Goal: Task Accomplishment & Management: Manage account settings

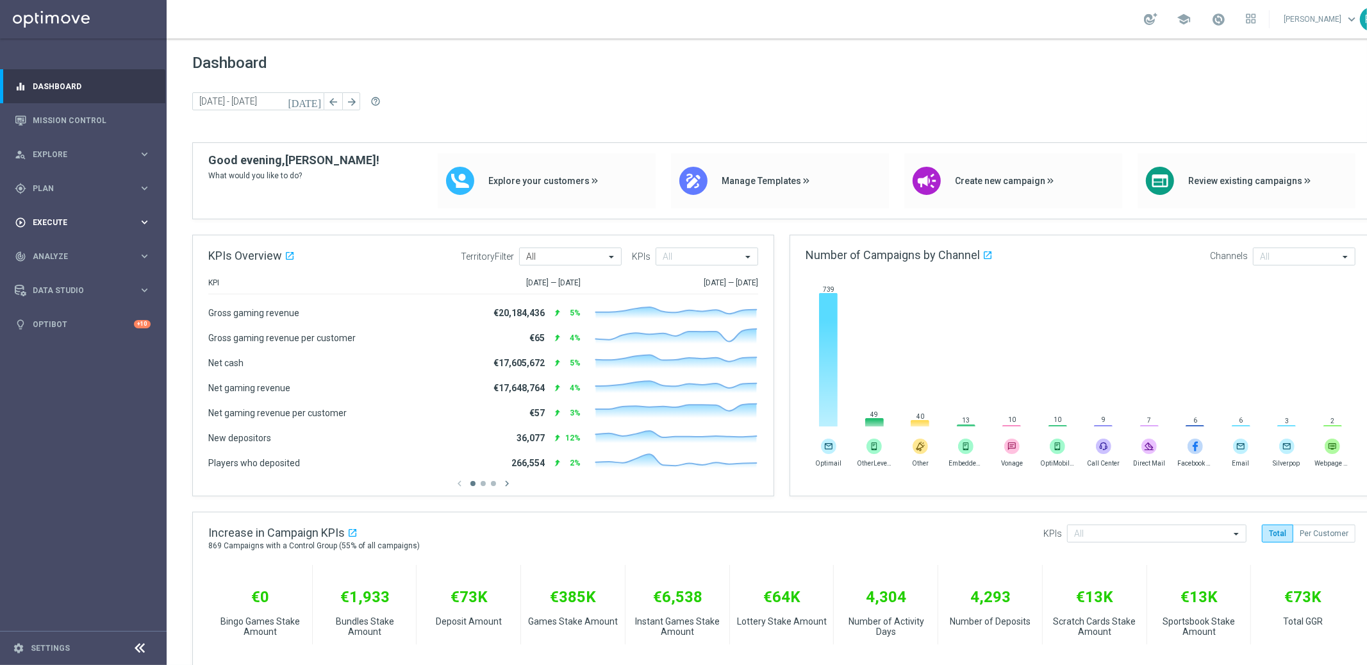
click at [52, 219] on span "Execute" at bounding box center [86, 223] width 106 height 8
click at [64, 244] on link "Campaign Builder" at bounding box center [83, 249] width 100 height 10
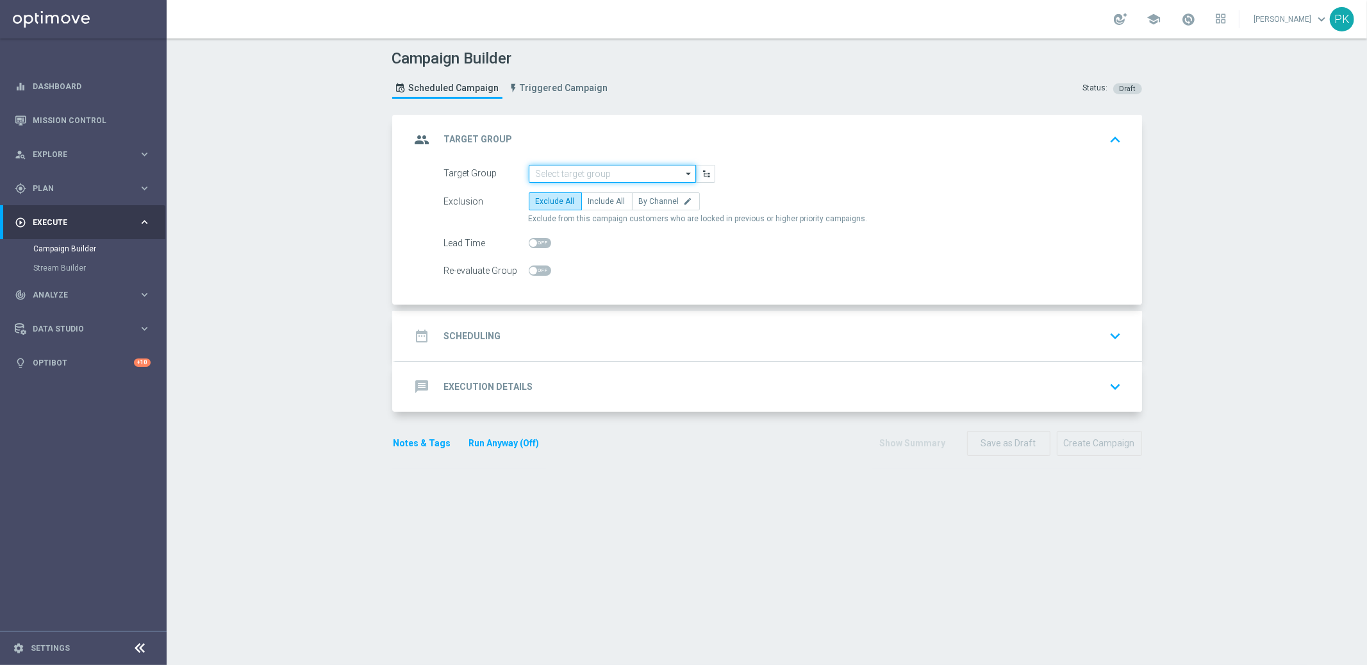
click at [574, 173] on input at bounding box center [612, 174] width 167 height 18
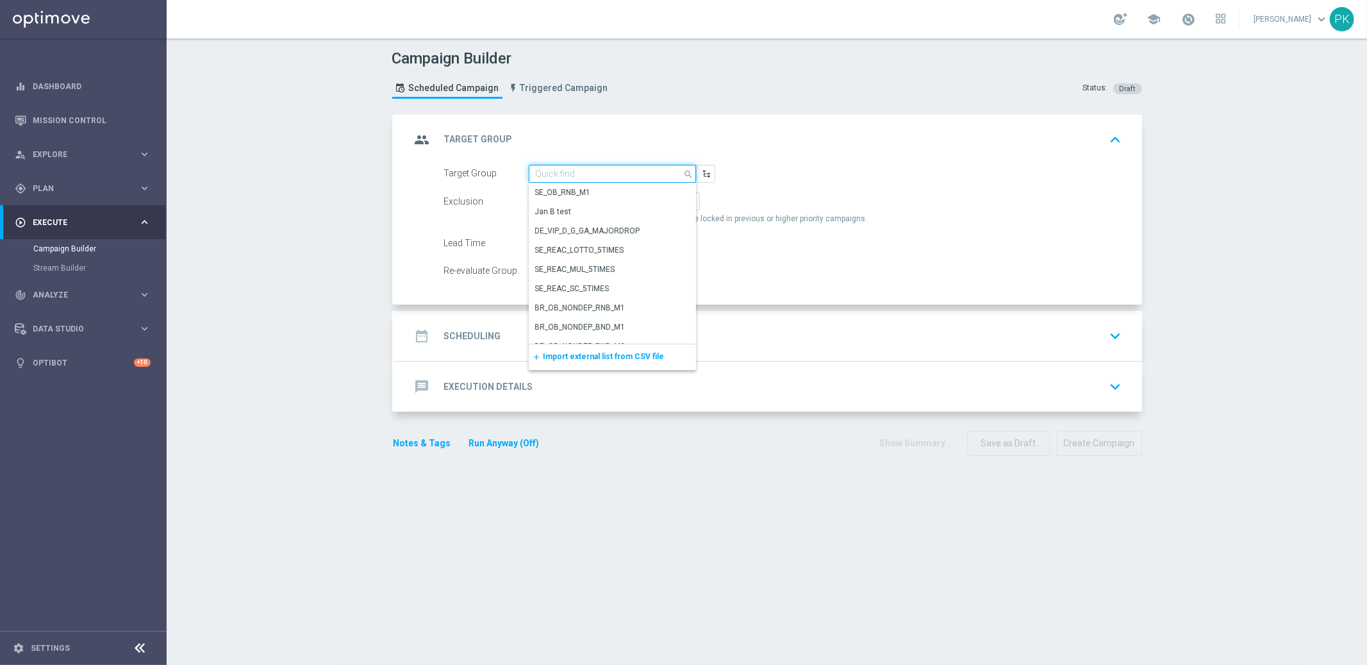
paste input "225304642"
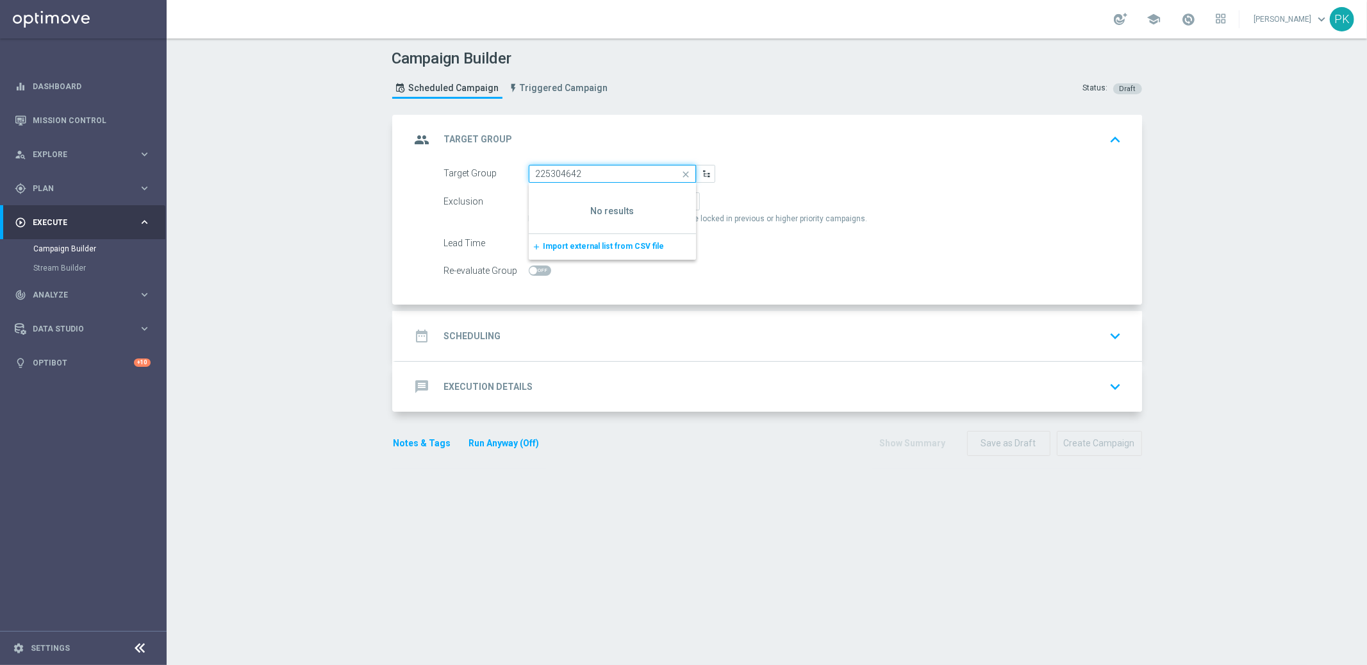
type input "225304642"
click at [681, 170] on icon "close" at bounding box center [685, 174] width 19 height 18
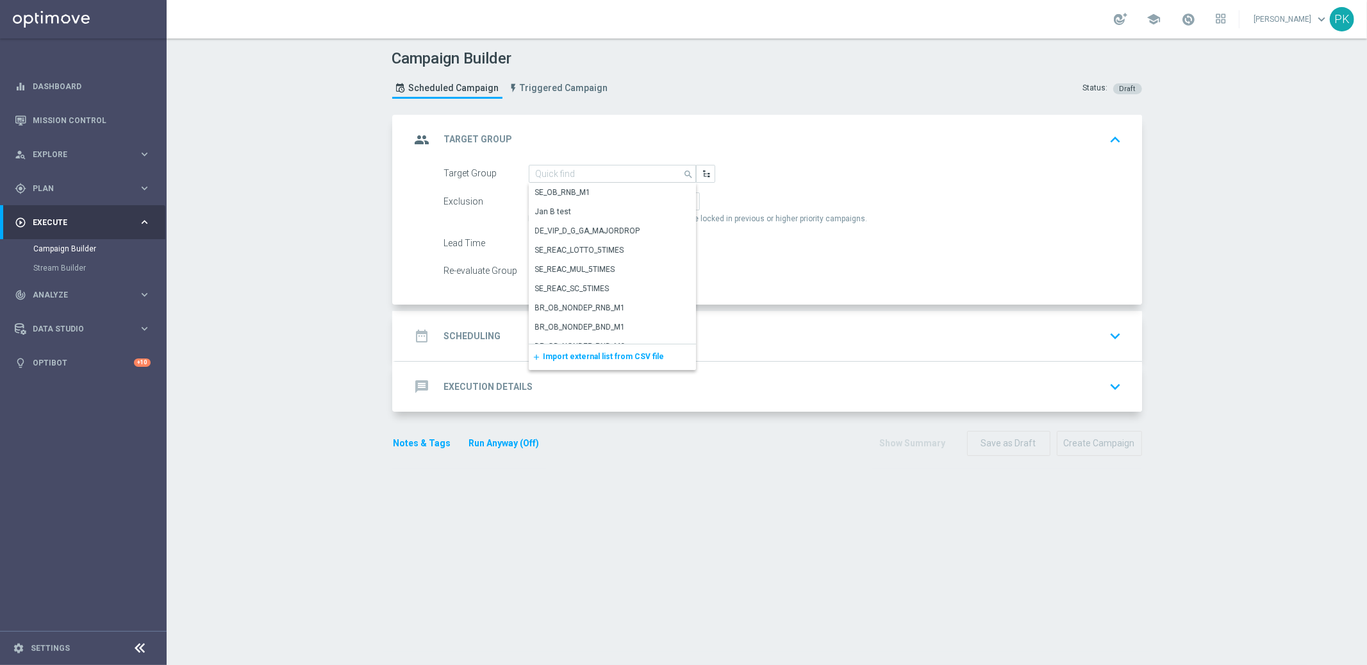
click at [779, 171] on div "Target Group search Show Selected 0 of NaN SE_OB_RNB_M1" at bounding box center [783, 174] width 697 height 18
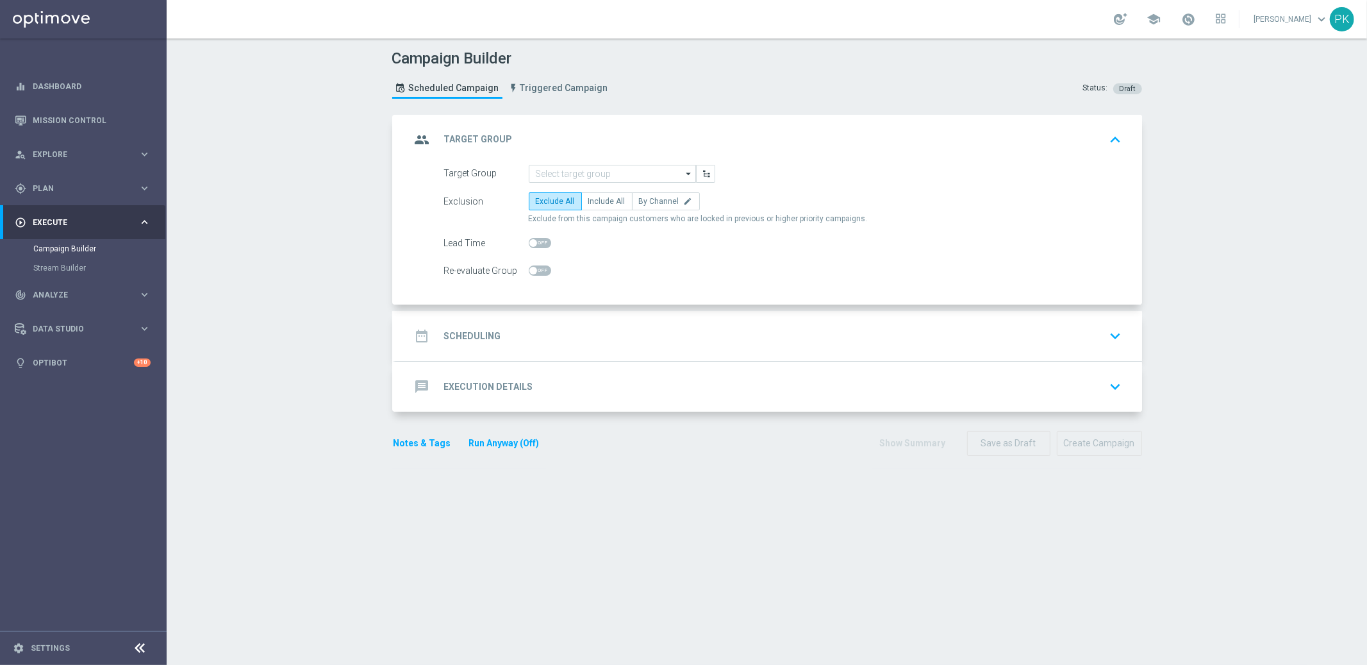
click at [495, 326] on div "date_range Scheduling keyboard_arrow_down" at bounding box center [769, 336] width 716 height 24
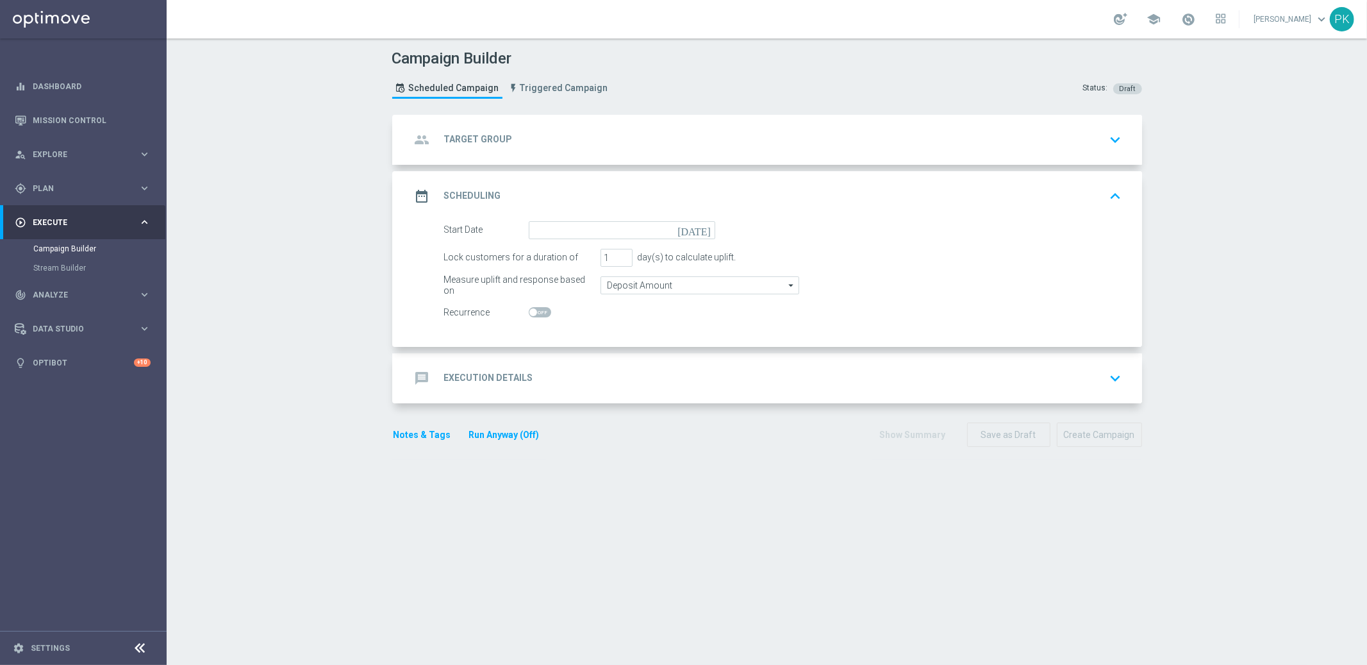
click at [495, 186] on div "date_range Scheduling keyboard_arrow_up" at bounding box center [769, 196] width 716 height 24
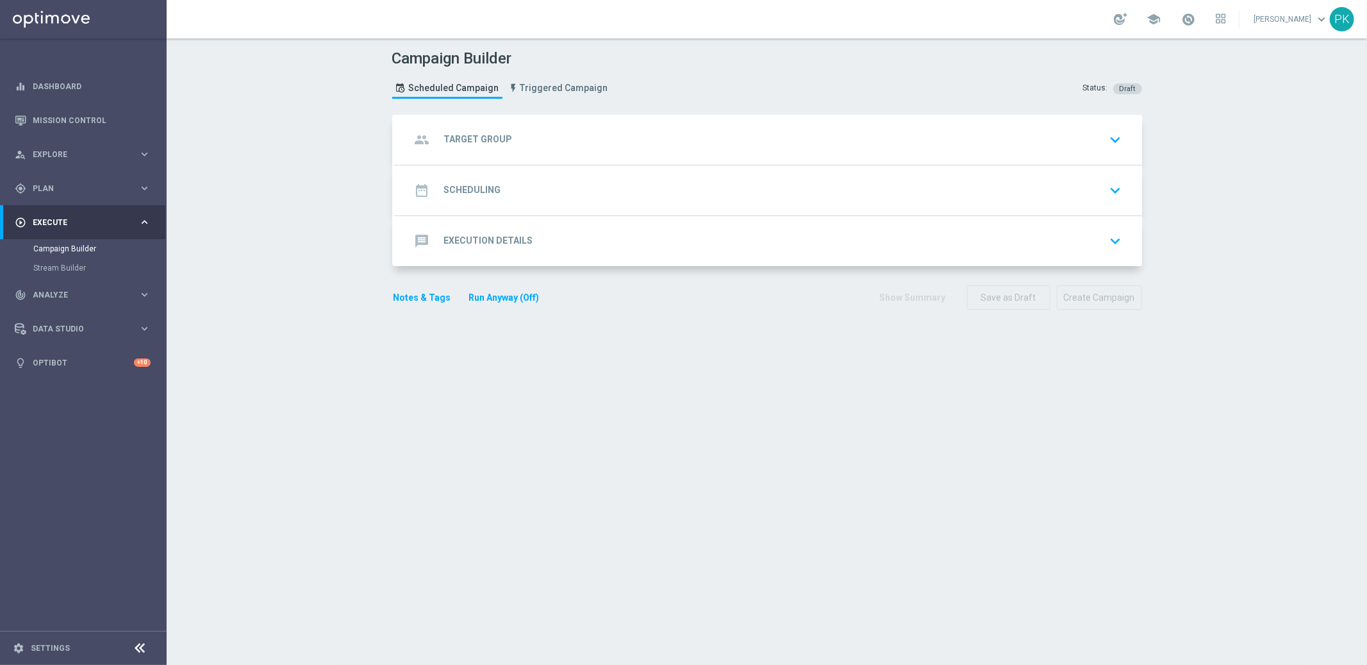
click at [486, 142] on h2 "Target Group" at bounding box center [478, 139] width 69 height 12
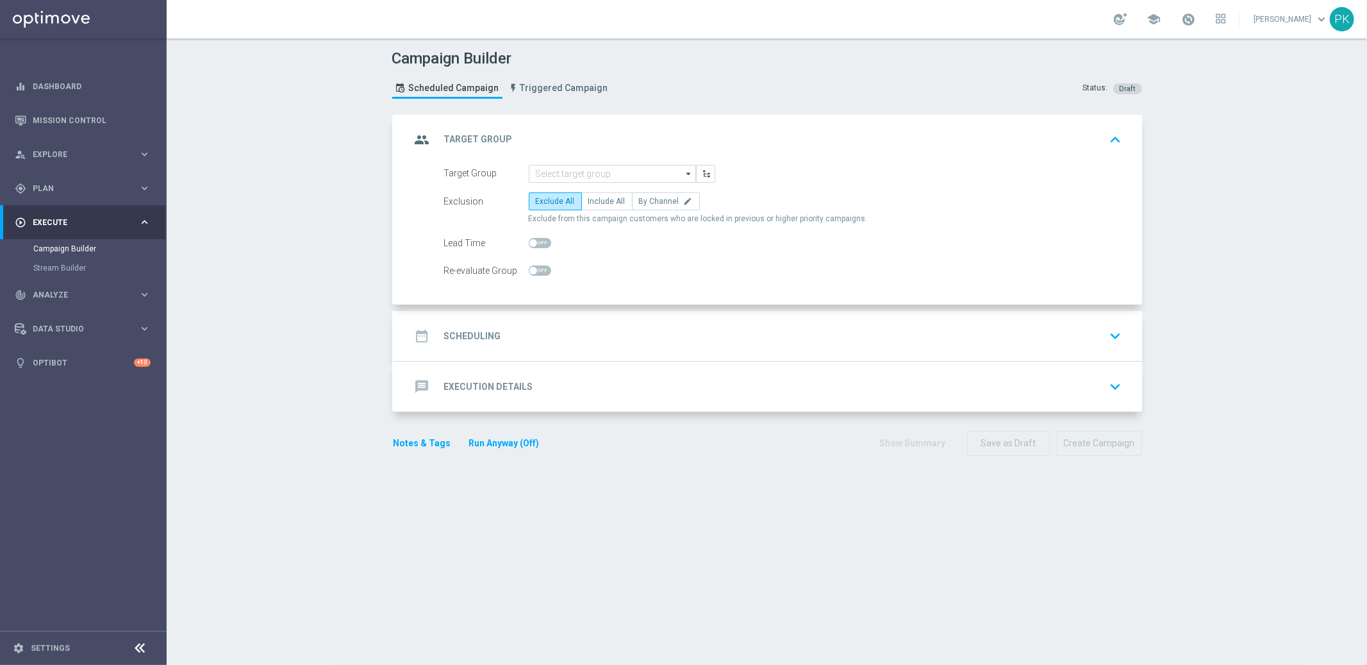
click at [751, 176] on div "Target Group arrow_drop_down Show Selected 0 of NaN SE_OB_RNB_M1" at bounding box center [783, 174] width 697 height 18
click at [702, 173] on icon "button" at bounding box center [706, 173] width 9 height 9
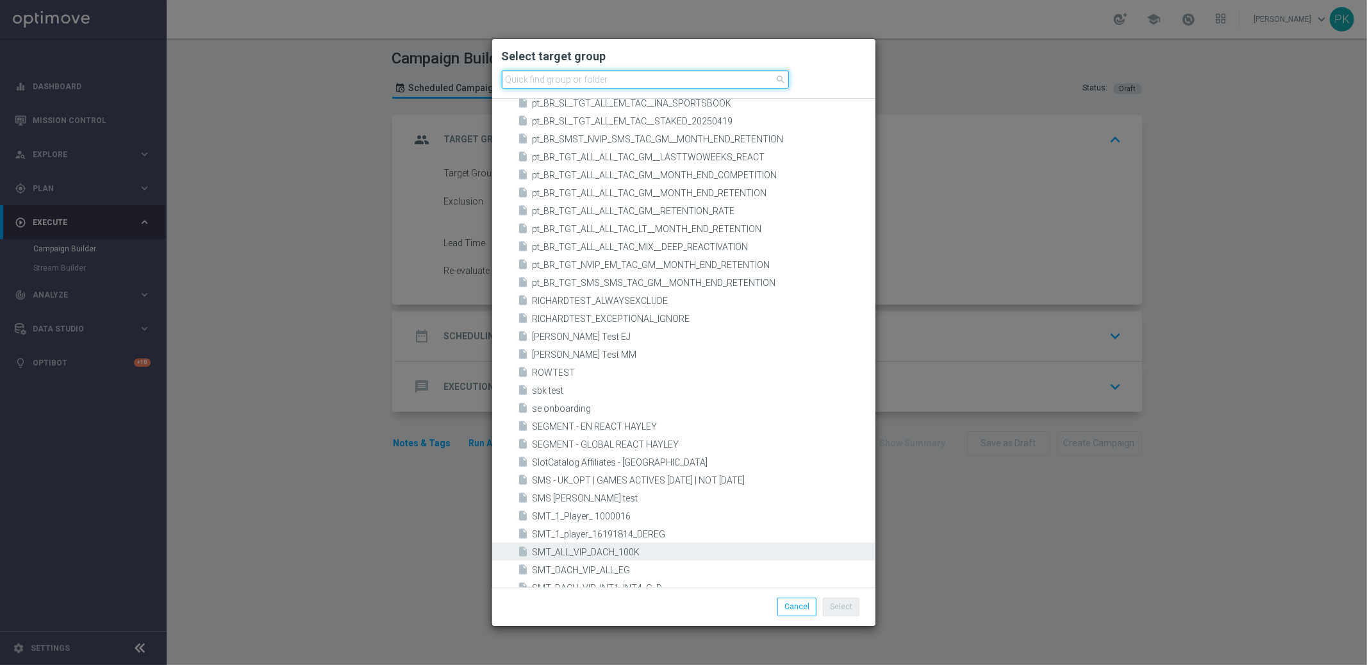
scroll to position [3277, 0]
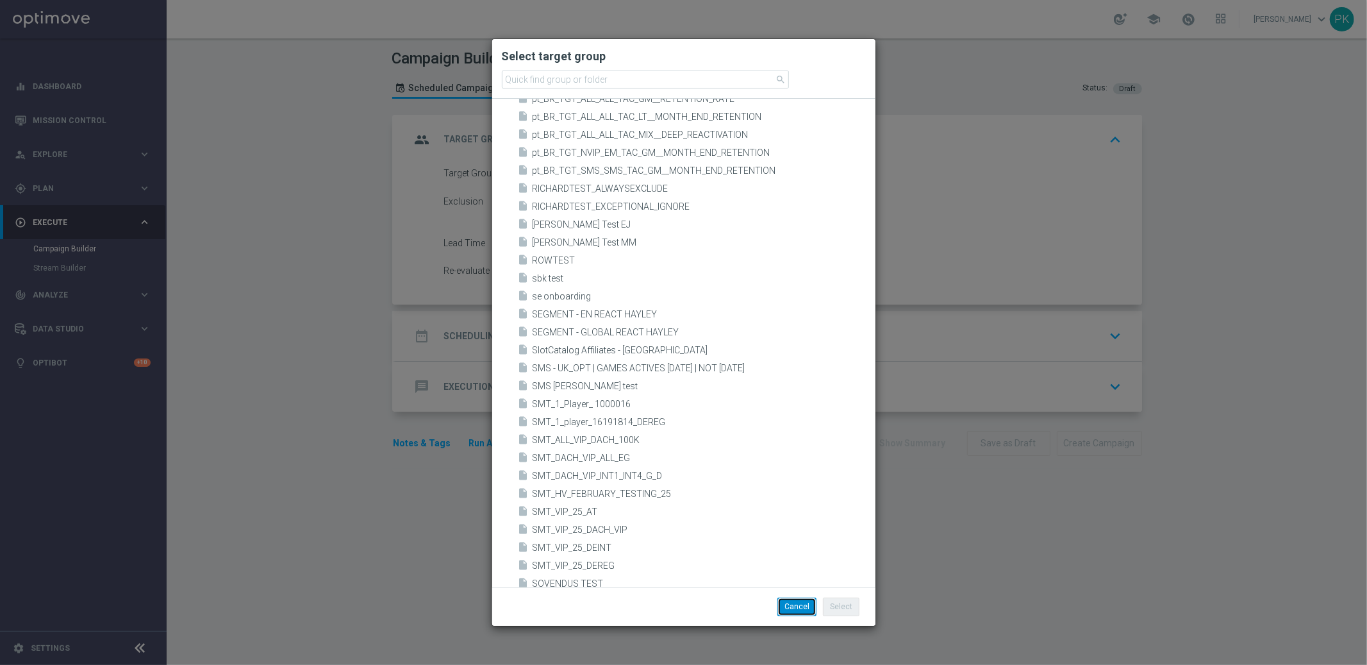
click at [801, 609] on button "Cancel" at bounding box center [796, 606] width 39 height 18
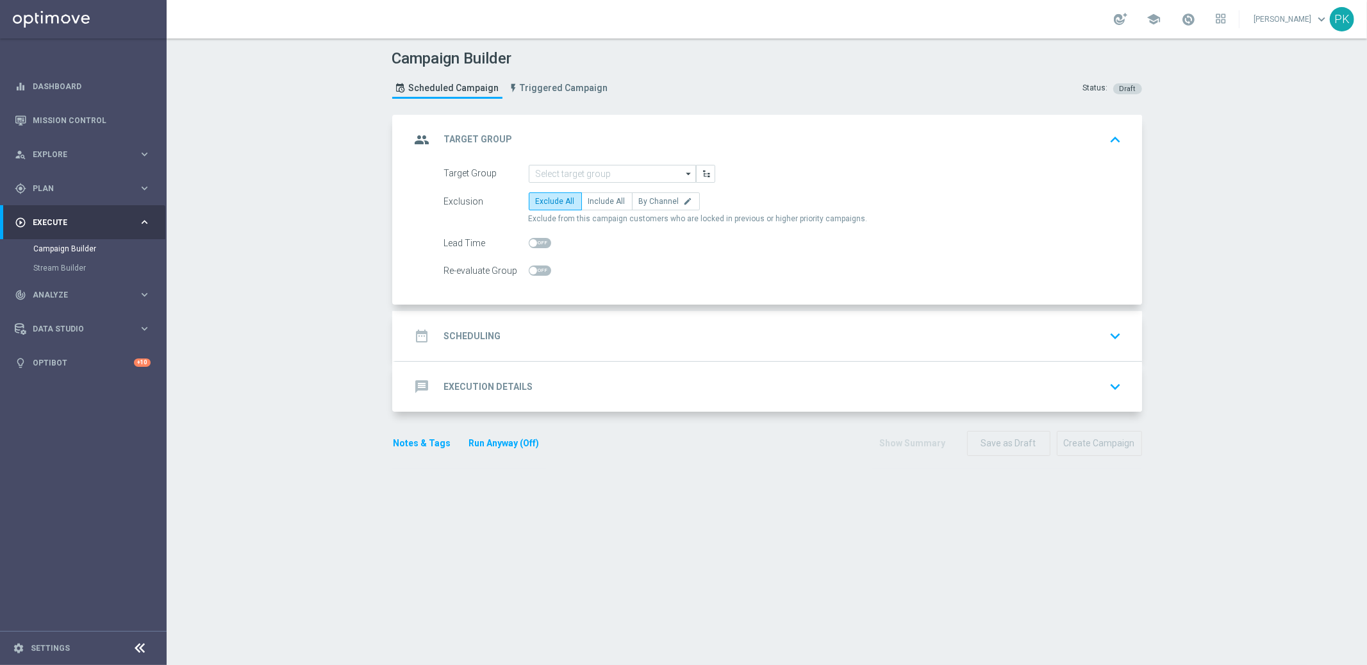
click at [519, 384] on h2 "Execution Details" at bounding box center [488, 387] width 89 height 12
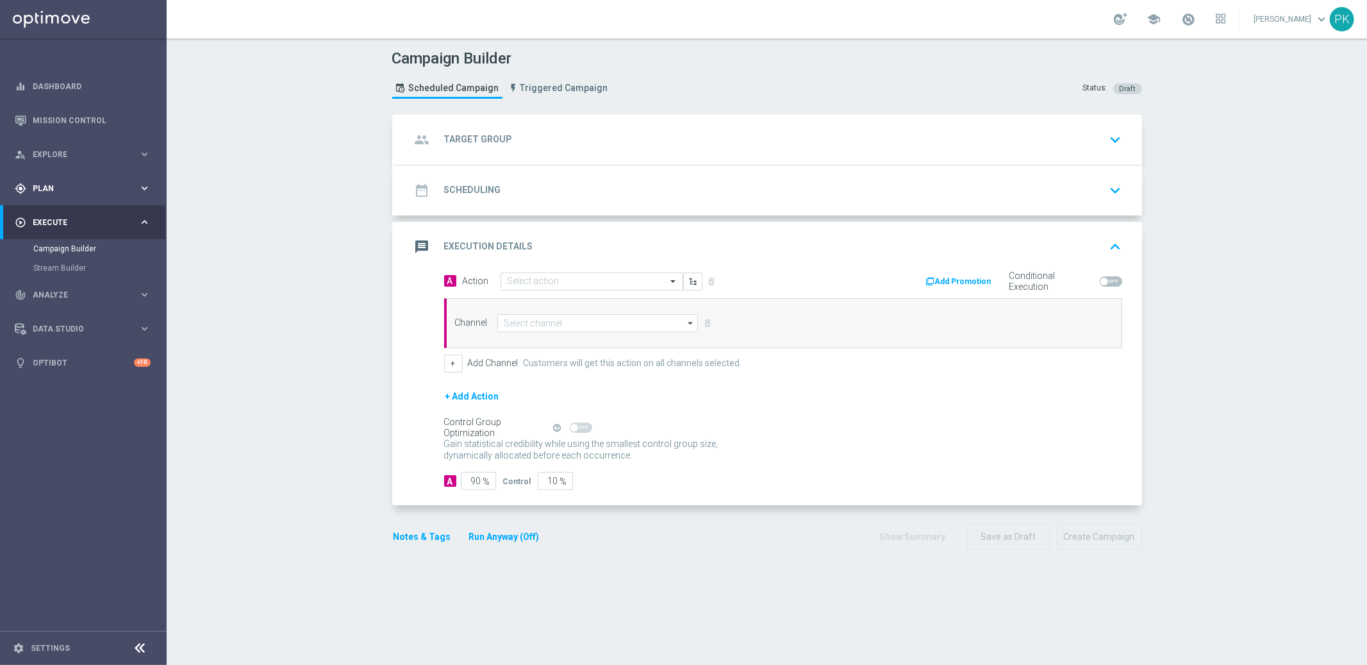
click at [44, 187] on span "Plan" at bounding box center [86, 189] width 106 height 8
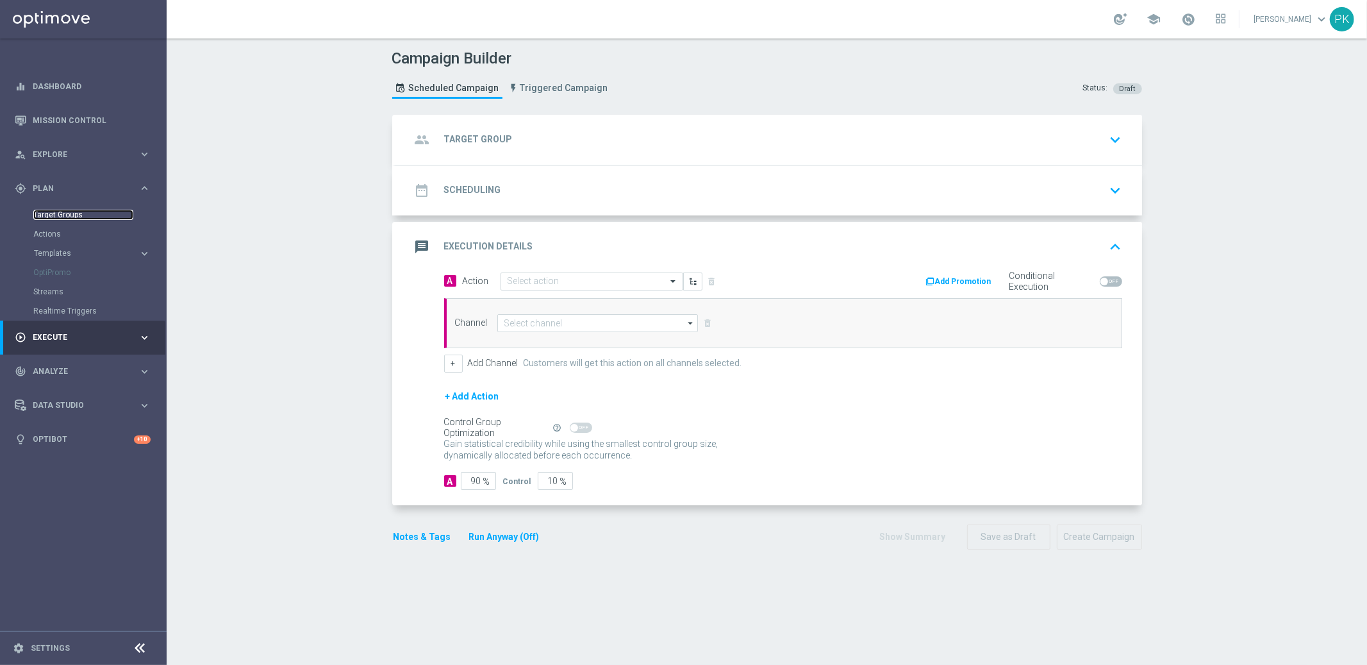
click at [57, 213] on link "Target Groups" at bounding box center [83, 215] width 100 height 10
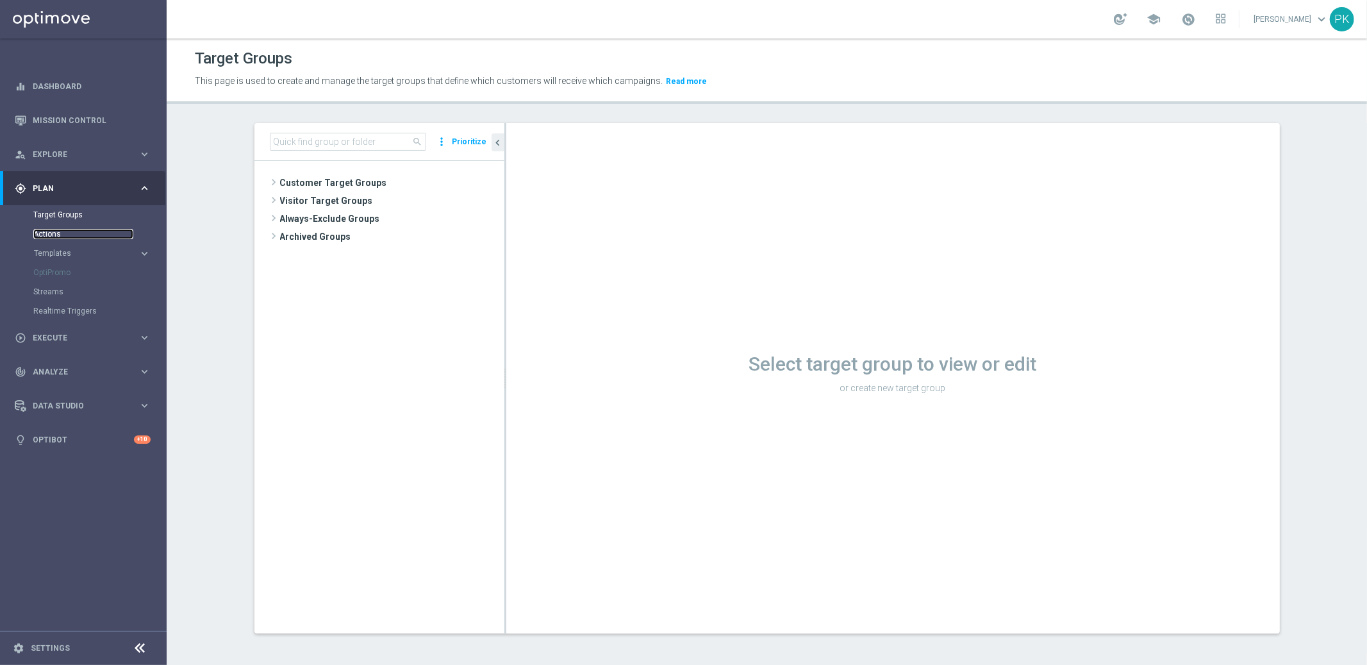
click at [53, 235] on link "Actions" at bounding box center [83, 234] width 100 height 10
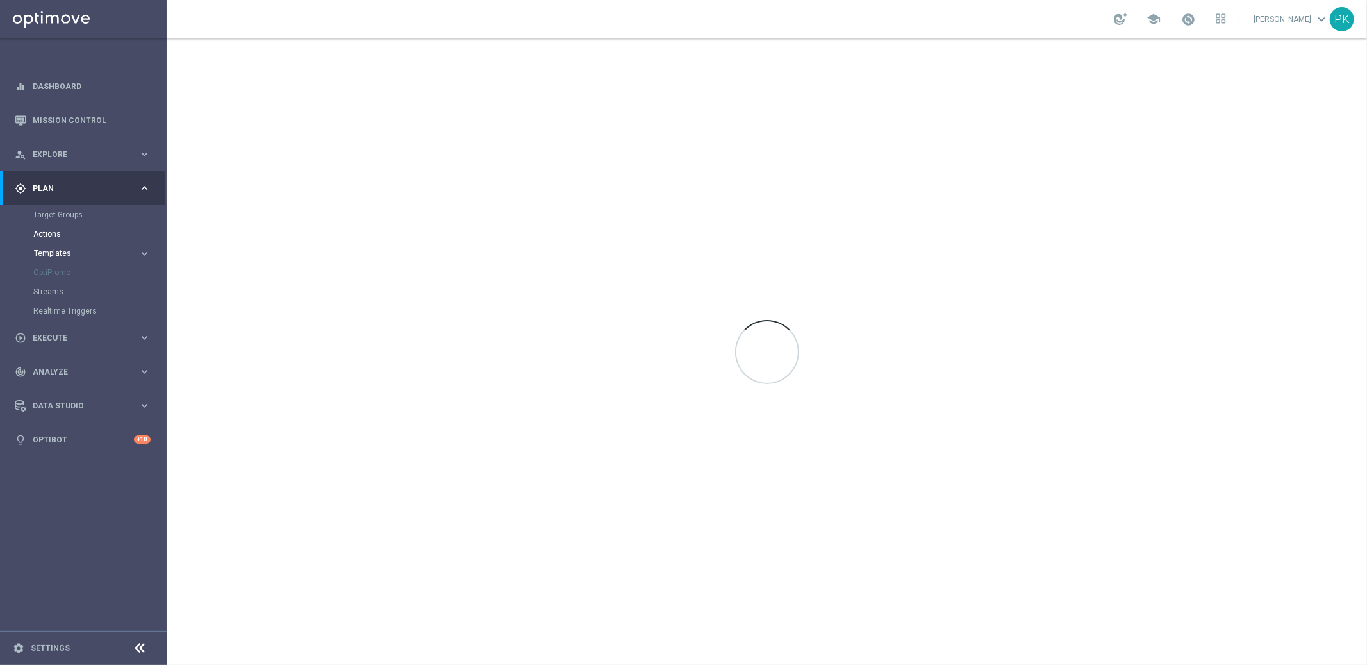
click at [67, 251] on span "Templates" at bounding box center [80, 253] width 92 height 8
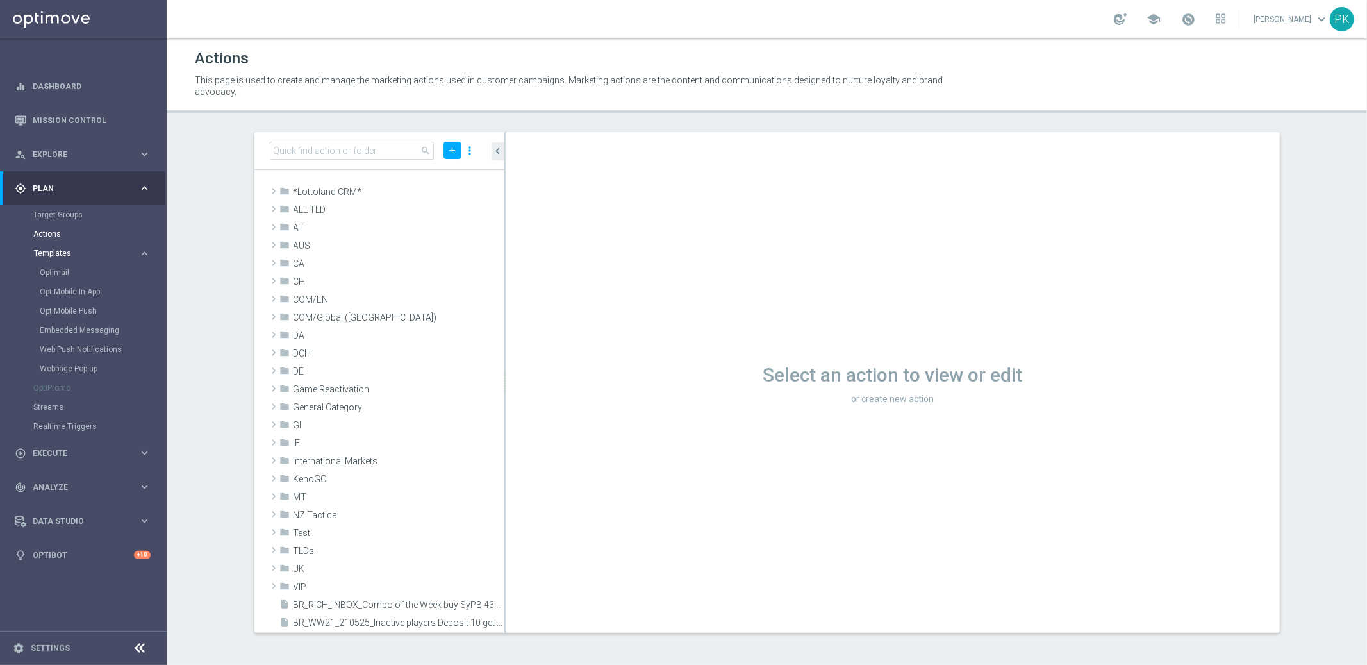
click at [51, 253] on span "Templates" at bounding box center [80, 253] width 92 height 8
click at [56, 250] on span "Templates" at bounding box center [80, 253] width 92 height 8
click at [62, 327] on link "Embedded Messaging" at bounding box center [87, 330] width 94 height 10
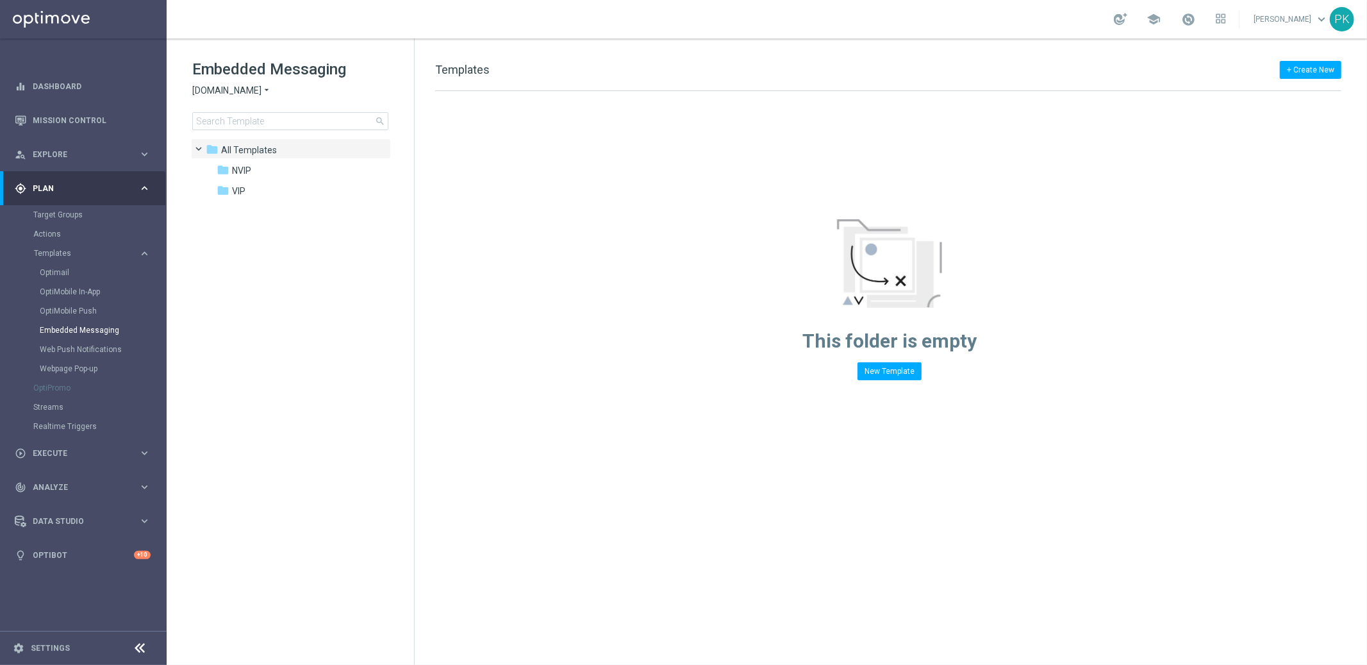
click at [240, 88] on span "[DOMAIN_NAME]" at bounding box center [226, 91] width 69 height 12
click at [0, 0] on span "Lottoland" at bounding box center [0, 0] width 0 height 0
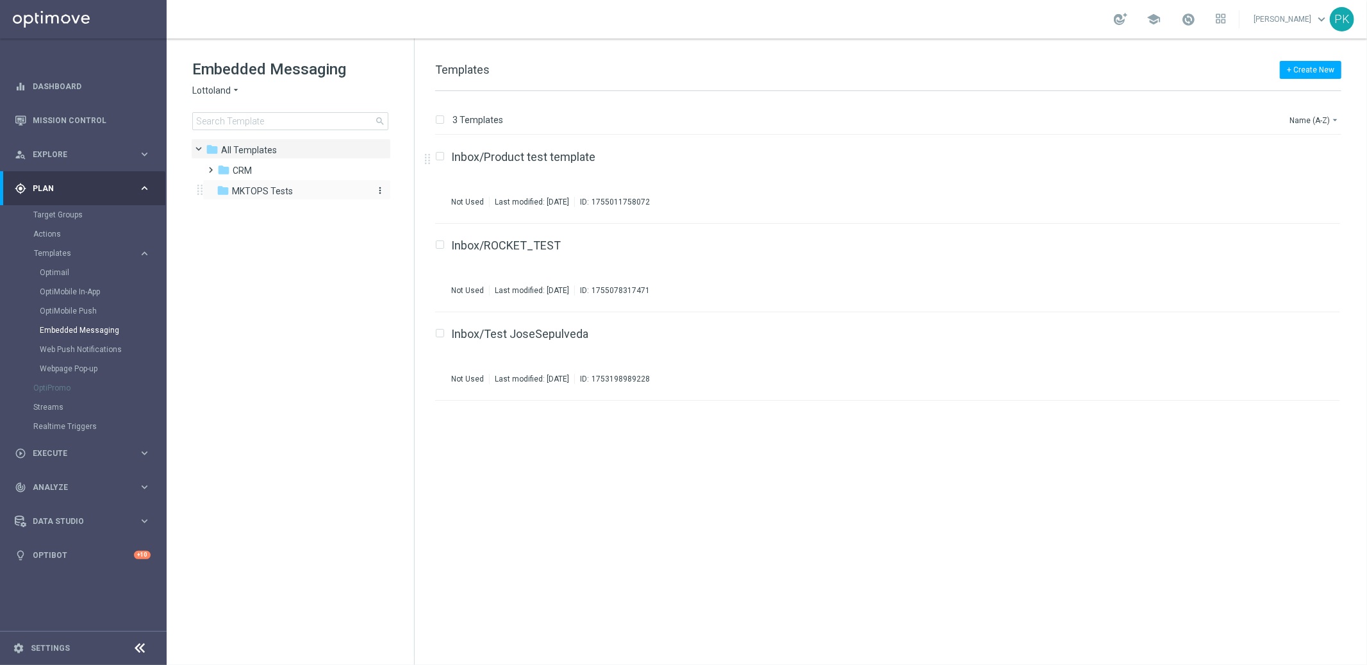
click at [283, 189] on span "MKTOPS Tests" at bounding box center [262, 191] width 61 height 12
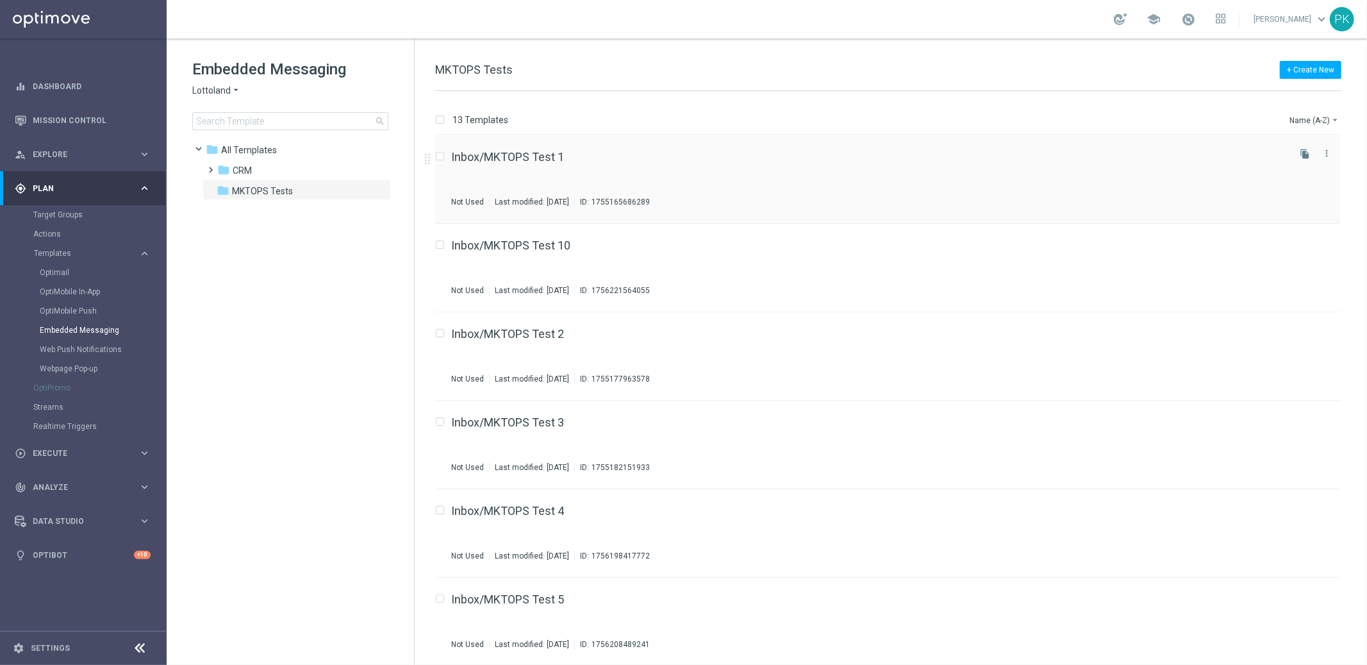
click at [825, 172] on div "Inbox/MKTOPS Test 1 Not Used Last modified: [DATE] ID: 1755165686289" at bounding box center [868, 179] width 835 height 56
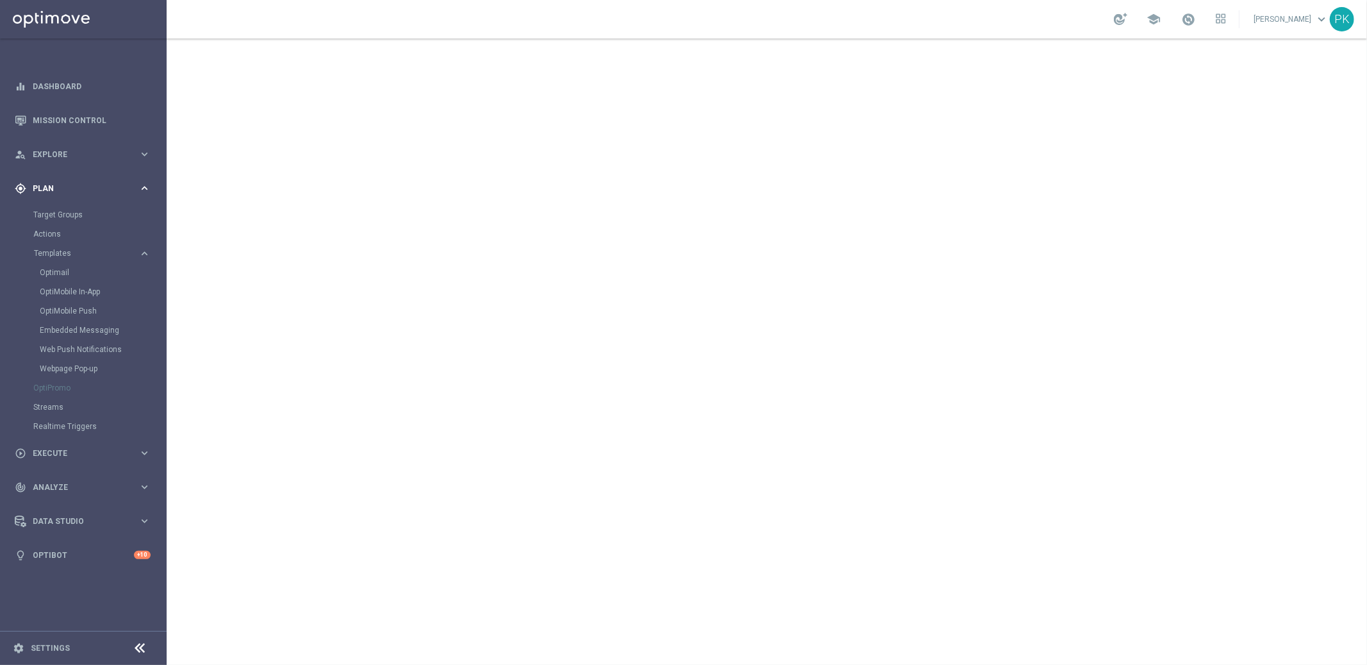
click at [51, 186] on span "Plan" at bounding box center [86, 189] width 106 height 8
click at [47, 217] on div "play_circle_outline Execute" at bounding box center [77, 223] width 124 height 12
click at [45, 185] on span "Plan" at bounding box center [86, 189] width 106 height 8
click at [65, 208] on div "Target Groups" at bounding box center [99, 214] width 132 height 19
click at [82, 213] on link "Target Groups" at bounding box center [83, 215] width 100 height 10
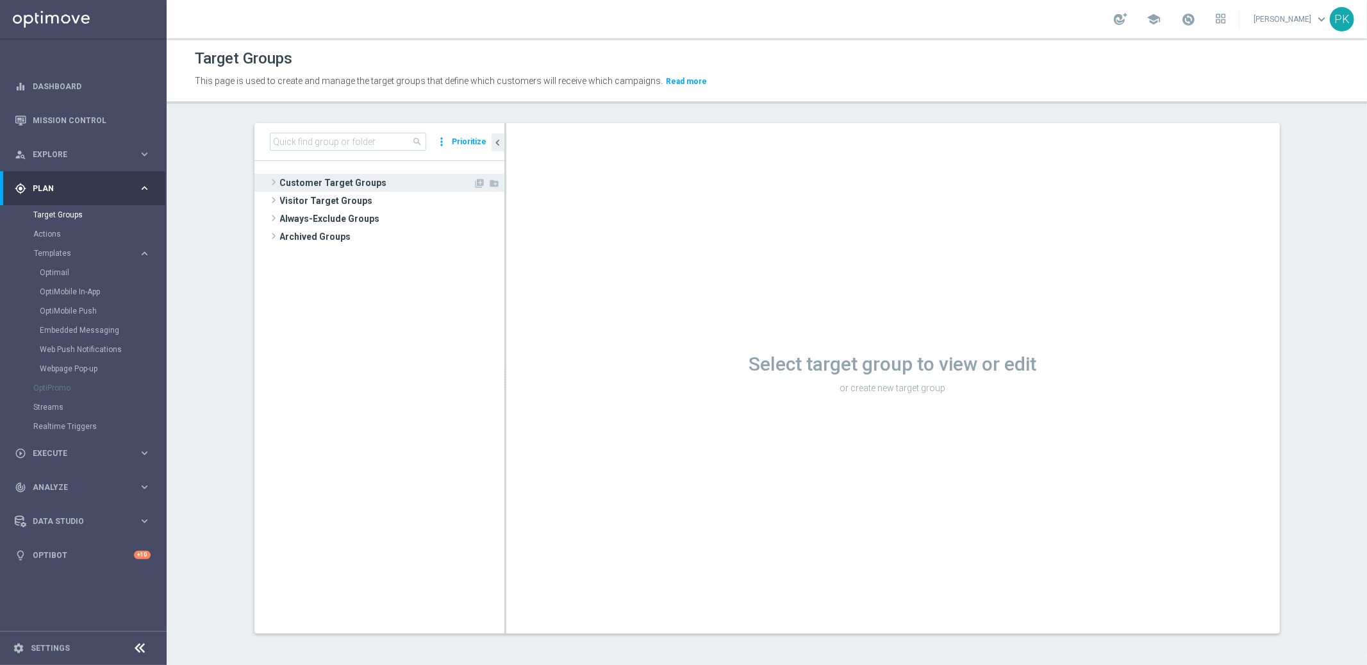
click at [306, 184] on span "Customer Target Groups" at bounding box center [377, 183] width 194 height 18
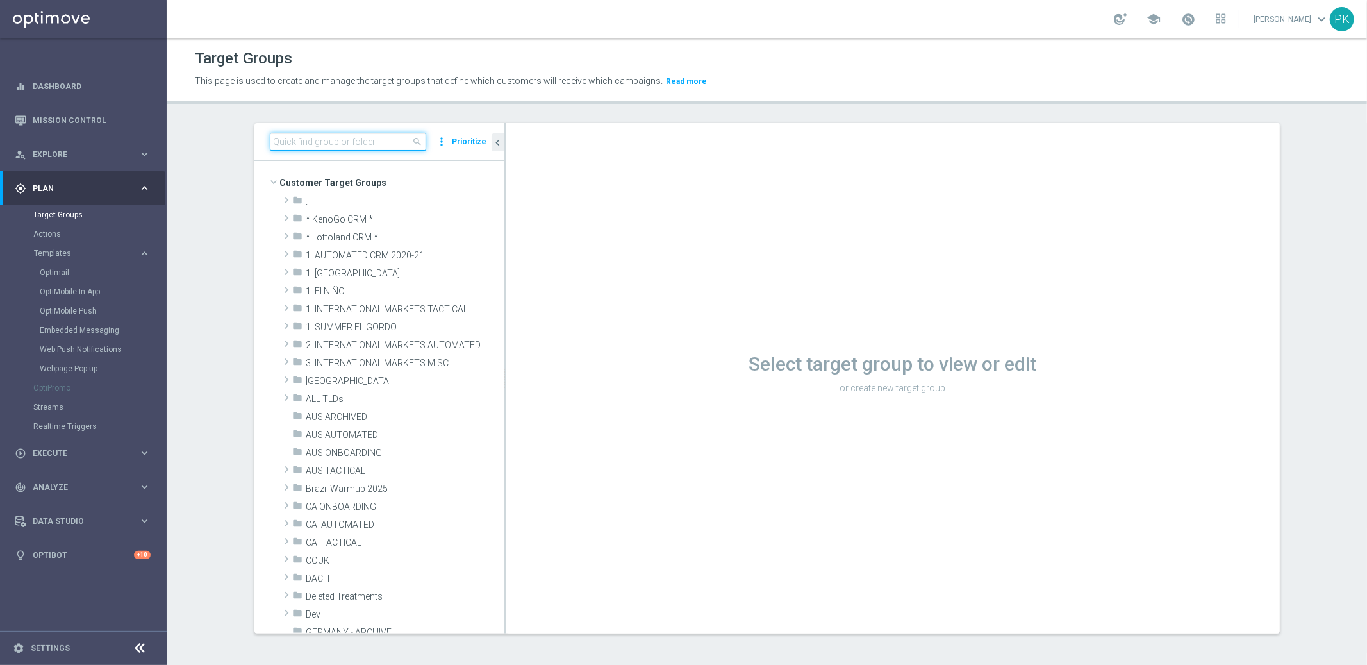
click at [329, 145] on input at bounding box center [348, 142] width 156 height 18
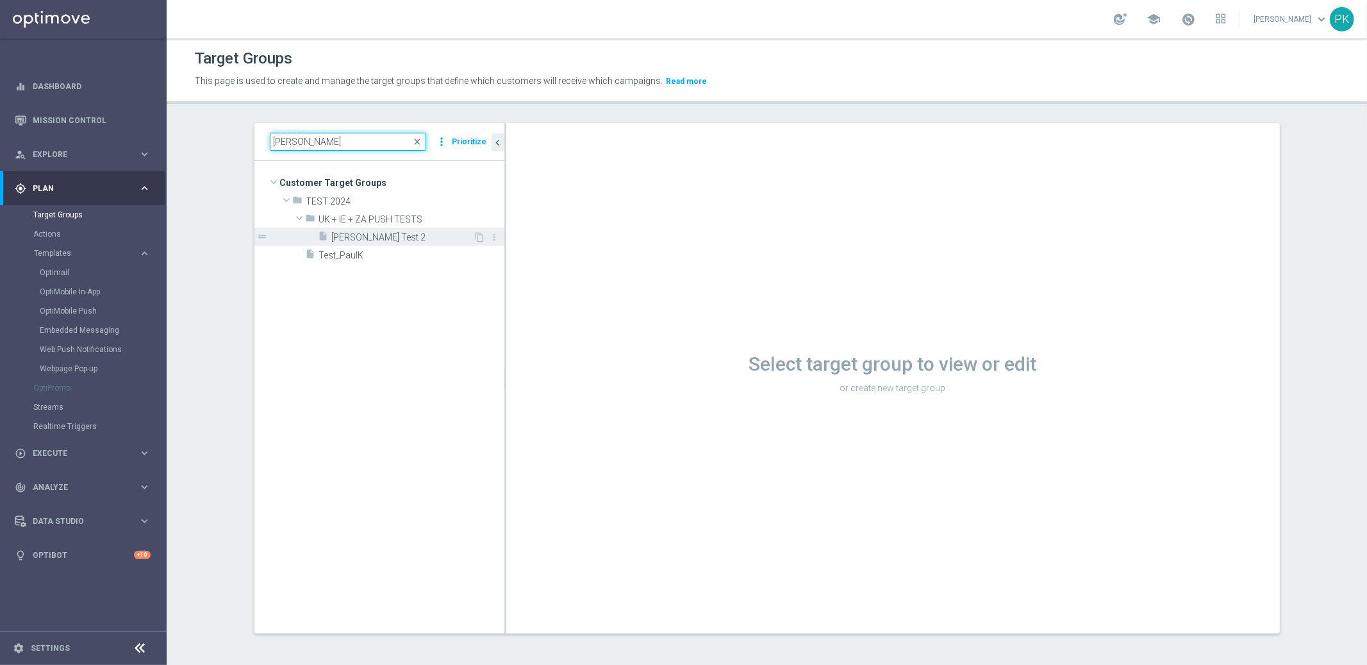
type input "[PERSON_NAME]"
click at [344, 239] on span "[PERSON_NAME] Test 2" at bounding box center [403, 237] width 142 height 11
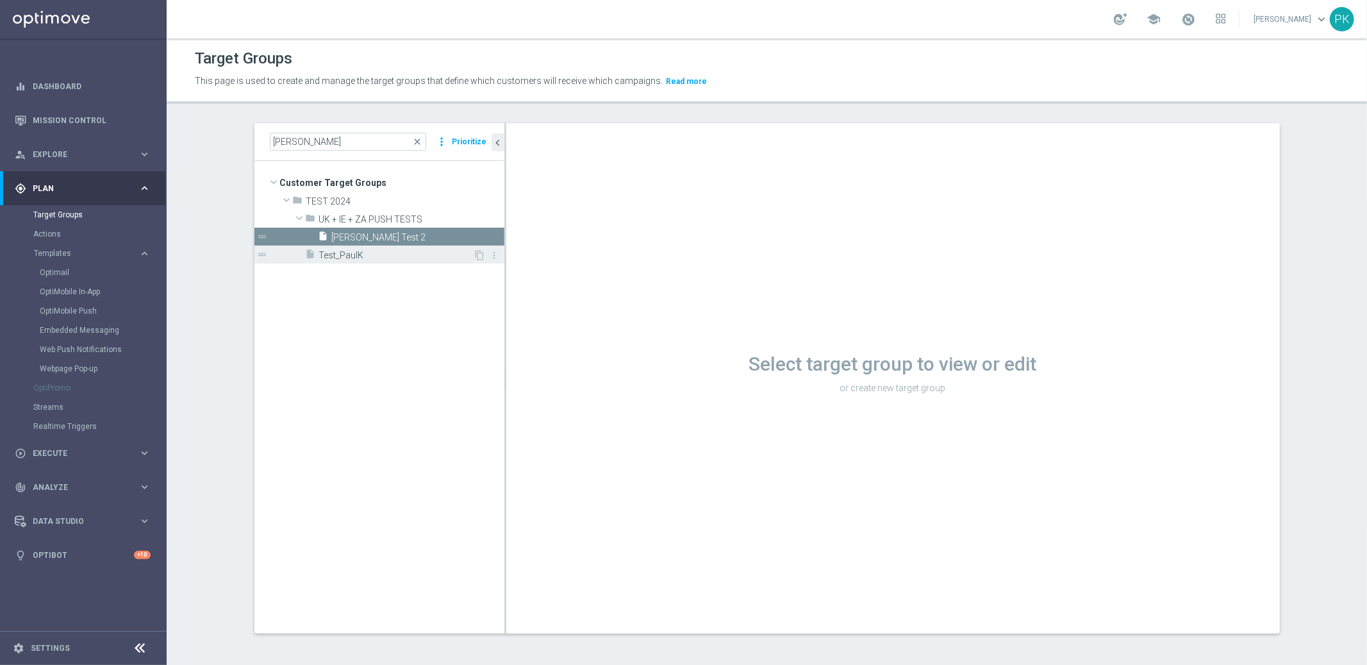
click at [356, 260] on div "insert_drive_file Test_PaulK" at bounding box center [390, 254] width 168 height 18
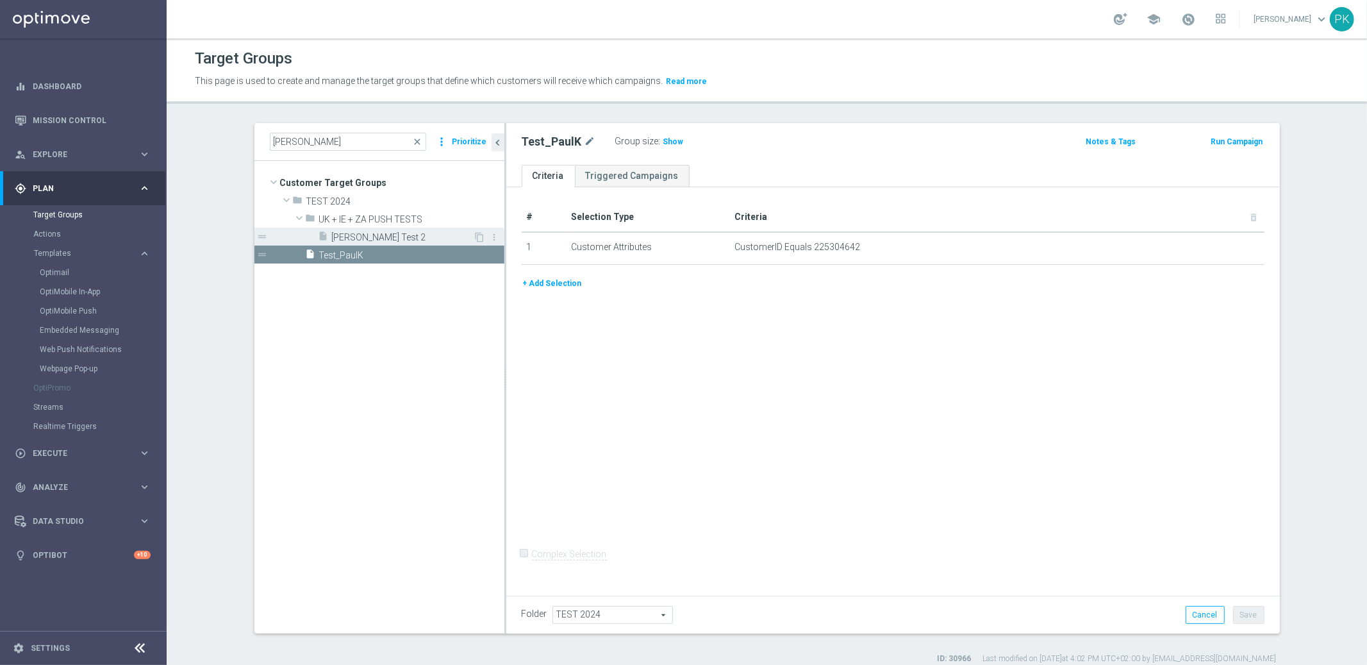
click at [370, 237] on span "[PERSON_NAME] Test 2" at bounding box center [403, 237] width 142 height 11
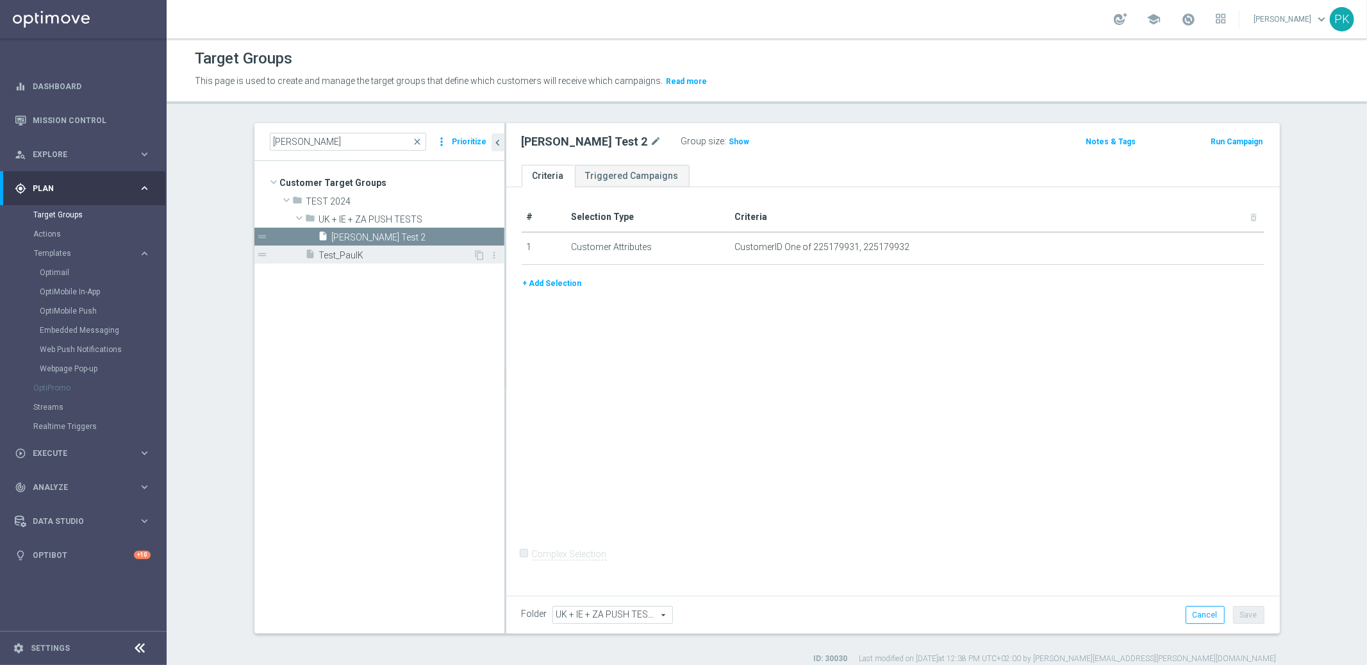
click at [353, 254] on span "Test_PaulK" at bounding box center [396, 255] width 154 height 11
type input "TEST 2024"
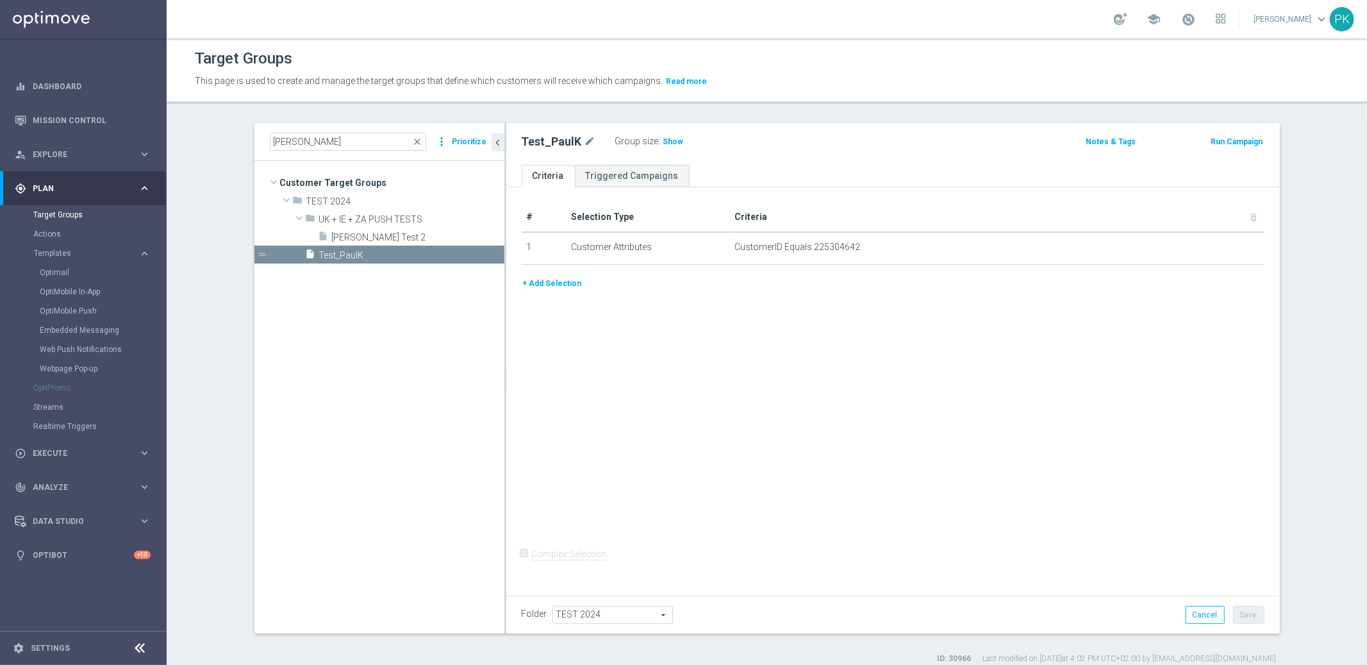
click at [565, 282] on button "+ Add Selection" at bounding box center [553, 283] width 62 height 14
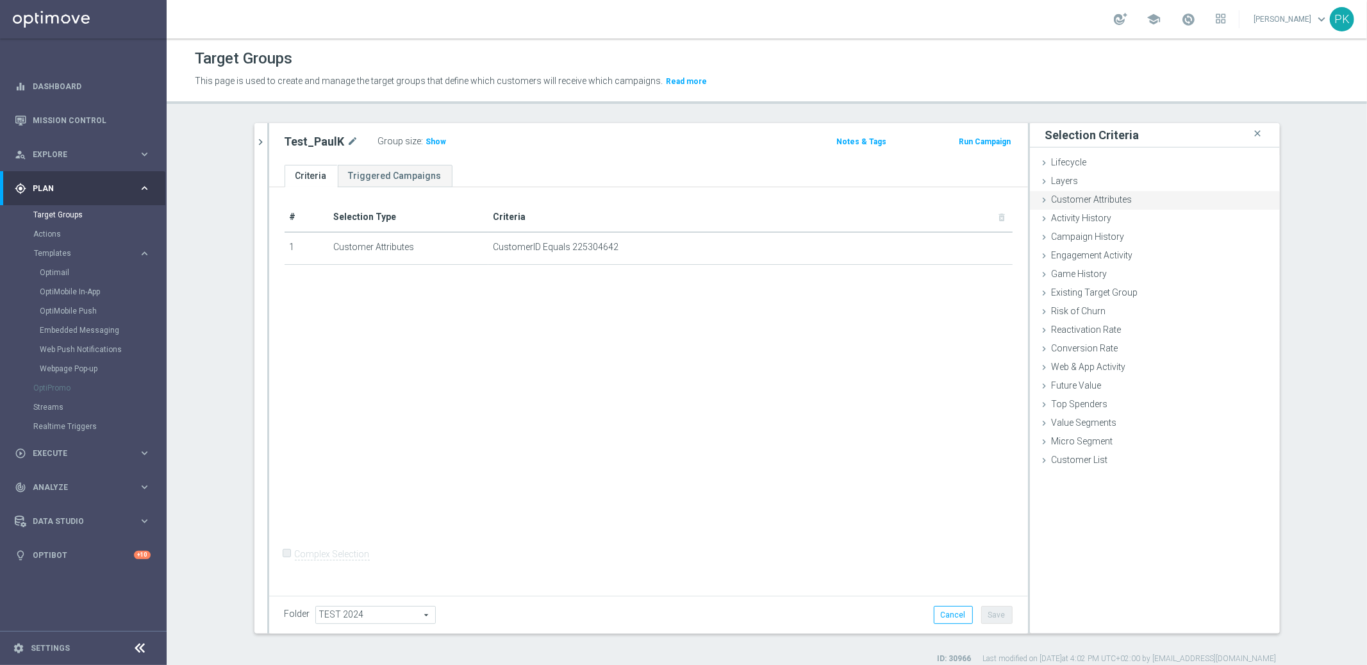
click at [1082, 200] on span "Customer Attributes" at bounding box center [1092, 199] width 81 height 10
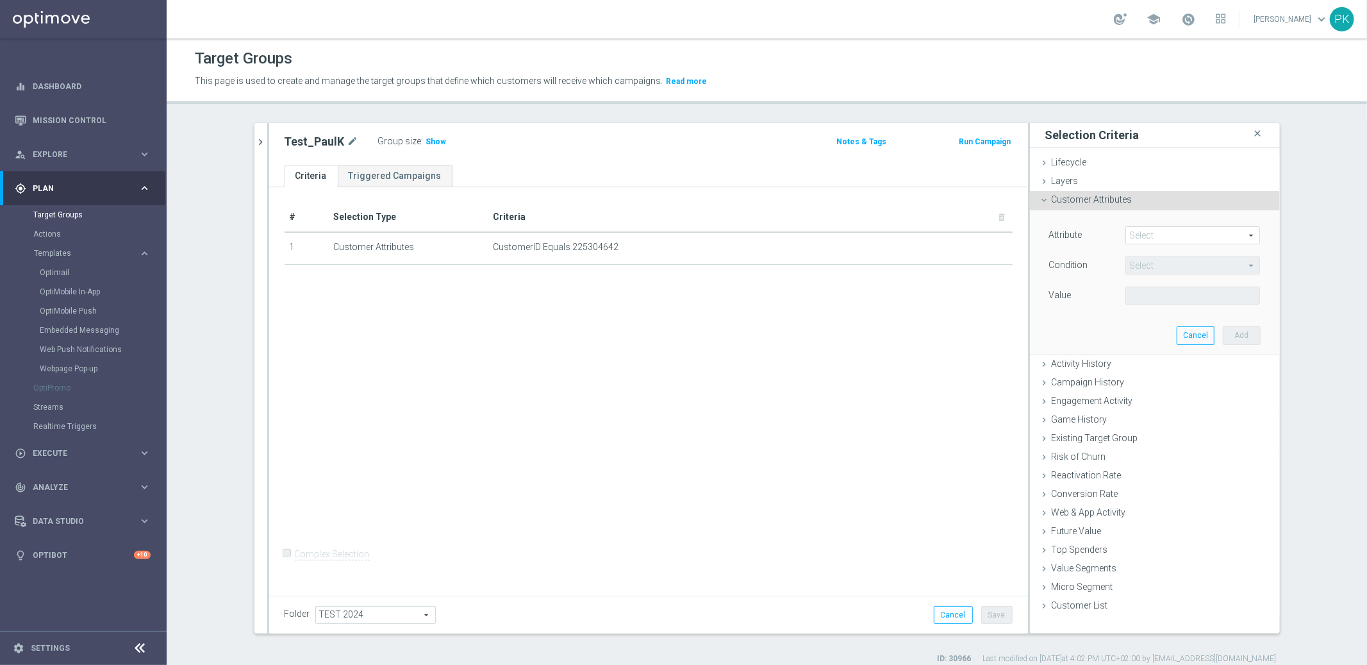
click at [1145, 239] on span at bounding box center [1192, 235] width 133 height 17
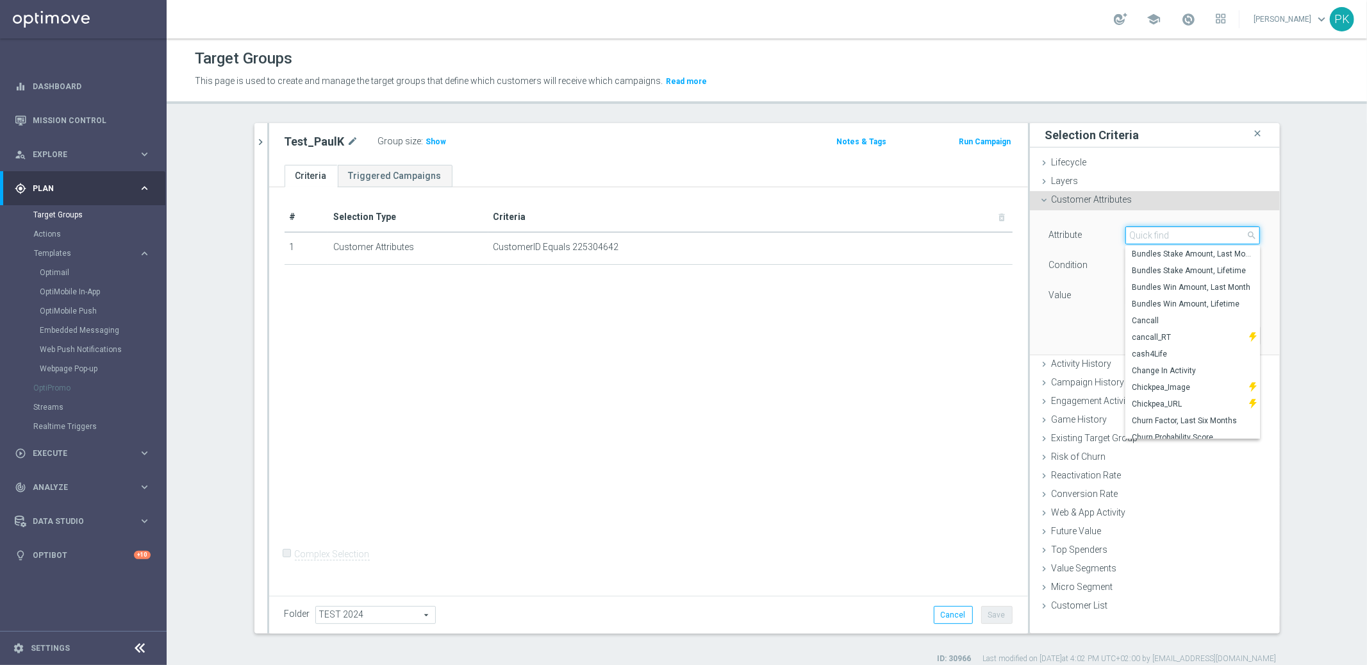
click at [1152, 236] on input "search" at bounding box center [1192, 235] width 135 height 18
type input "customer"
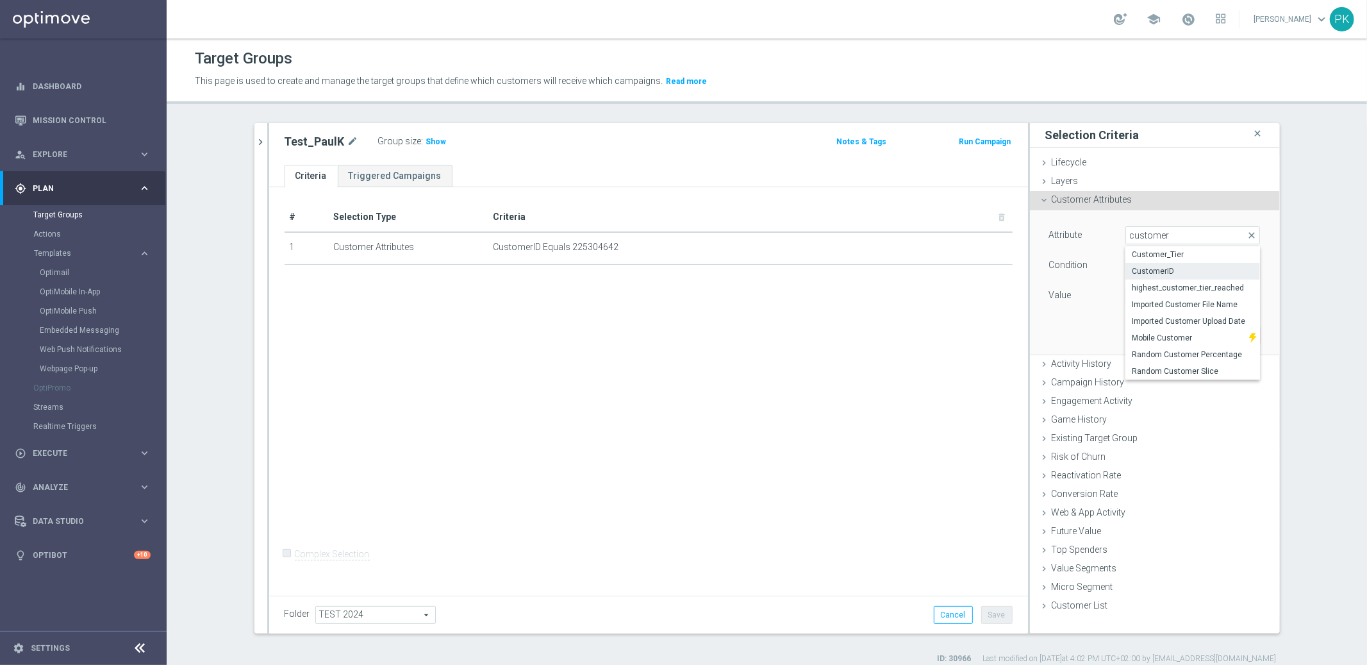
click at [1163, 267] on span "CustomerID" at bounding box center [1193, 271] width 122 height 10
type input "CustomerID"
type input "Equals"
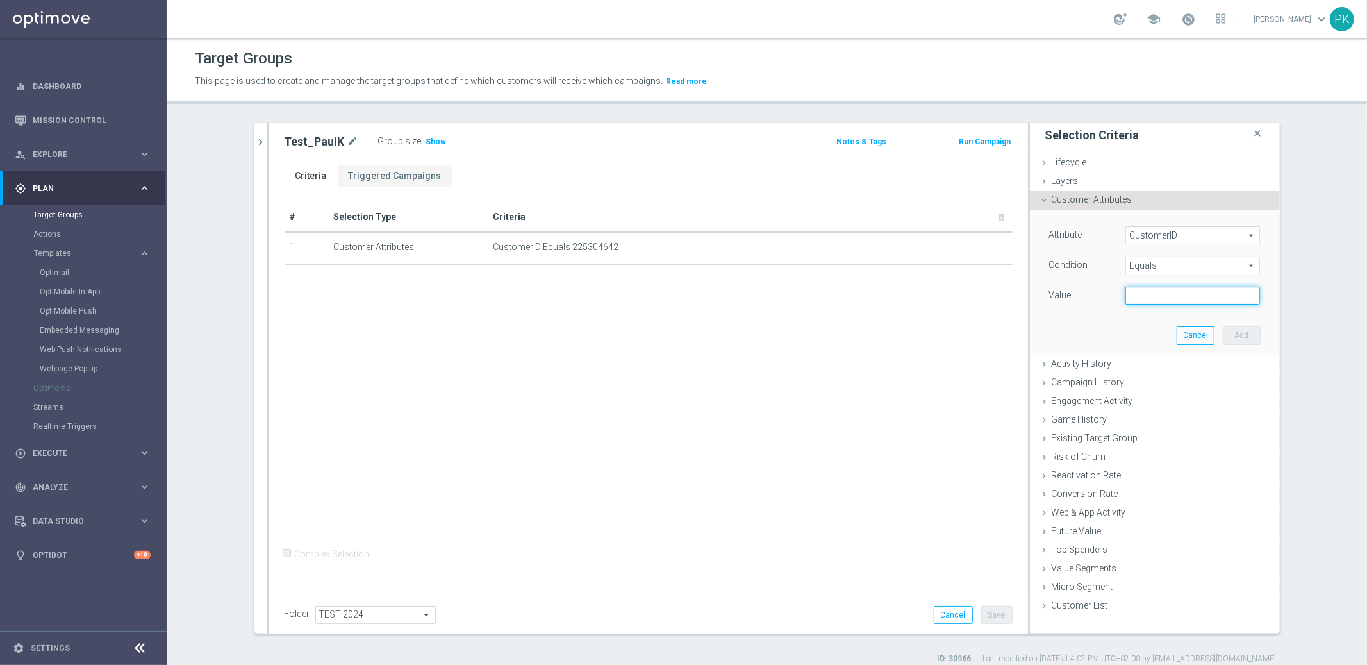
click at [1145, 299] on input "text" at bounding box center [1192, 295] width 135 height 18
paste input "225304642"
type input "225304642"
click at [1179, 340] on button "Cancel" at bounding box center [1196, 335] width 38 height 18
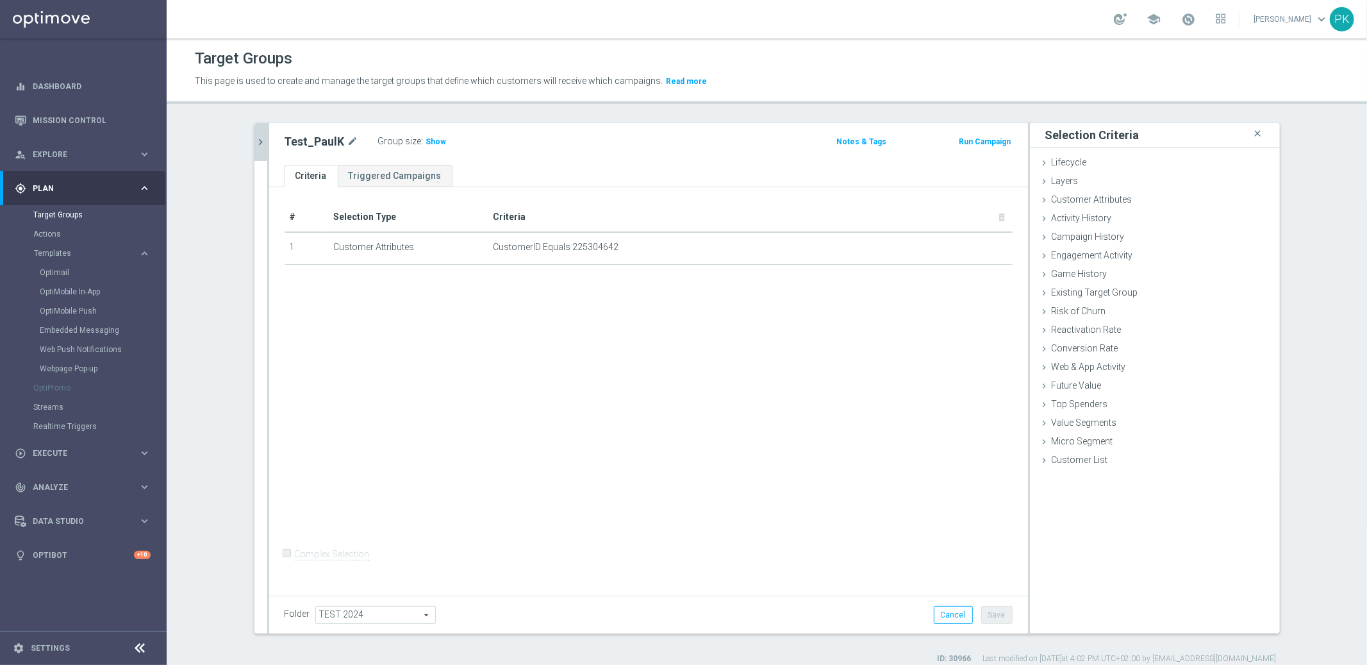
click at [260, 148] on button "chevron_right" at bounding box center [260, 142] width 13 height 38
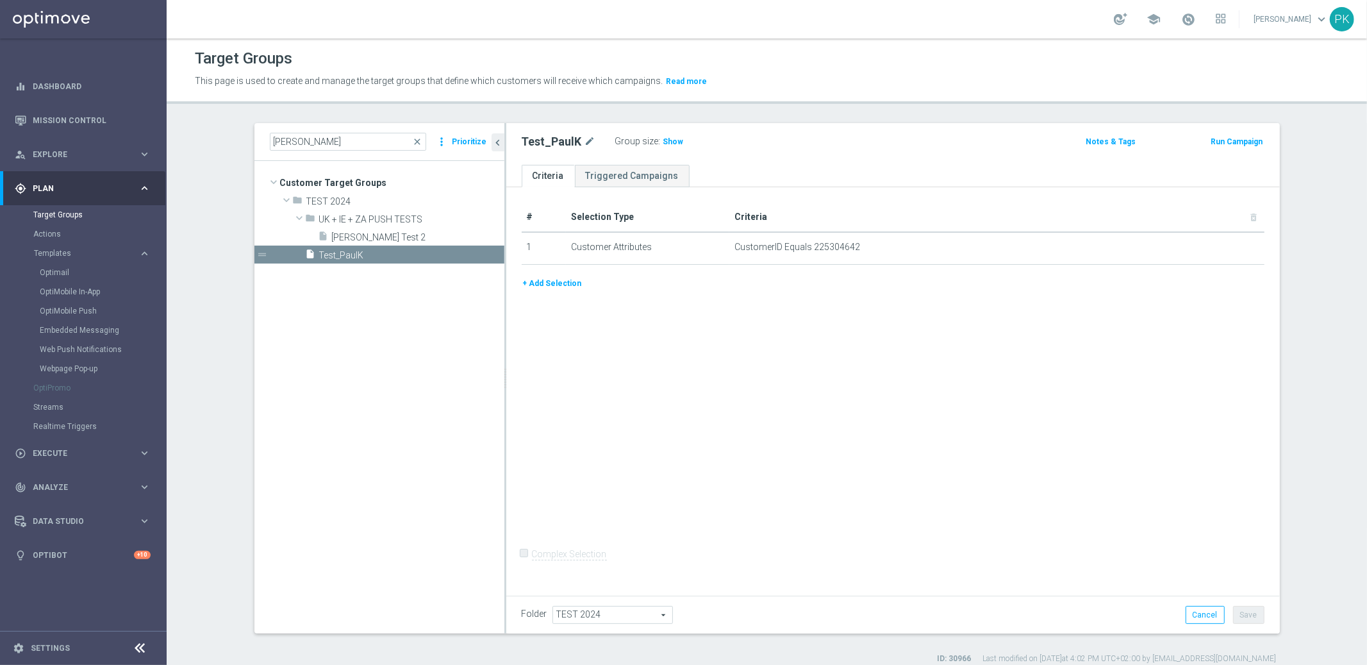
drag, startPoint x: 351, startPoint y: 233, endPoint x: 417, endPoint y: 279, distance: 80.2
click at [351, 233] on span "[PERSON_NAME] Test 2" at bounding box center [418, 237] width 172 height 11
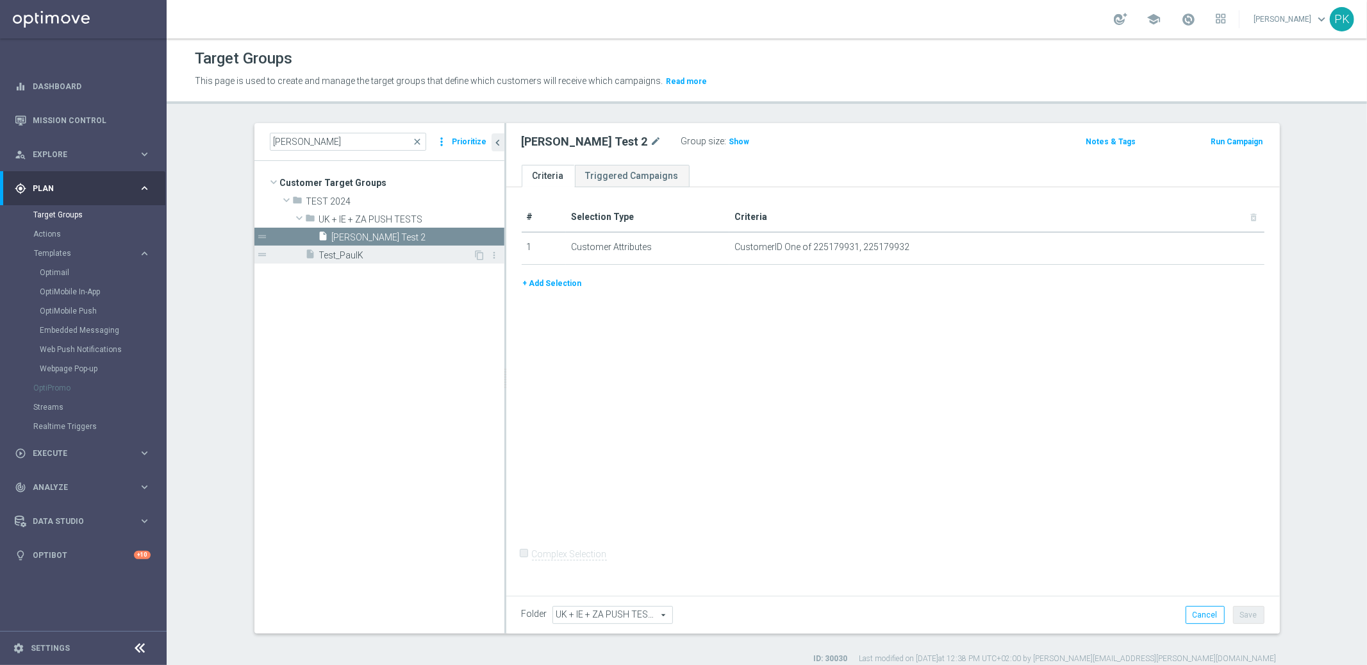
click at [342, 257] on span "Test_PaulK" at bounding box center [396, 255] width 154 height 11
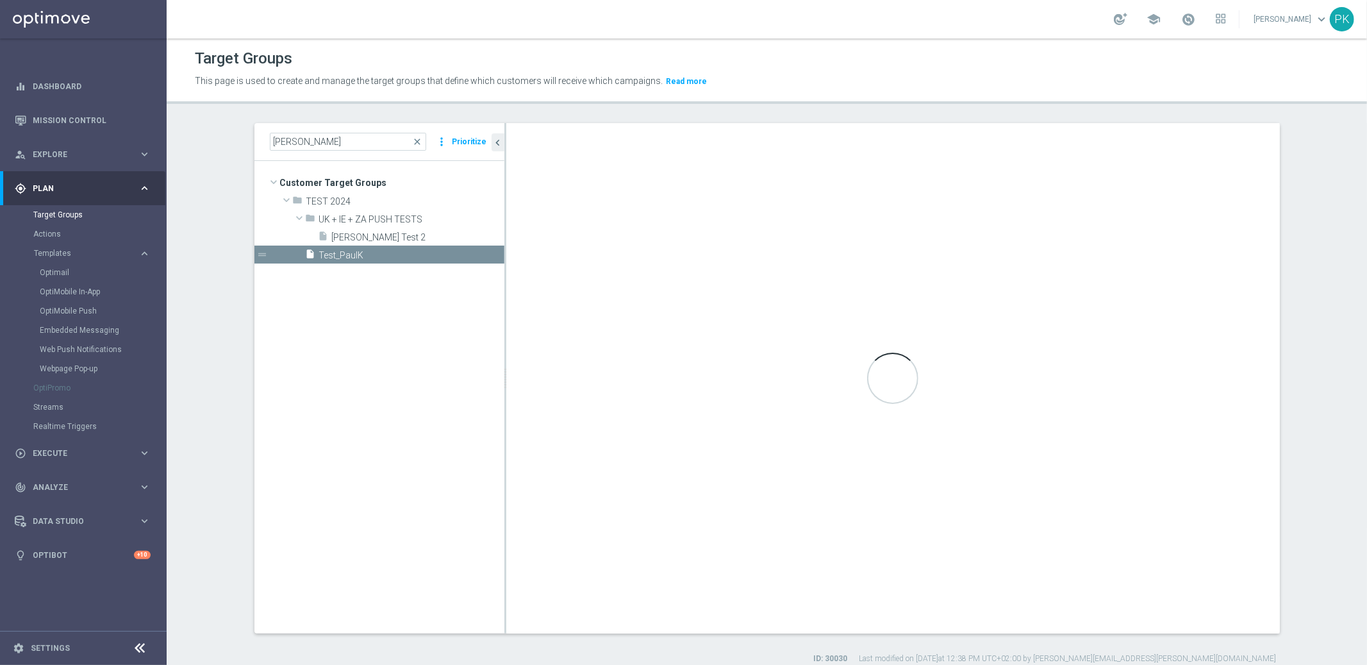
type input "TEST 2024"
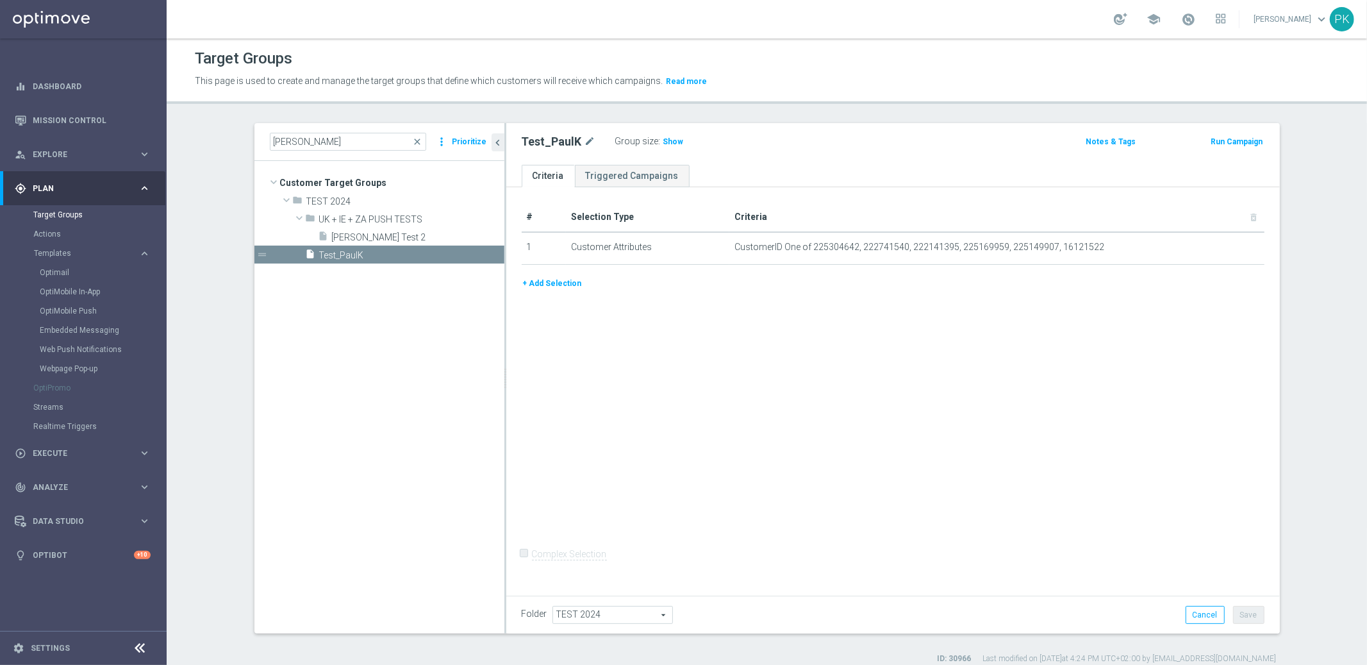
click at [46, 192] on div "gps_fixed Plan" at bounding box center [77, 189] width 124 height 12
click at [46, 220] on span "Execute" at bounding box center [86, 223] width 106 height 8
click at [60, 249] on link "Campaign Builder" at bounding box center [83, 249] width 100 height 10
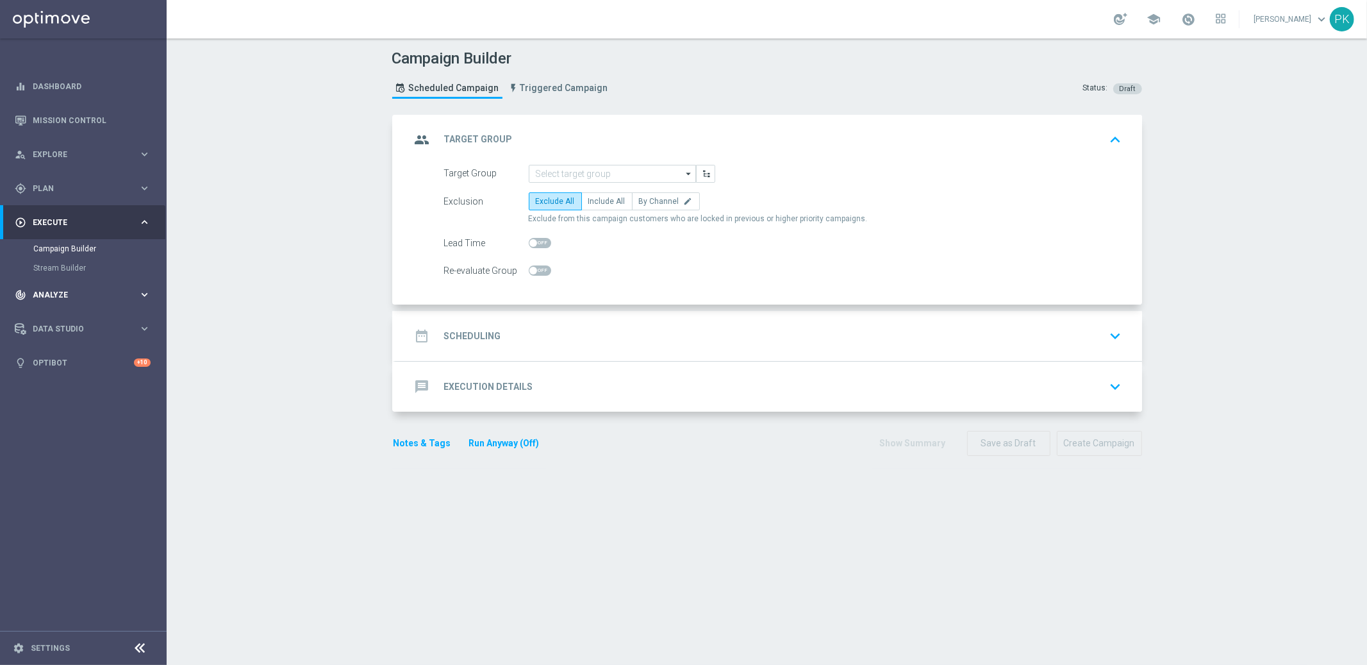
click at [60, 289] on div "track_changes Analyze" at bounding box center [77, 295] width 124 height 12
click at [47, 153] on span "Explore" at bounding box center [86, 155] width 106 height 8
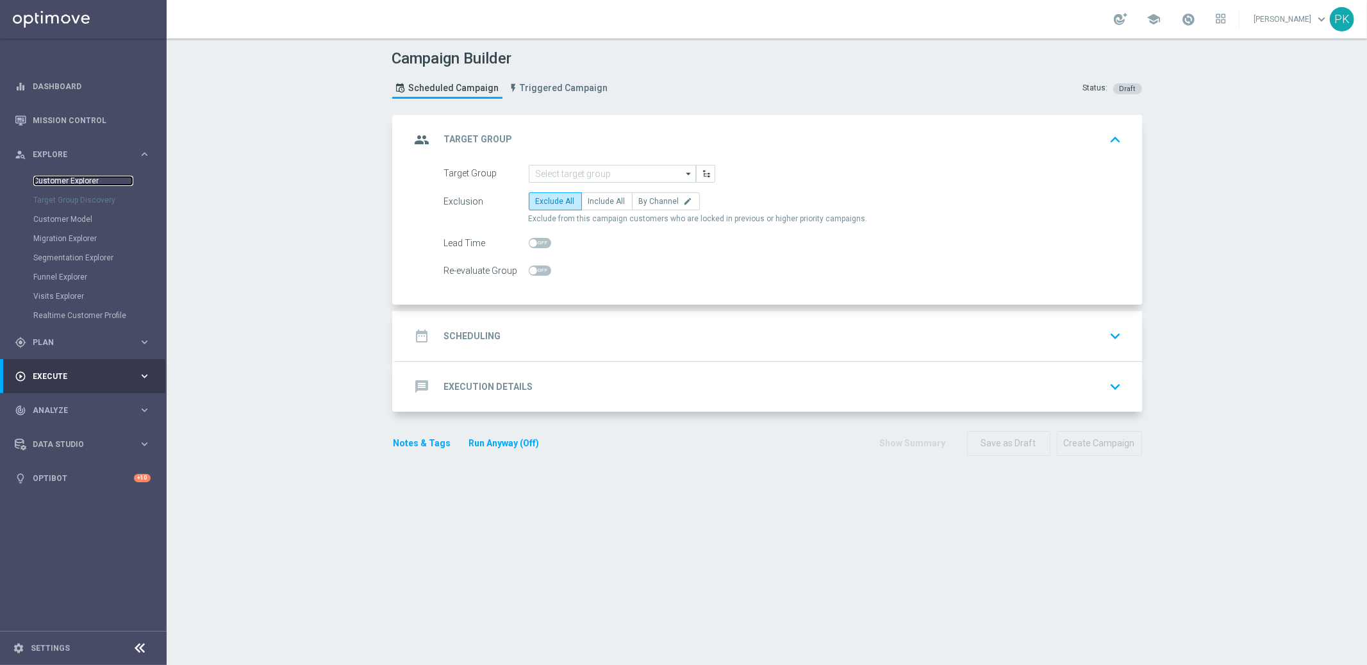
click at [61, 182] on link "Customer Explorer" at bounding box center [83, 181] width 100 height 10
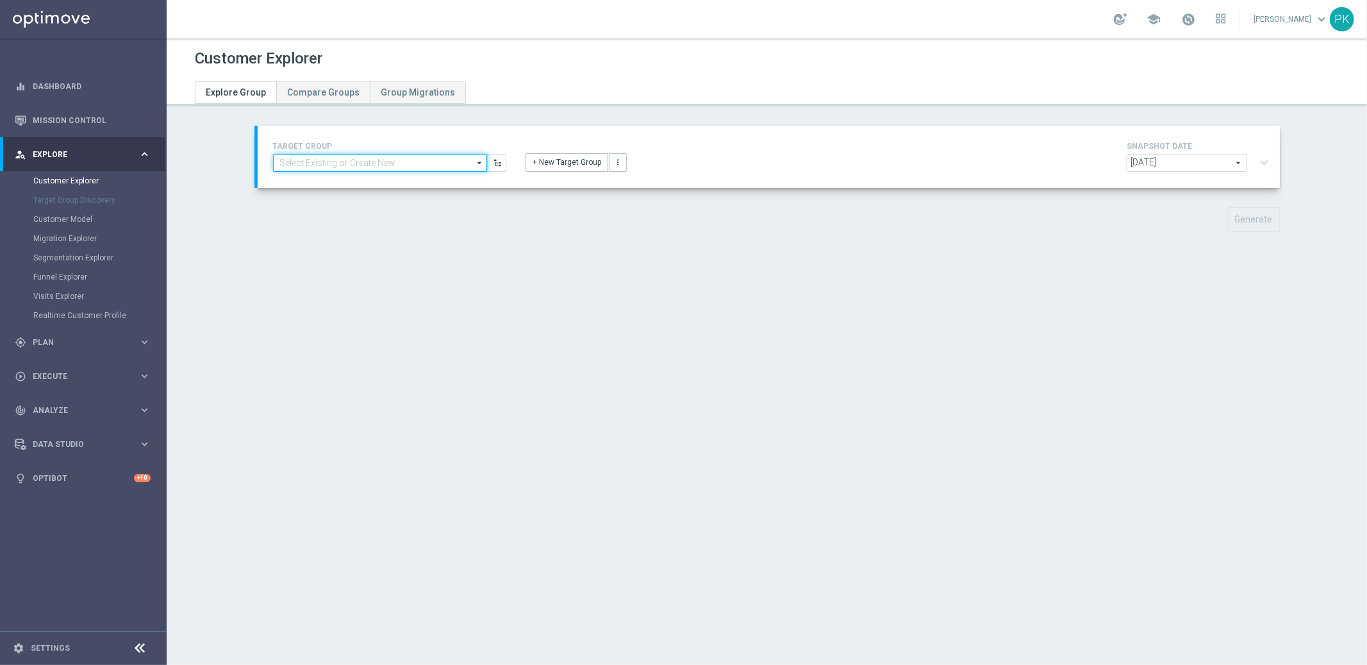
click at [378, 166] on input at bounding box center [380, 163] width 214 height 18
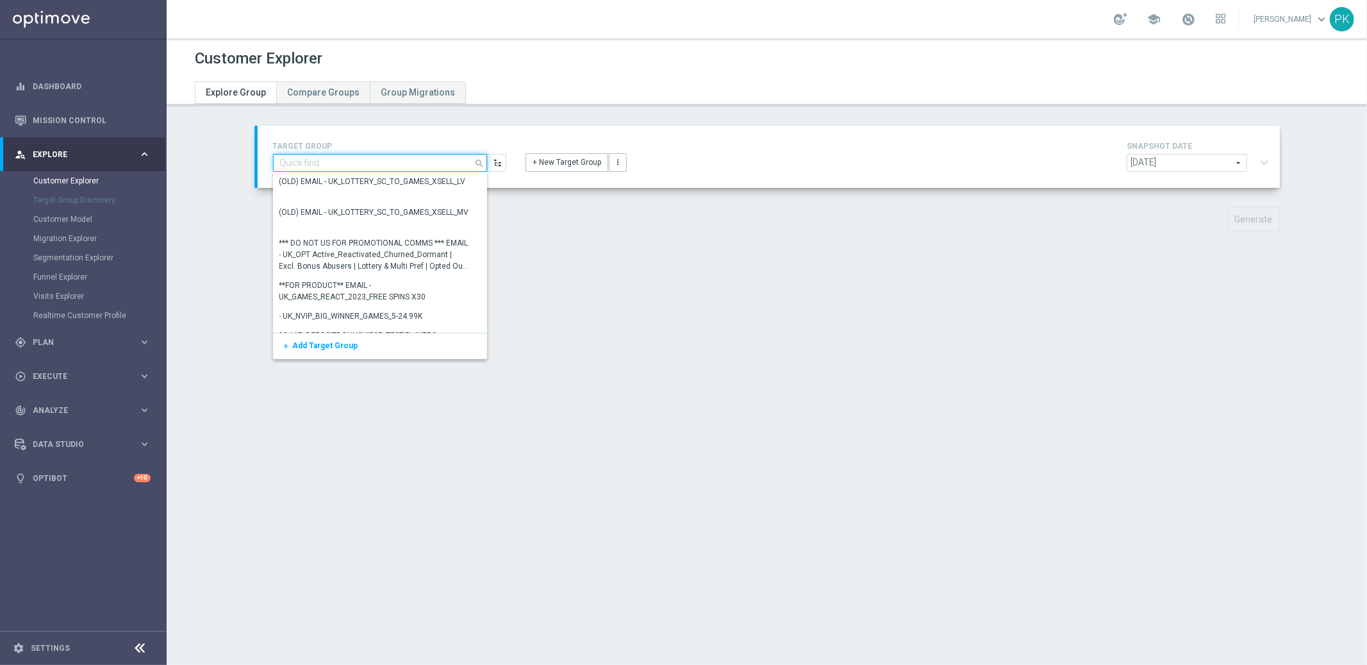
click at [317, 163] on input at bounding box center [380, 163] width 214 height 18
type input "t"
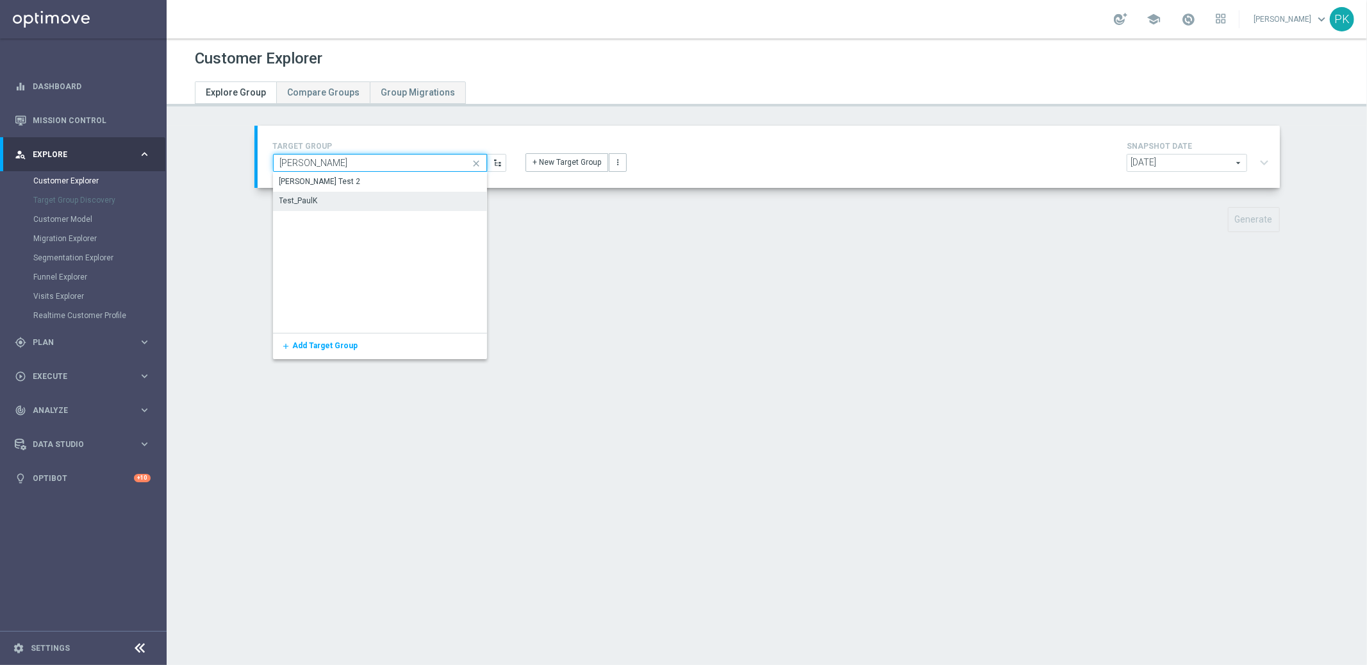
type input "[PERSON_NAME]"
drag, startPoint x: 315, startPoint y: 197, endPoint x: 327, endPoint y: 203, distance: 13.8
click at [315, 197] on div "Test_PaulK" at bounding box center [380, 201] width 214 height 18
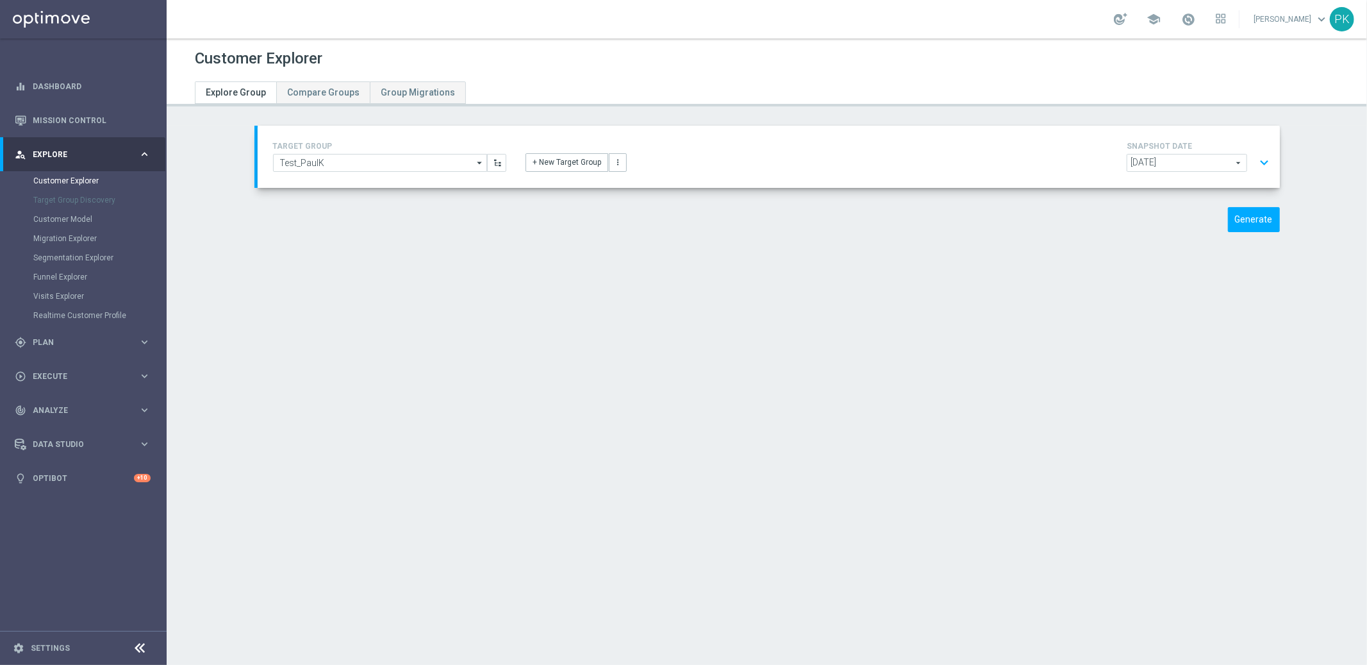
click at [1231, 160] on span "[DATE]" at bounding box center [1186, 162] width 119 height 17
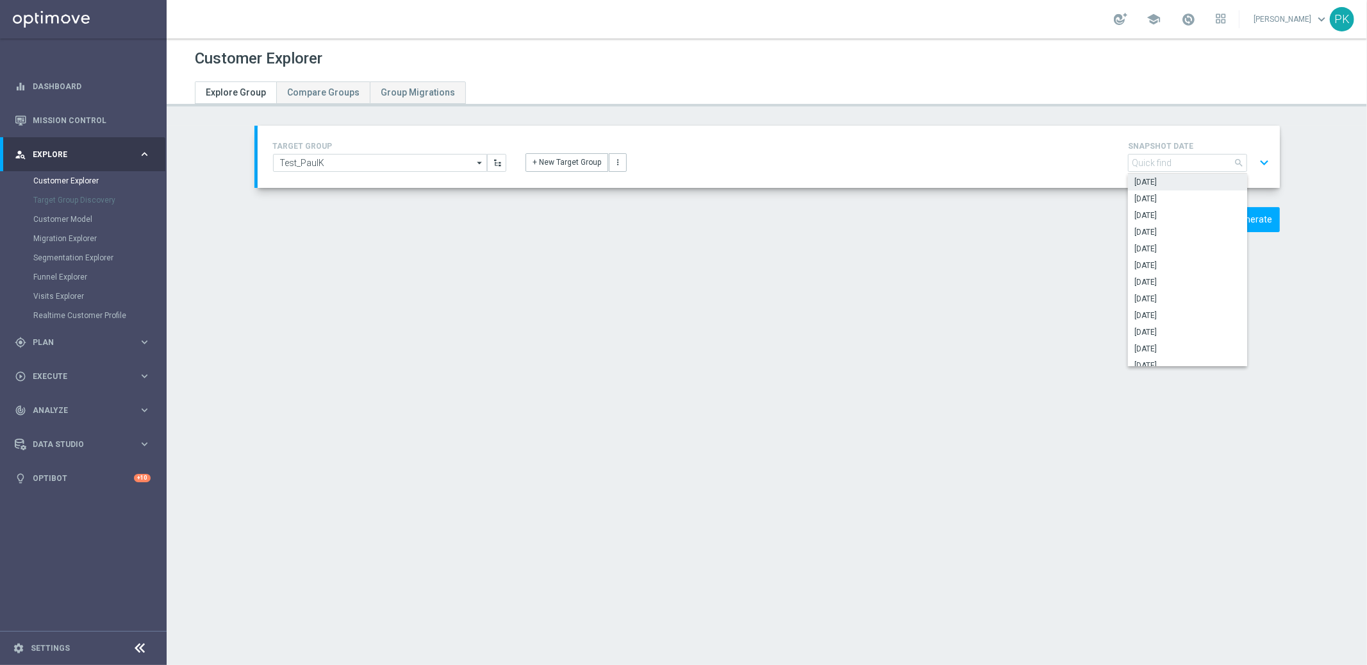
click at [1016, 142] on div "TARGET GROUP Test_PaulK Test_PaulK arrow_drop_down Drag here to set row groups …" at bounding box center [768, 156] width 1011 height 37
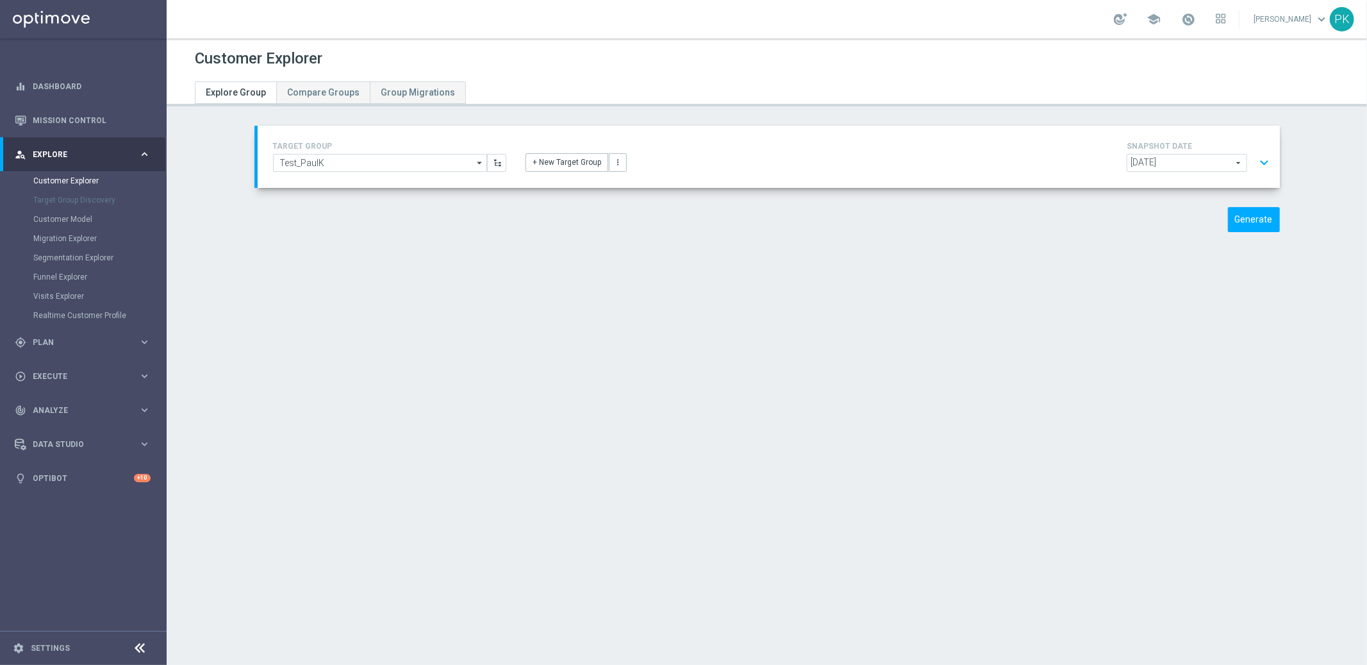
click at [69, 153] on span "Explore" at bounding box center [86, 155] width 106 height 8
click at [50, 221] on span "Execute" at bounding box center [86, 223] width 106 height 8
click at [64, 250] on link "Campaign Builder" at bounding box center [83, 249] width 100 height 10
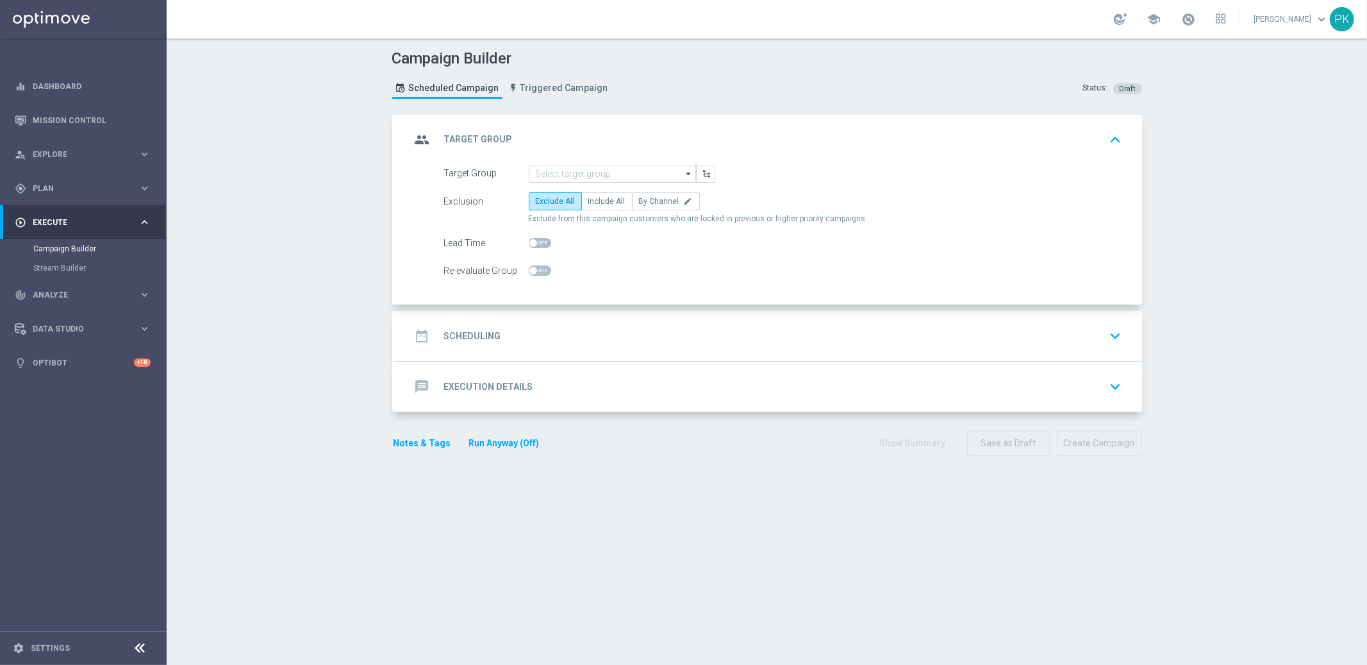
click at [489, 384] on h2 "Execution Details" at bounding box center [488, 387] width 89 height 12
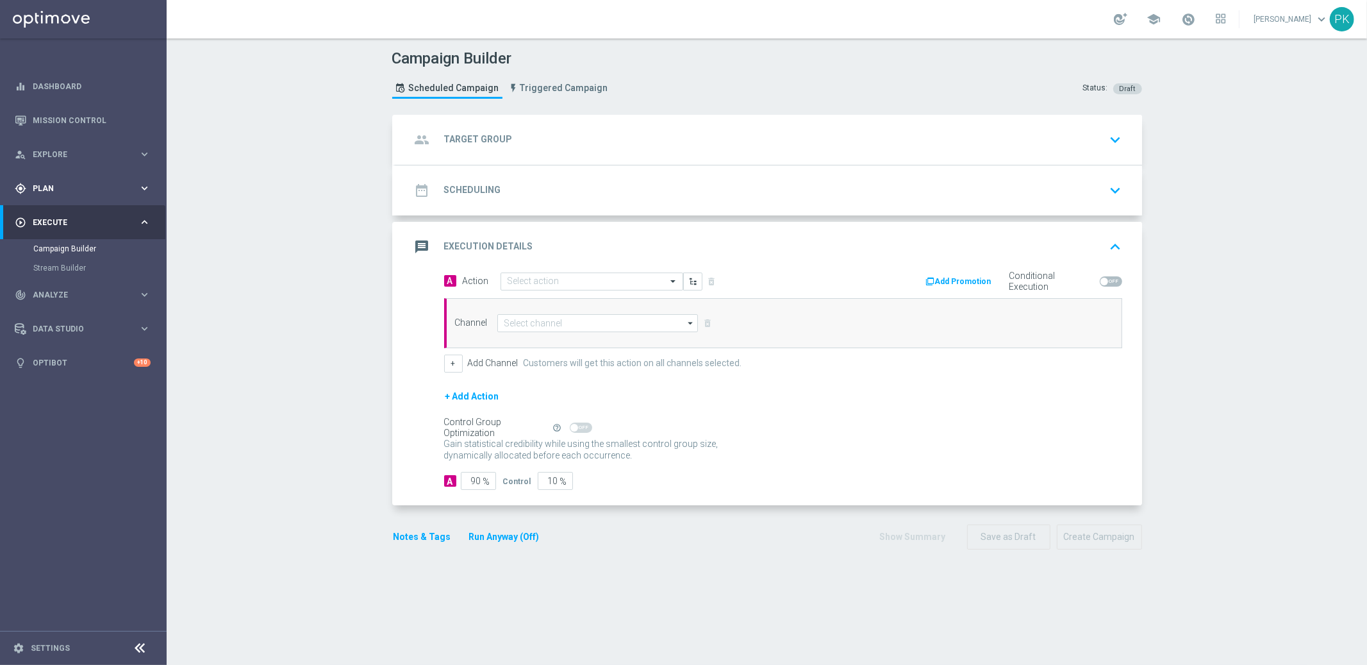
click at [38, 183] on div "gps_fixed Plan" at bounding box center [77, 189] width 124 height 12
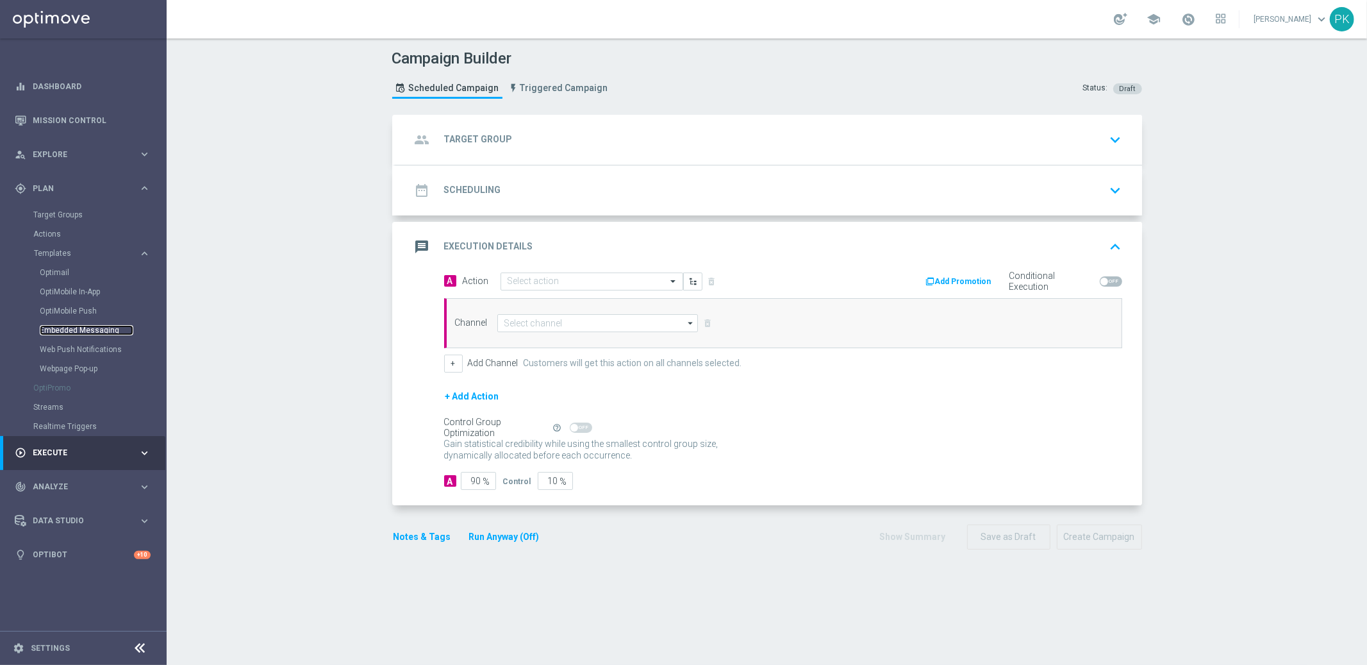
click at [77, 327] on link "Embedded Messaging" at bounding box center [87, 330] width 94 height 10
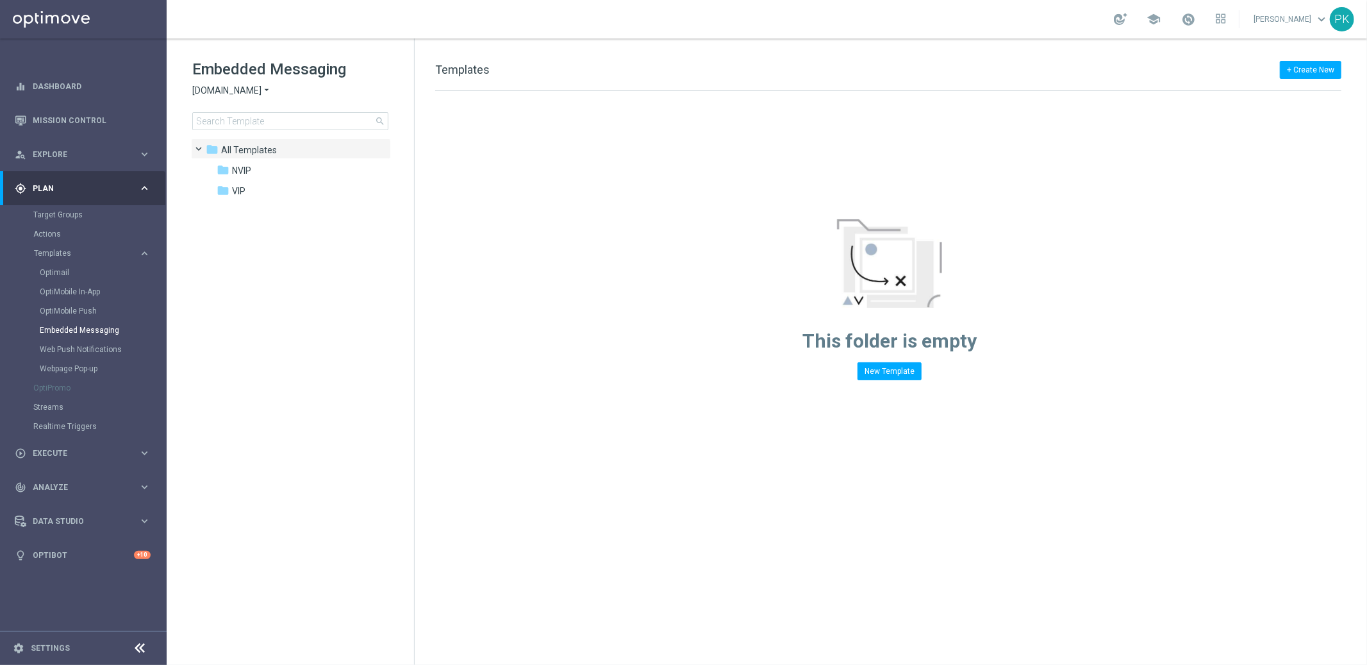
click at [234, 92] on span "[DOMAIN_NAME]" at bounding box center [226, 91] width 69 height 12
click at [323, 119] on input at bounding box center [290, 121] width 196 height 18
click at [225, 89] on span "[DOMAIN_NAME]" at bounding box center [226, 91] width 69 height 12
click at [0, 0] on span "[DOMAIN_NAME]" at bounding box center [0, 0] width 0 height 0
click at [229, 85] on span "[DOMAIN_NAME]" at bounding box center [226, 91] width 69 height 12
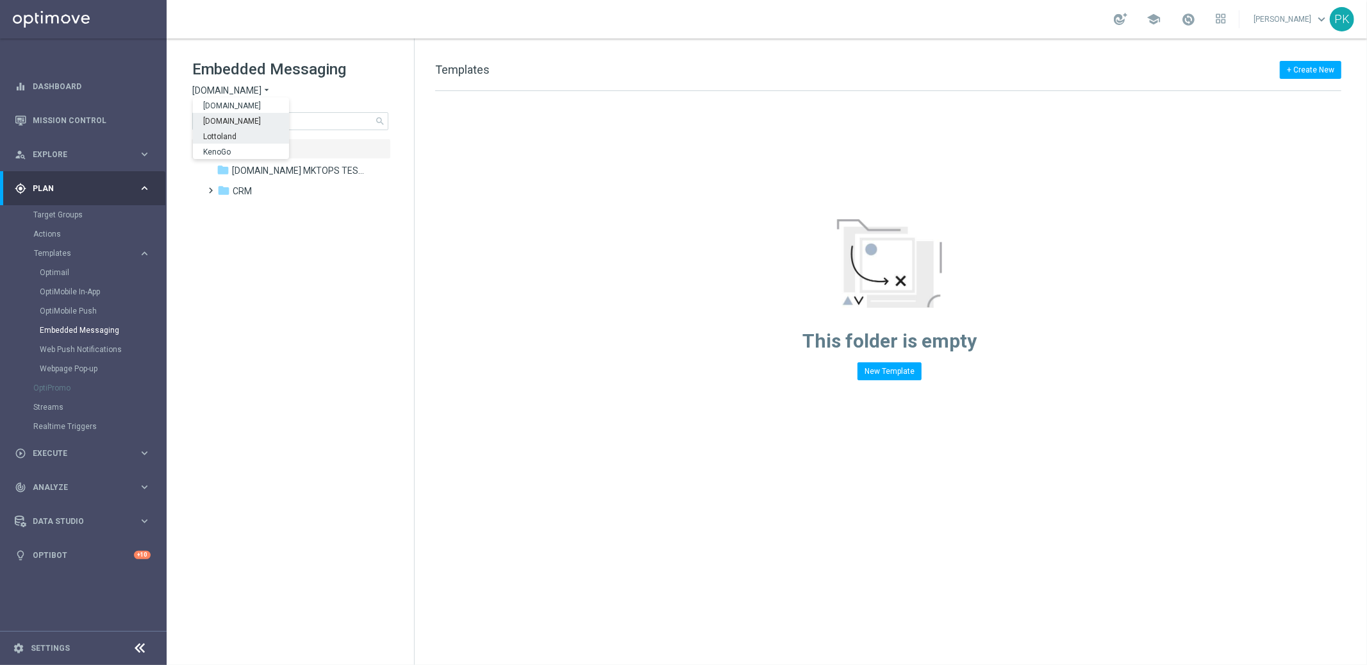
drag, startPoint x: 229, startPoint y: 133, endPoint x: 379, endPoint y: 129, distance: 150.0
click at [0, 0] on span "Lottoland" at bounding box center [0, 0] width 0 height 0
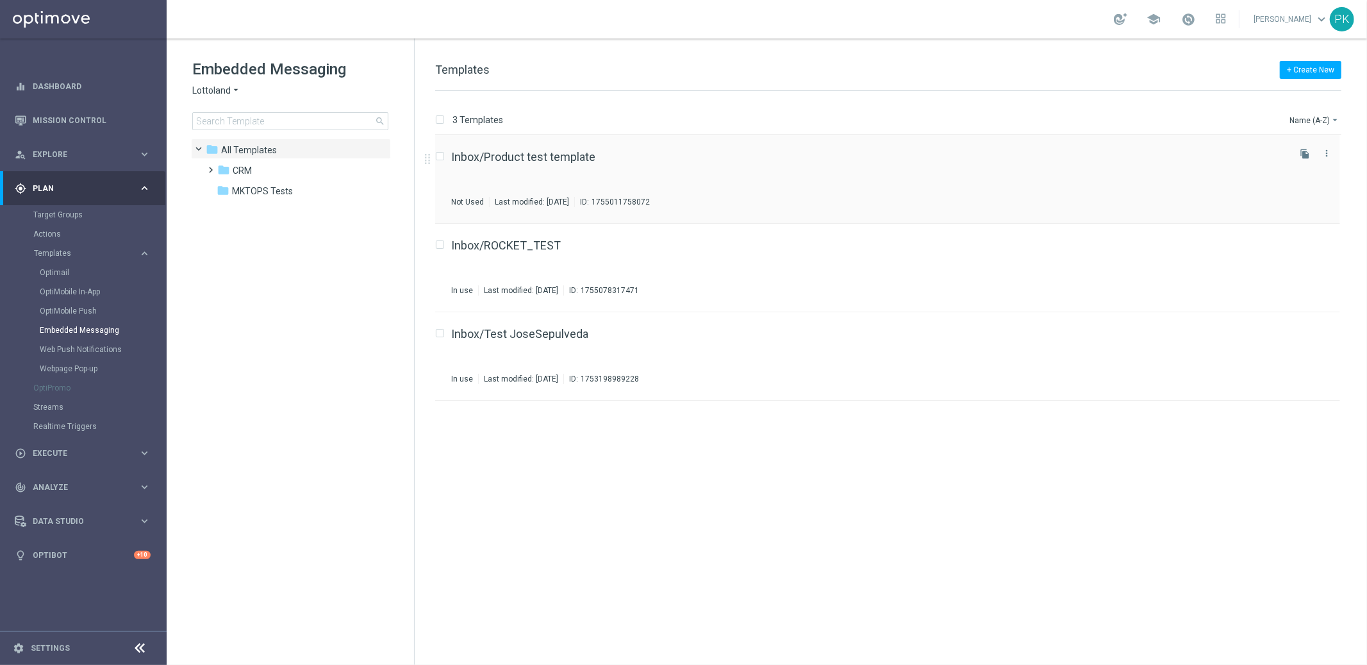
click at [758, 166] on div "Inbox/Product test template Not Used Last modified: [DATE] ID: 1755011758072" at bounding box center [868, 179] width 835 height 56
click at [249, 190] on span "MKTOPS Tests" at bounding box center [262, 191] width 61 height 12
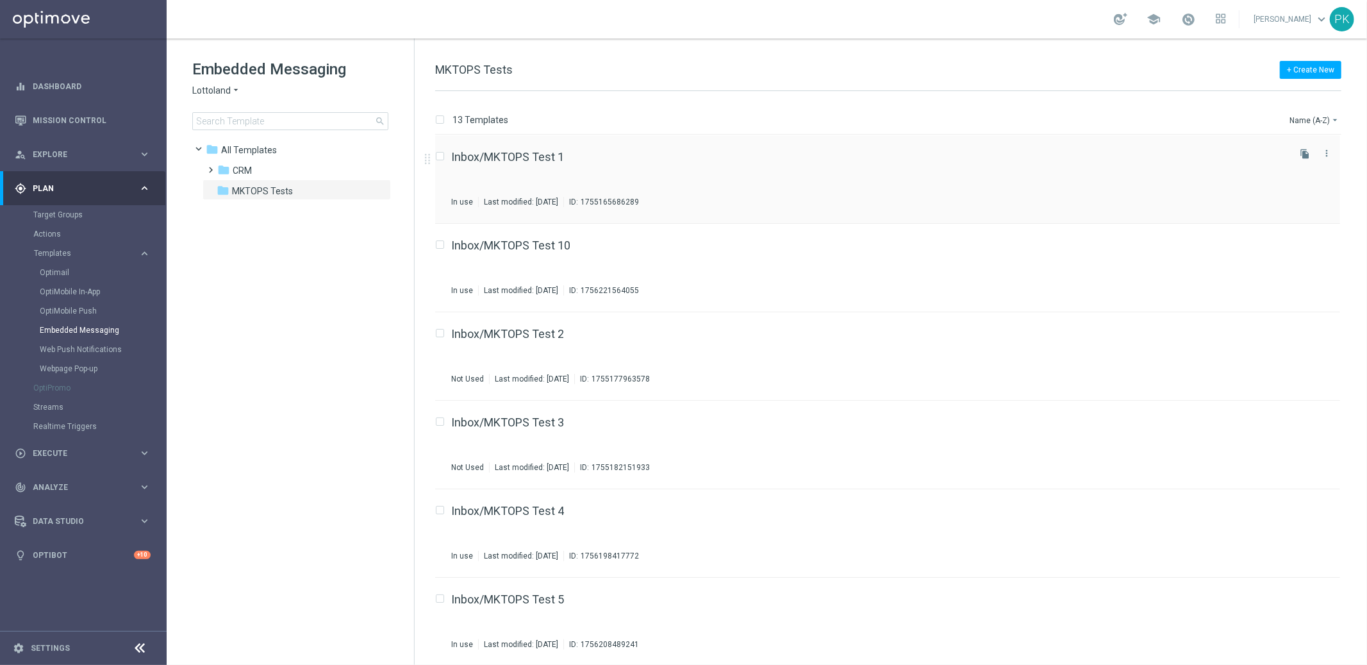
click at [714, 165] on div "Inbox/MKTOPS Test 1 In use Last modified: [DATE] ID: 1755165686289" at bounding box center [868, 179] width 835 height 56
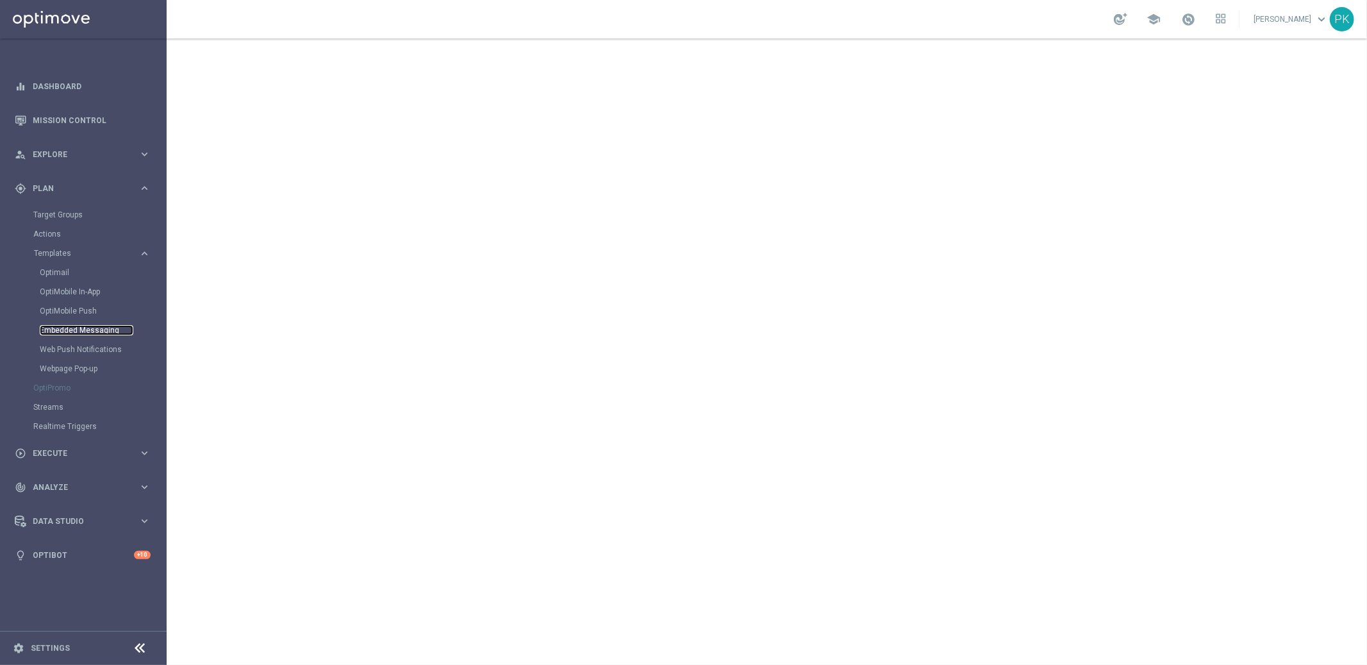
click at [62, 329] on link "Embedded Messaging" at bounding box center [87, 330] width 94 height 10
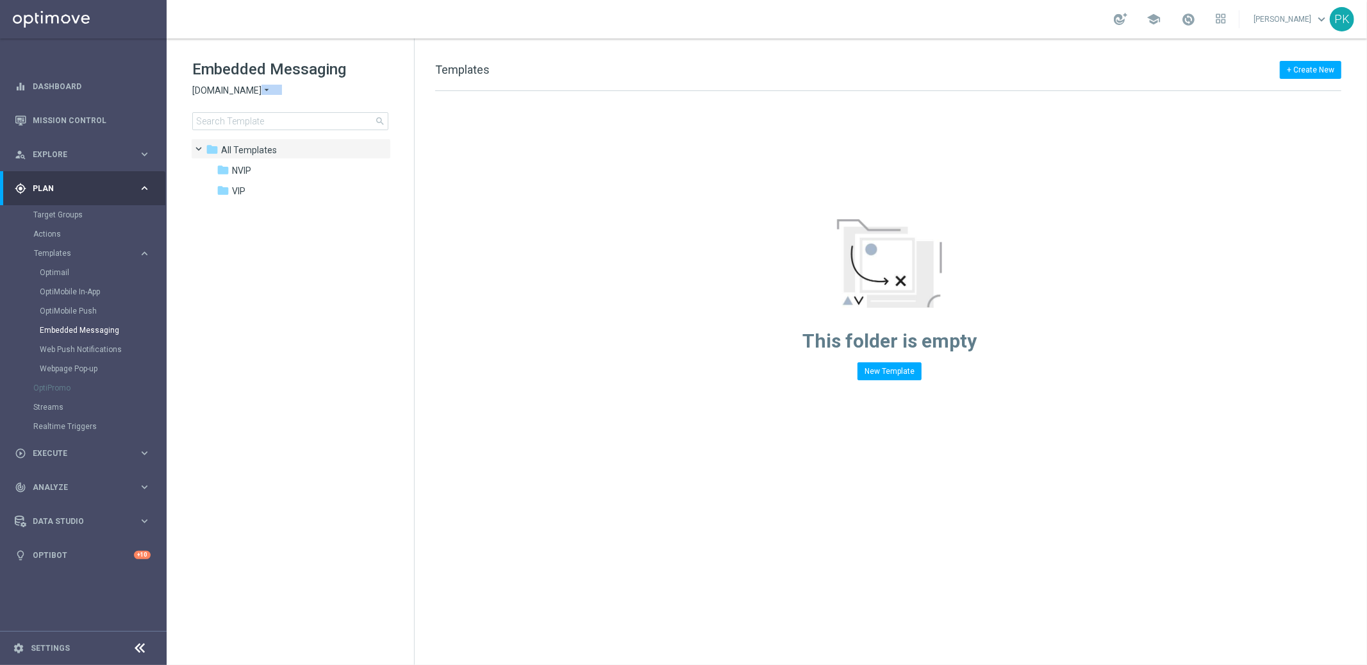
click at [244, 96] on div "Embedded Messaging [DOMAIN_NAME] arrow_drop_down × [DOMAIN_NAME] search" at bounding box center [303, 94] width 222 height 71
click at [217, 88] on span "[DOMAIN_NAME]" at bounding box center [226, 91] width 69 height 12
click at [0, 0] on span "Lottoland" at bounding box center [0, 0] width 0 height 0
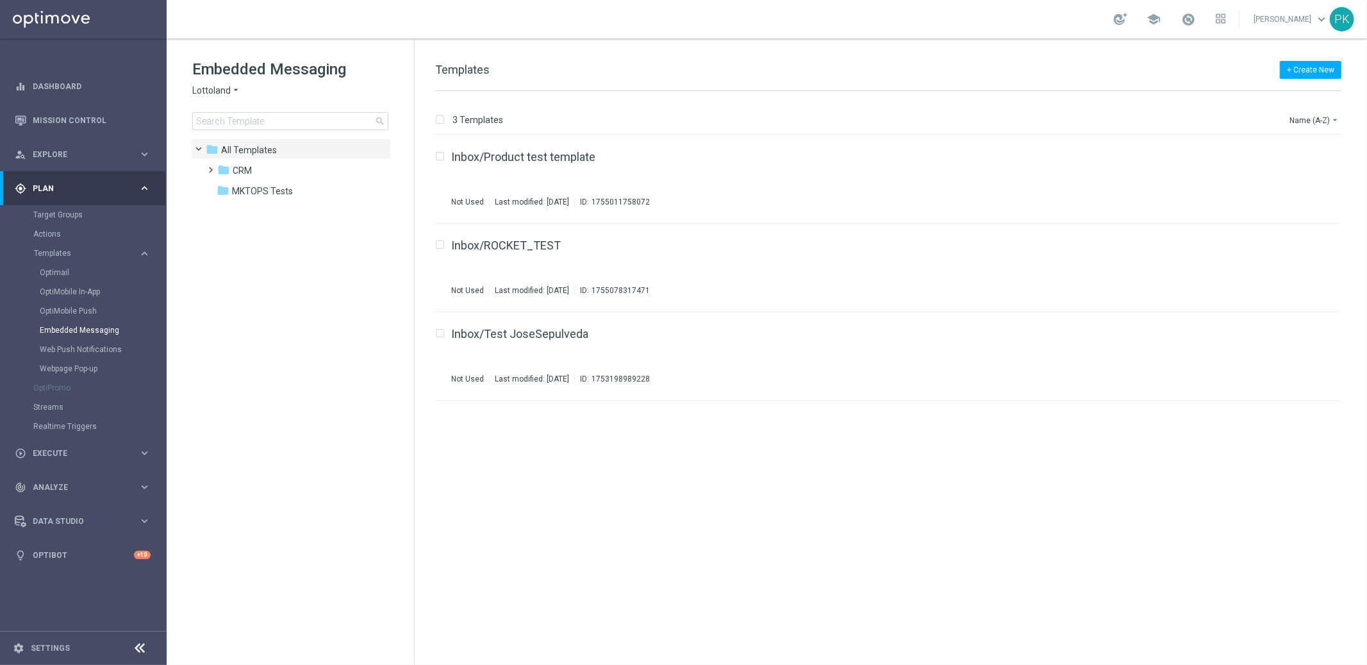
click at [352, 336] on tree-viewport "folder All Templates more_vert folder CRM more_vert" at bounding box center [302, 400] width 222 height 524
click at [211, 167] on span at bounding box center [209, 164] width 6 height 5
click at [260, 186] on span "1. VIP" at bounding box center [256, 191] width 22 height 12
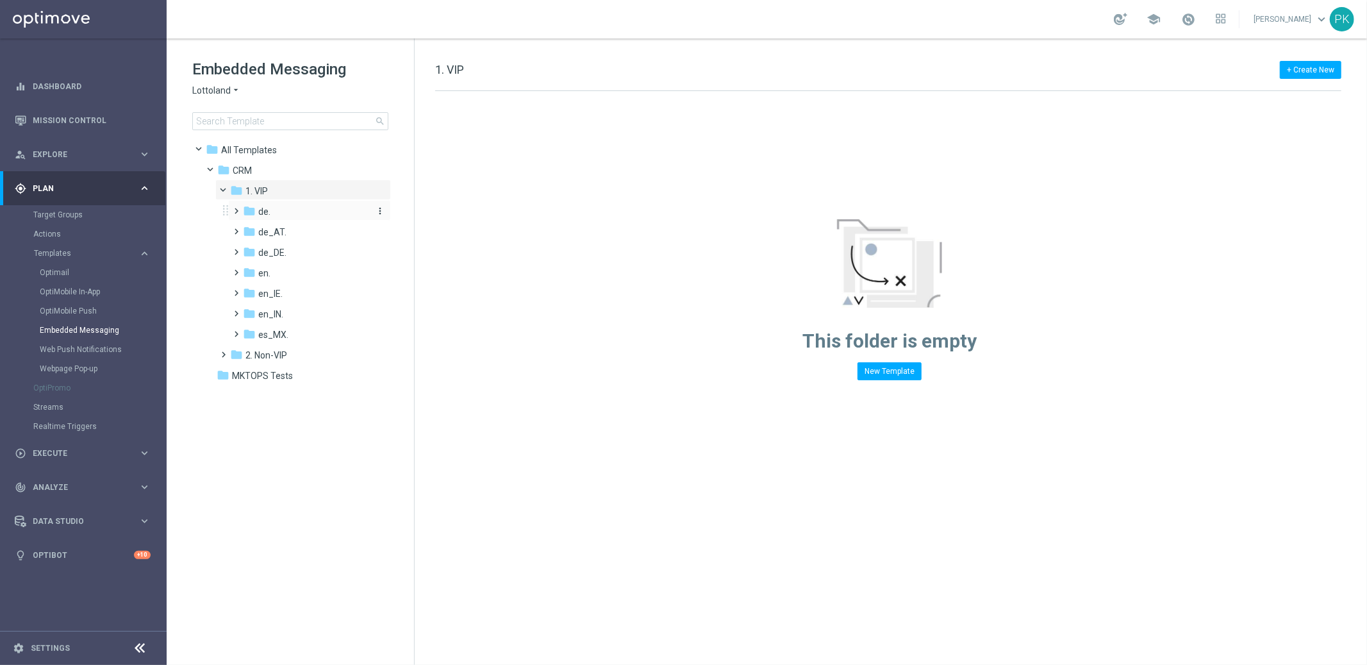
click at [266, 207] on span "de." at bounding box center [264, 212] width 12 height 12
click at [272, 272] on span "de_AT." at bounding box center [272, 273] width 28 height 12
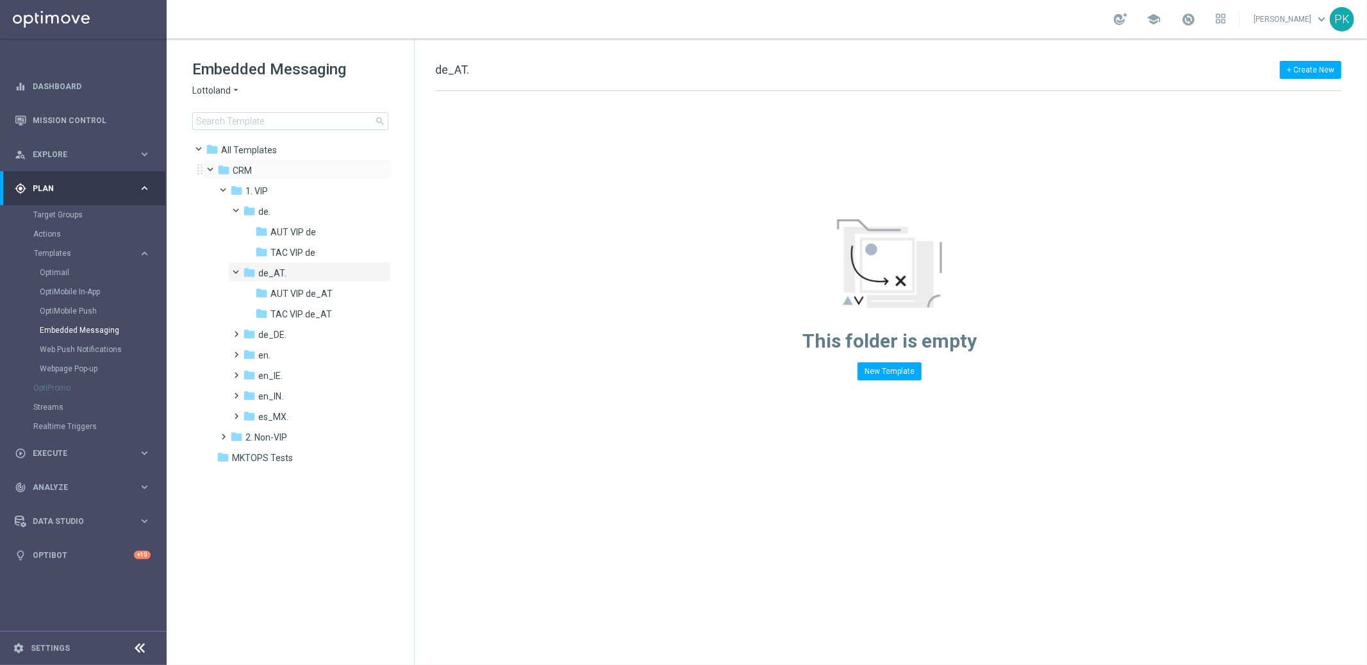
click at [214, 164] on span at bounding box center [216, 167] width 5 height 6
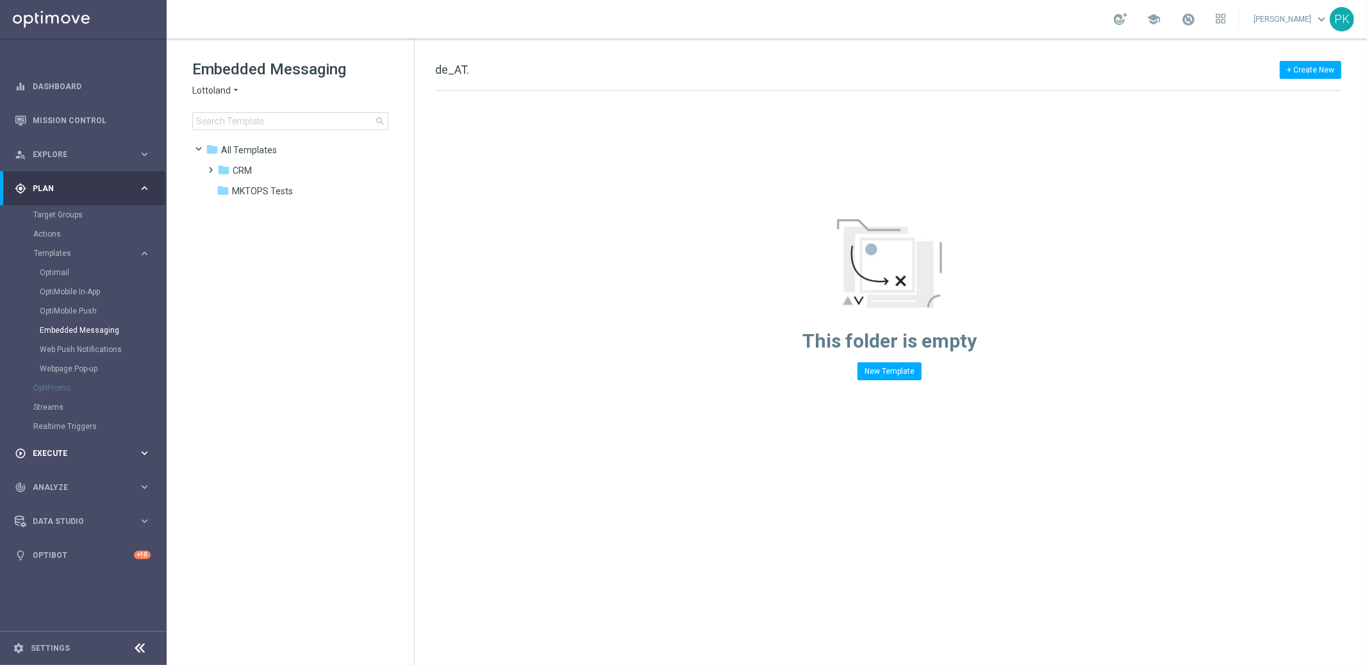
click at [74, 450] on span "Execute" at bounding box center [86, 453] width 106 height 8
click at [69, 247] on link "Campaign Builder" at bounding box center [83, 249] width 100 height 10
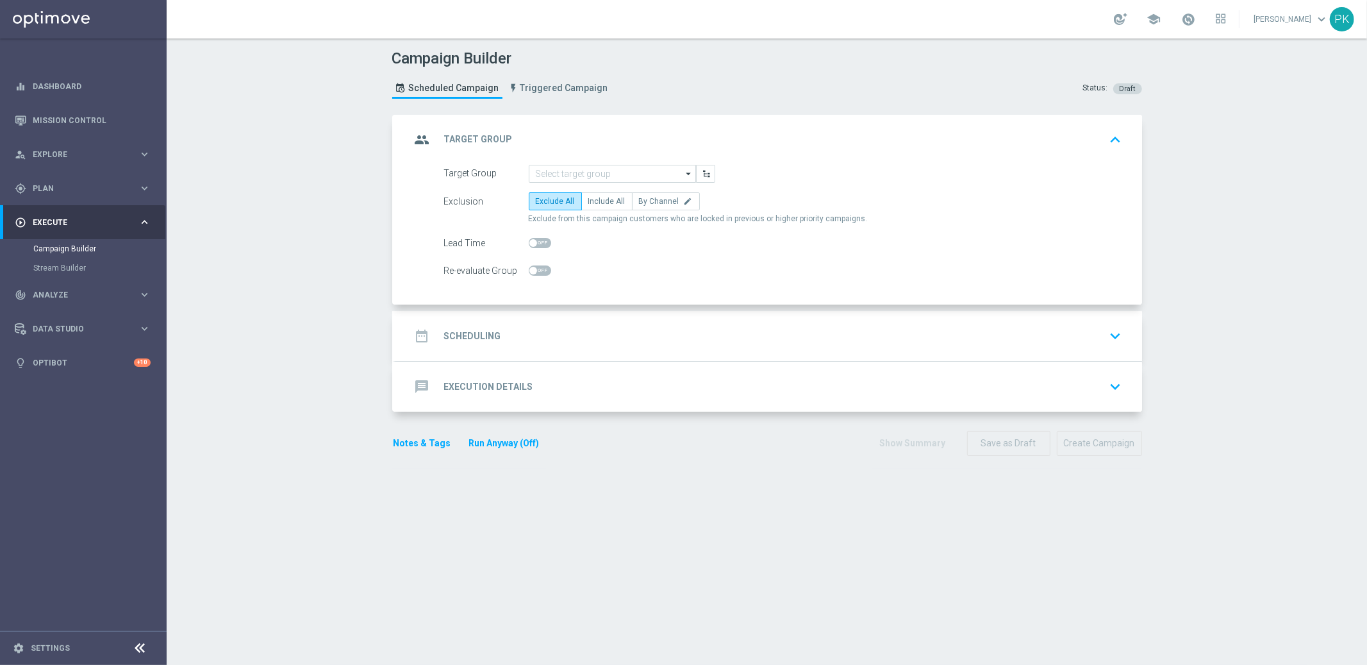
click at [473, 332] on h2 "Scheduling" at bounding box center [472, 336] width 57 height 12
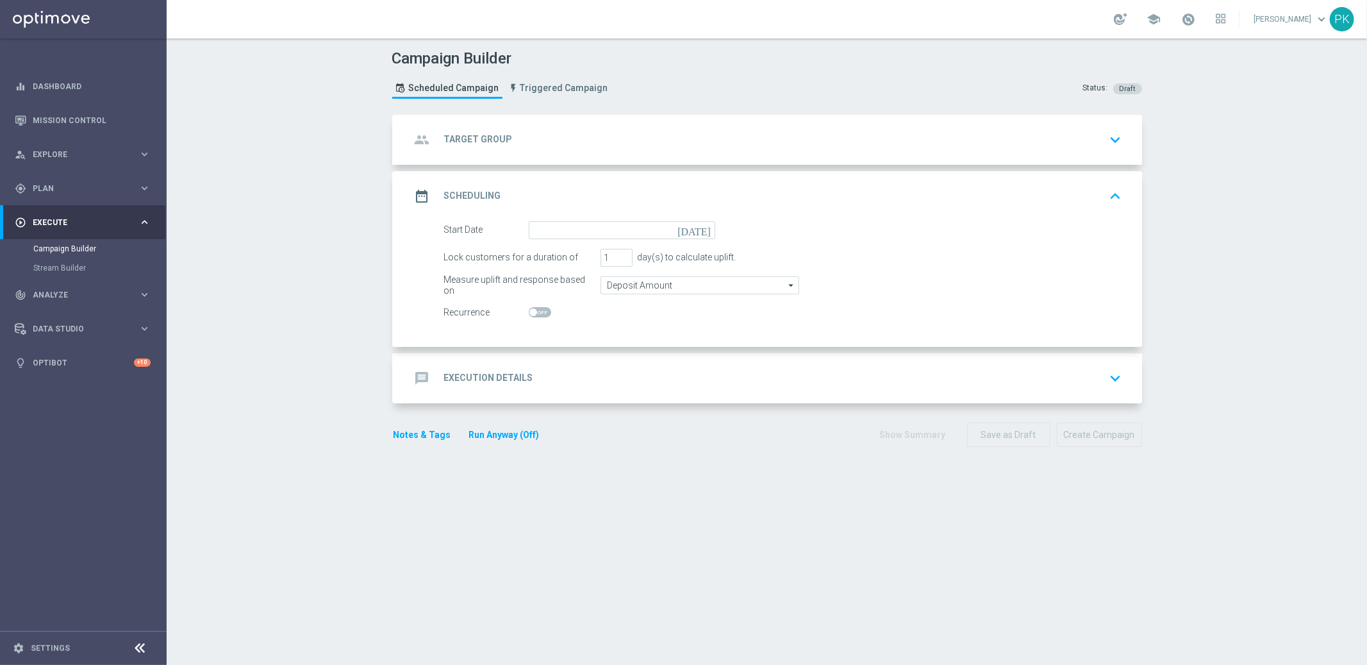
click at [490, 133] on h2 "Target Group" at bounding box center [478, 139] width 69 height 12
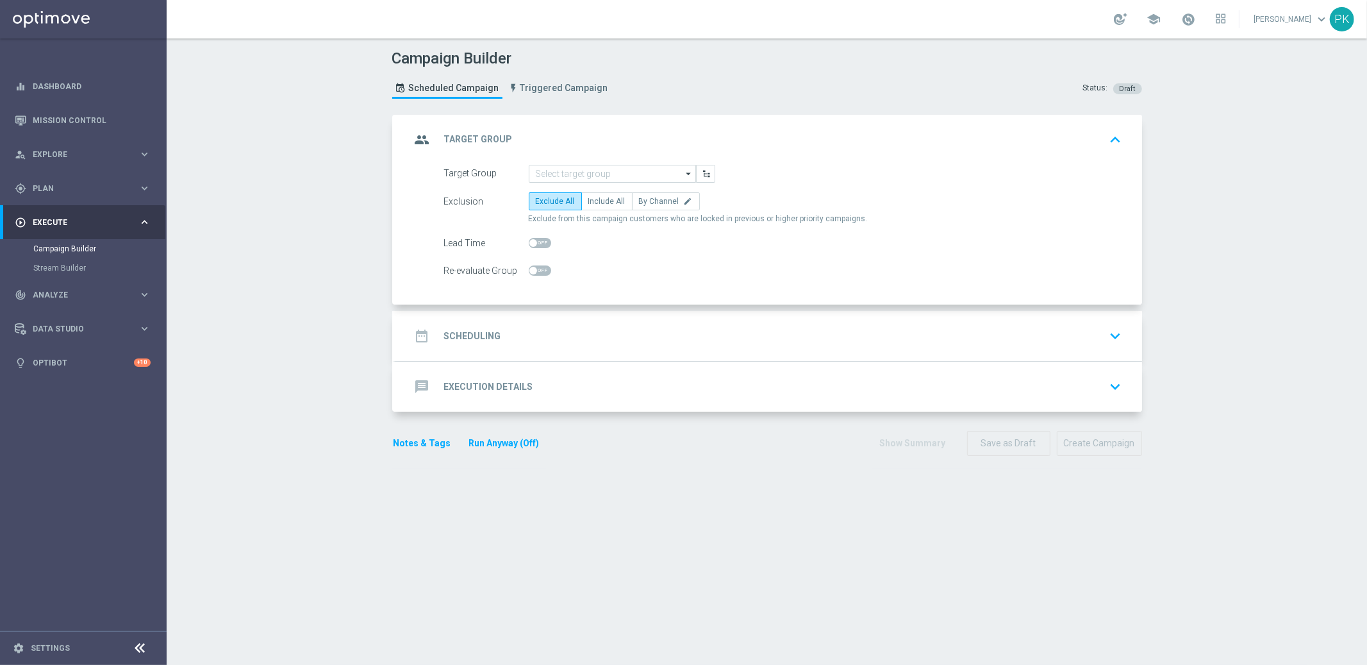
click at [445, 329] on div "date_range Scheduling" at bounding box center [456, 335] width 90 height 23
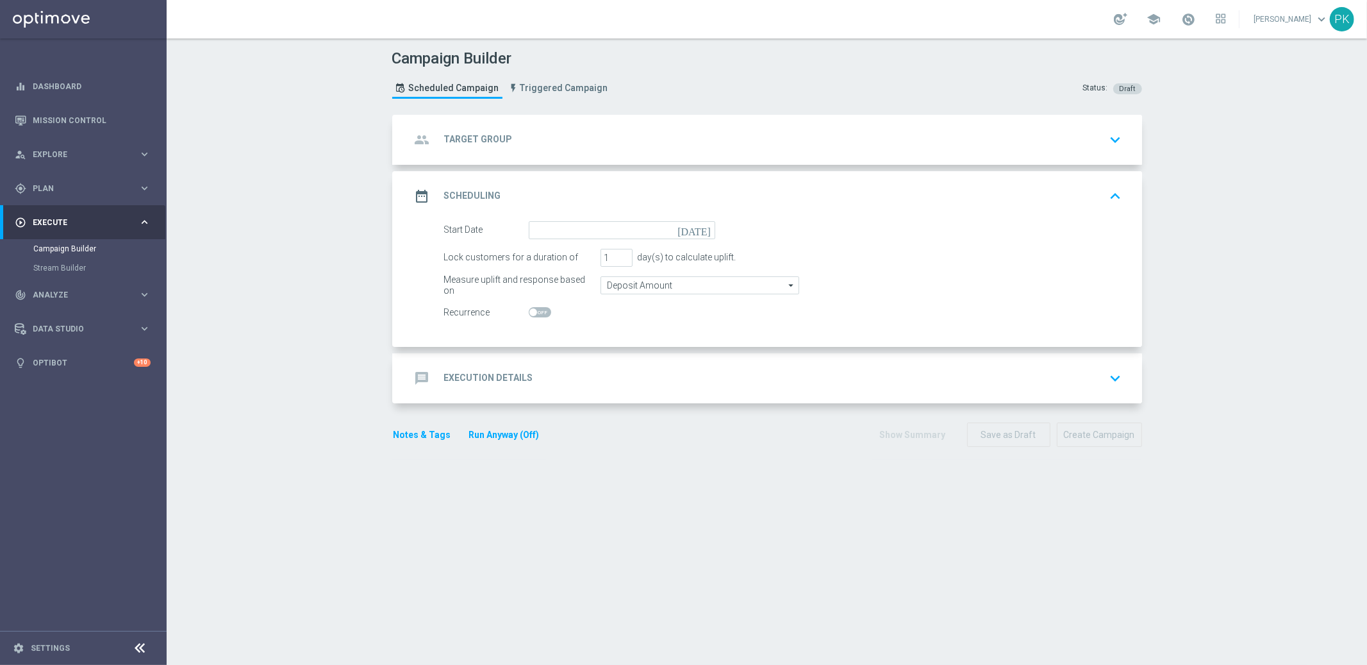
click at [491, 372] on h2 "Execution Details" at bounding box center [488, 378] width 89 height 12
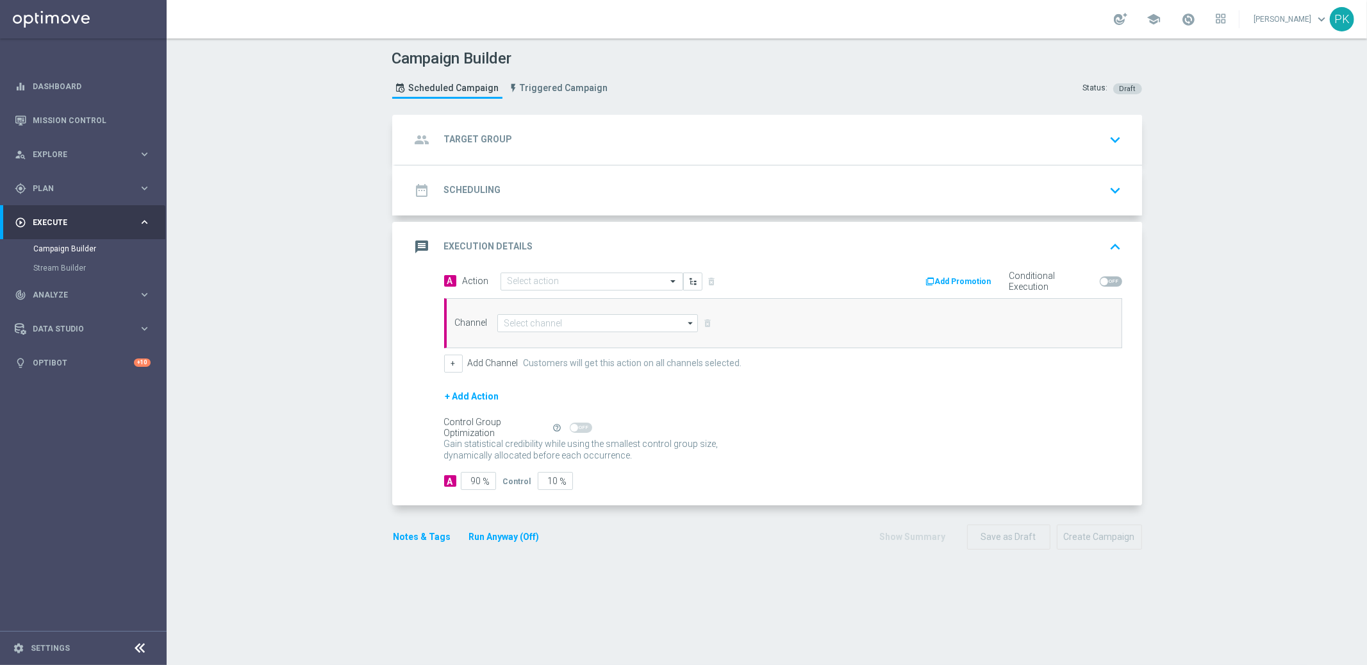
click at [1115, 281] on span at bounding box center [1111, 281] width 22 height 10
click at [1115, 281] on input "checkbox" at bounding box center [1111, 281] width 22 height 10
click at [1106, 279] on span at bounding box center [1111, 281] width 22 height 10
click at [1106, 279] on input "checkbox" at bounding box center [1111, 281] width 22 height 10
click at [1110, 280] on span at bounding box center [1111, 281] width 22 height 10
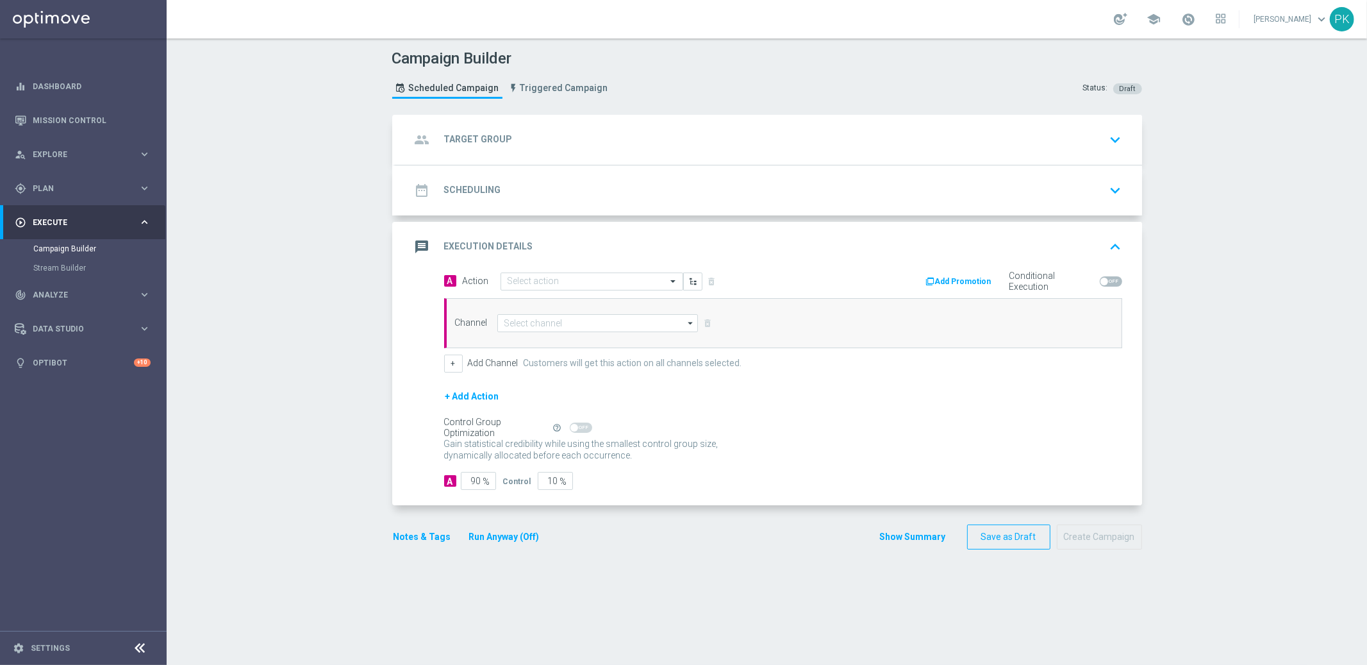
click at [1110, 280] on input "checkbox" at bounding box center [1111, 281] width 22 height 10
click at [1104, 279] on span at bounding box center [1111, 281] width 22 height 10
click at [1104, 279] on input "checkbox" at bounding box center [1111, 281] width 22 height 10
click at [1114, 279] on span at bounding box center [1111, 281] width 22 height 10
click at [1114, 279] on input "checkbox" at bounding box center [1111, 281] width 22 height 10
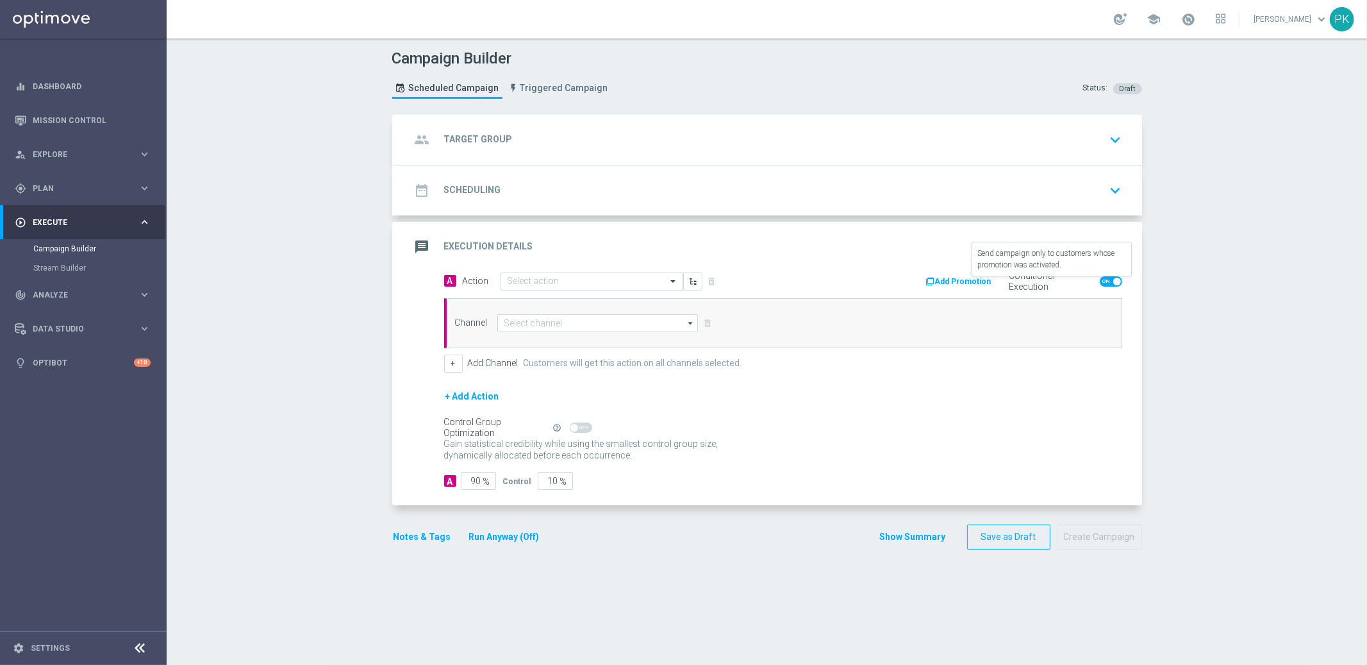
drag, startPoint x: 1086, startPoint y: 279, endPoint x: 1092, endPoint y: 280, distance: 6.5
click at [1086, 279] on label "Conditional Execution" at bounding box center [1051, 281] width 85 height 22
click at [1100, 280] on span at bounding box center [1111, 281] width 22 height 10
click at [1100, 280] on input "checkbox" at bounding box center [1111, 281] width 22 height 10
checkbox input "false"
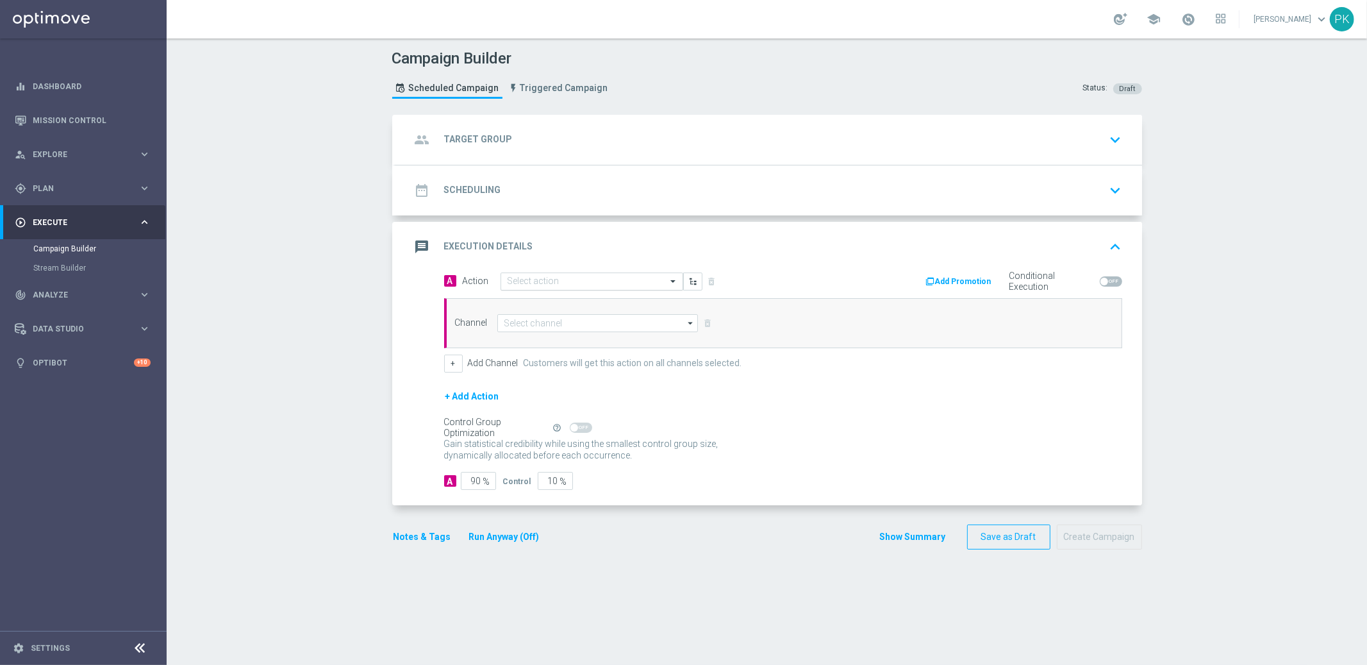
click at [543, 278] on input "text" at bounding box center [579, 281] width 143 height 11
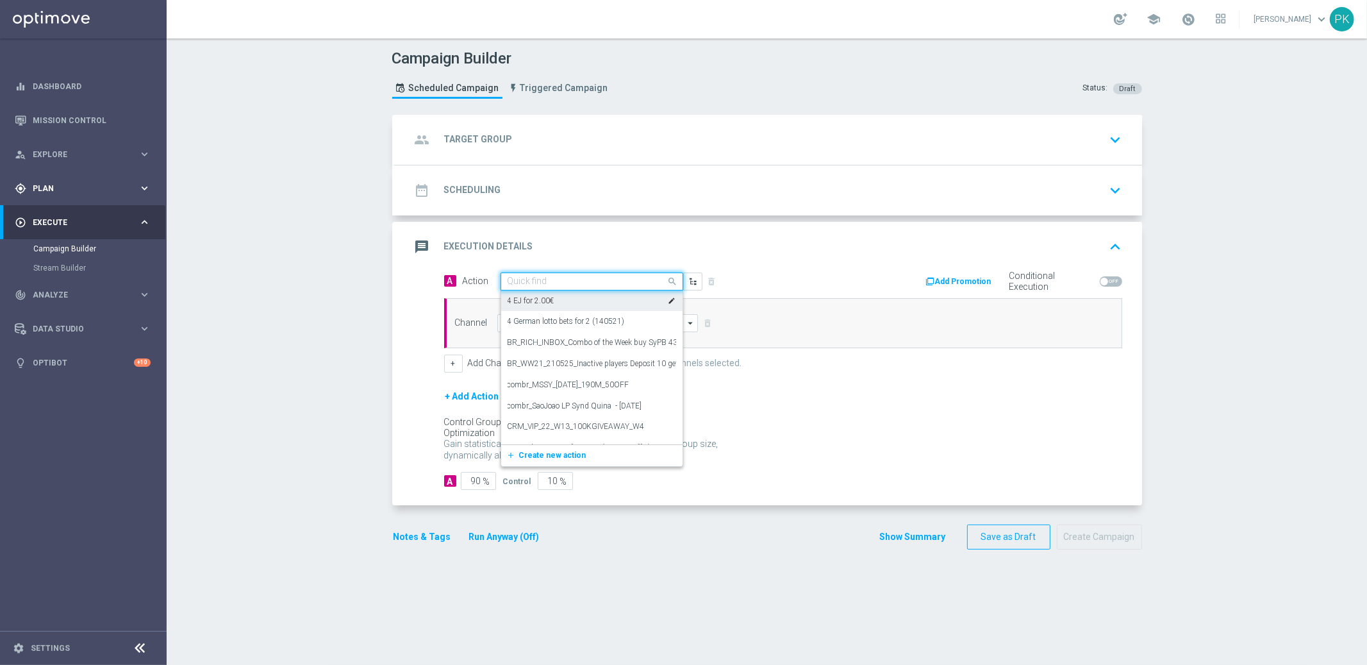
click at [46, 181] on div "gps_fixed Plan keyboard_arrow_right" at bounding box center [82, 188] width 165 height 34
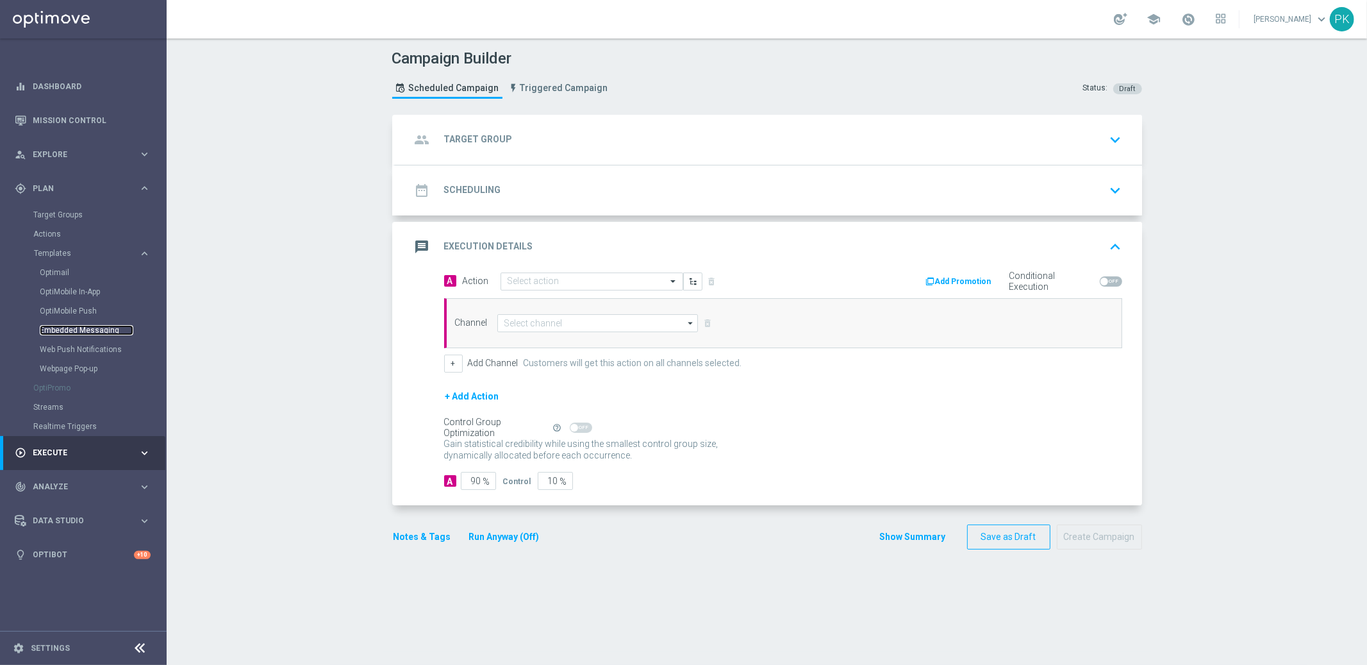
click at [80, 330] on link "Embedded Messaging" at bounding box center [87, 330] width 94 height 10
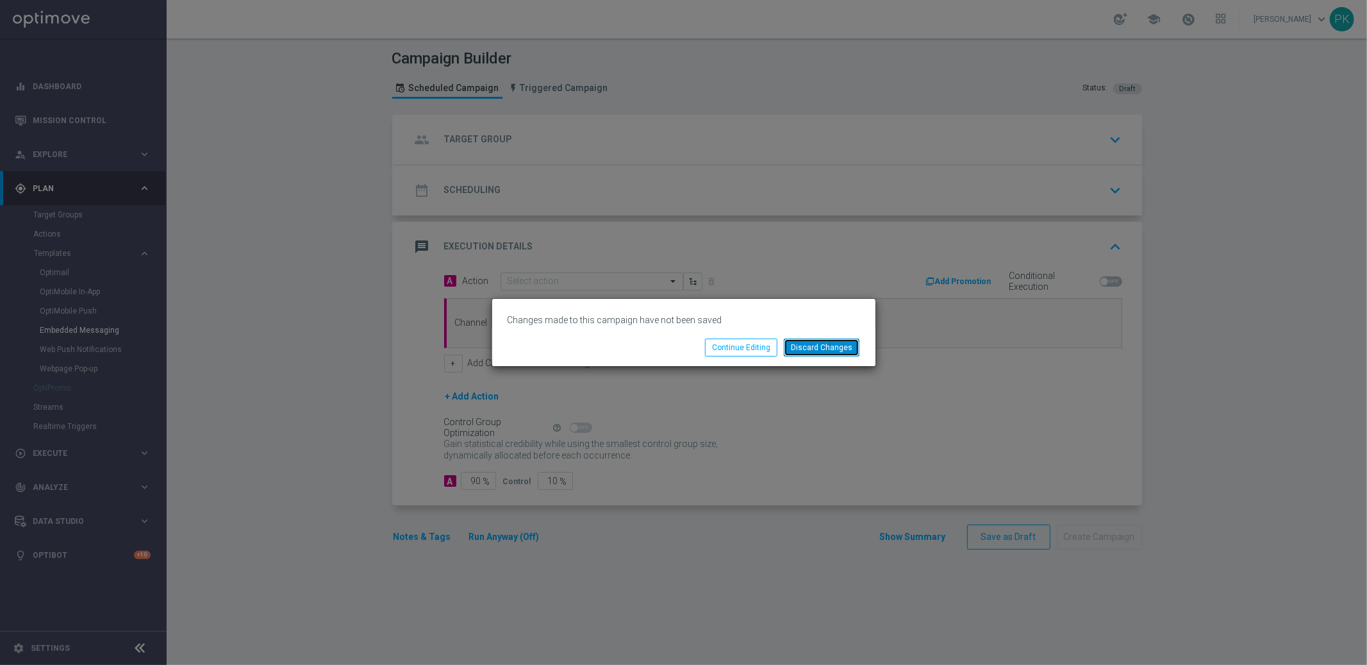
click at [841, 348] on button "Discard Changes" at bounding box center [822, 347] width 76 height 18
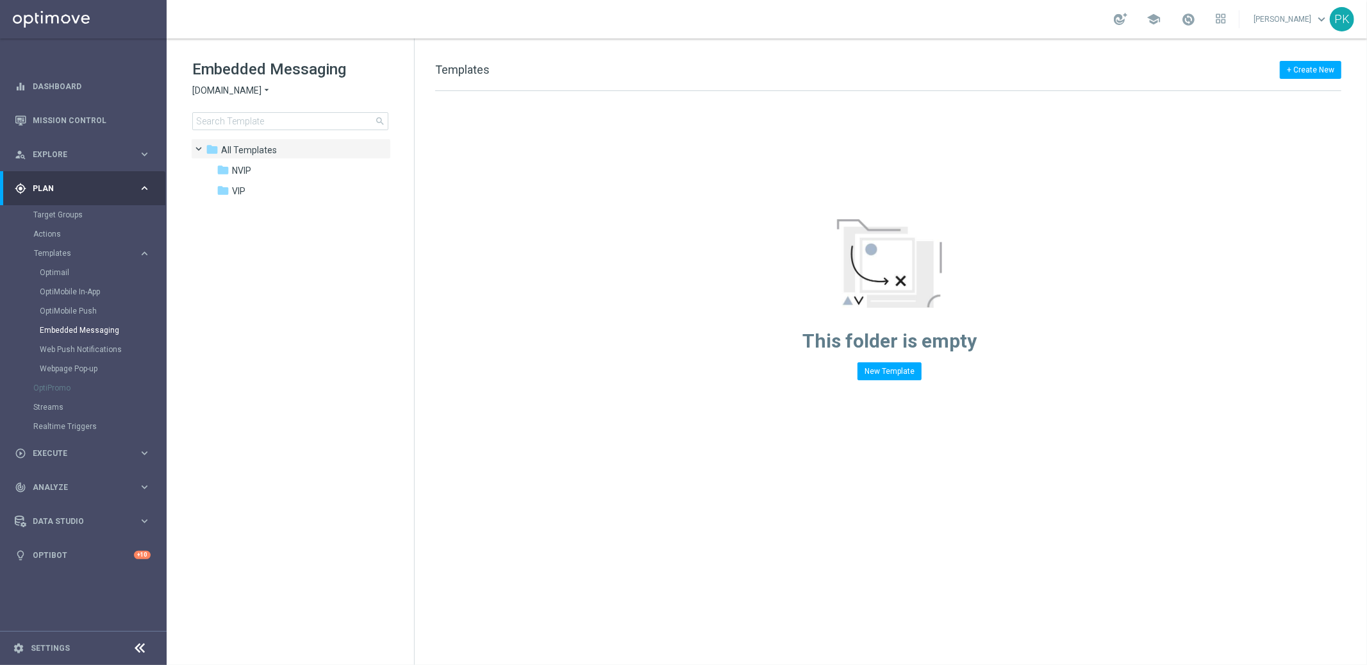
click at [245, 94] on span "[DOMAIN_NAME]" at bounding box center [226, 91] width 69 height 12
click at [244, 136] on div "Lottoland" at bounding box center [241, 135] width 96 height 15
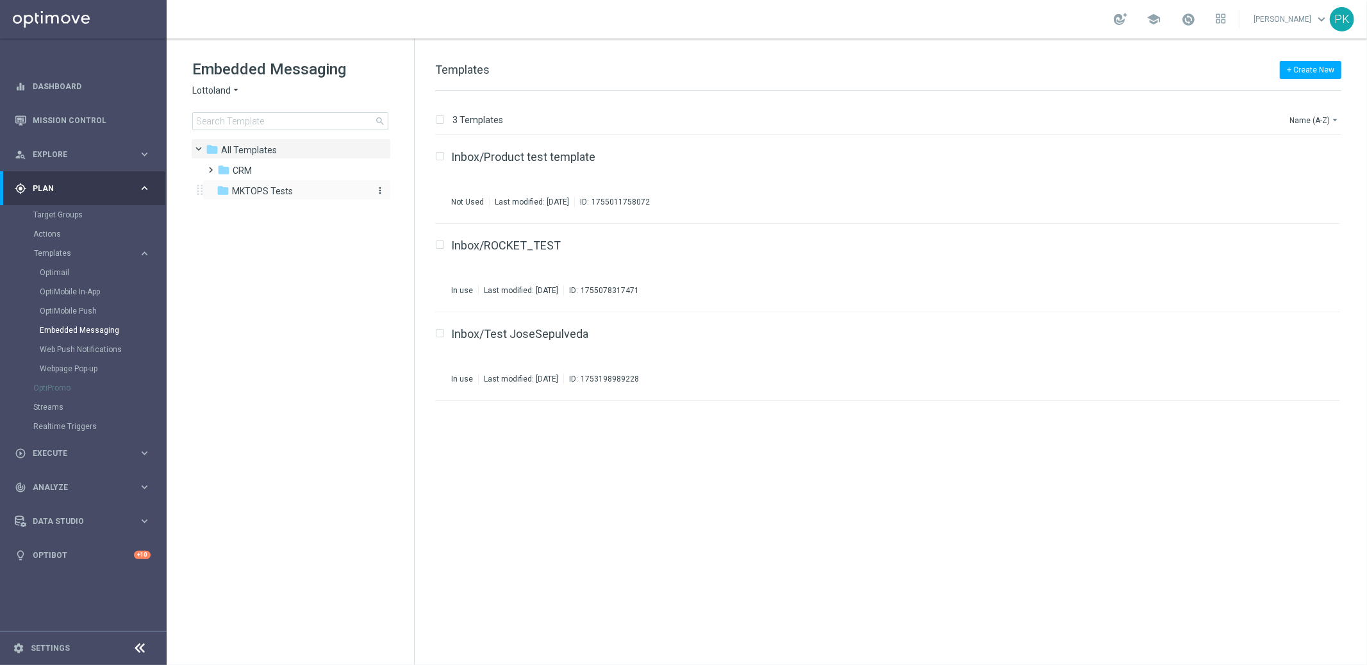
click at [263, 189] on span "MKTOPS Tests" at bounding box center [262, 191] width 61 height 12
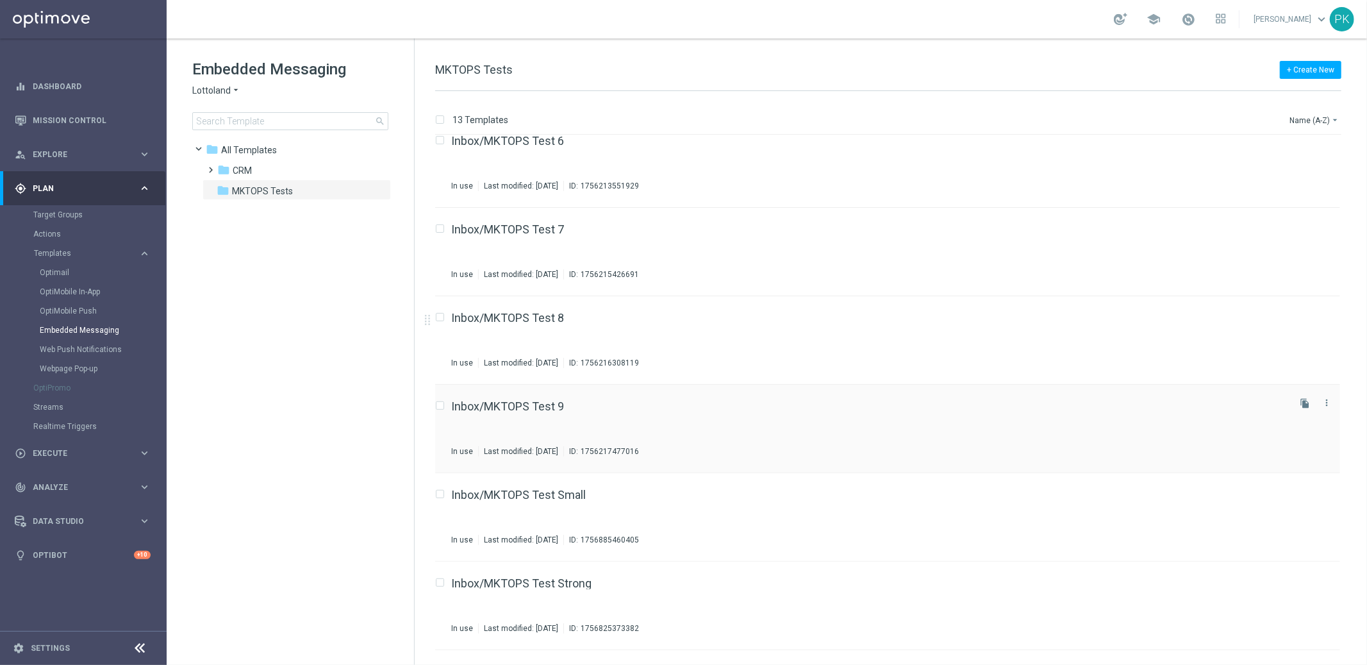
scroll to position [620, 0]
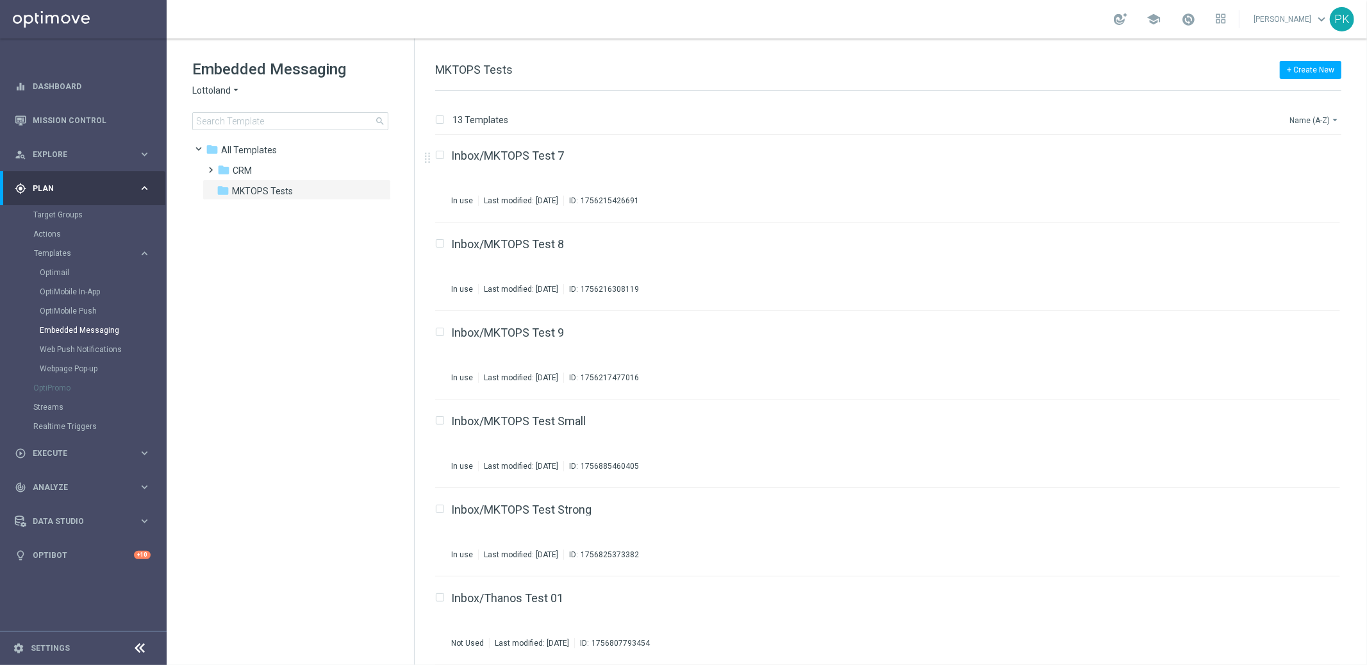
click at [1320, 119] on button "Name (A-Z) arrow_drop_down" at bounding box center [1314, 119] width 53 height 15
click at [1291, 175] on span "Date Modified (Newest)" at bounding box center [1292, 176] width 86 height 9
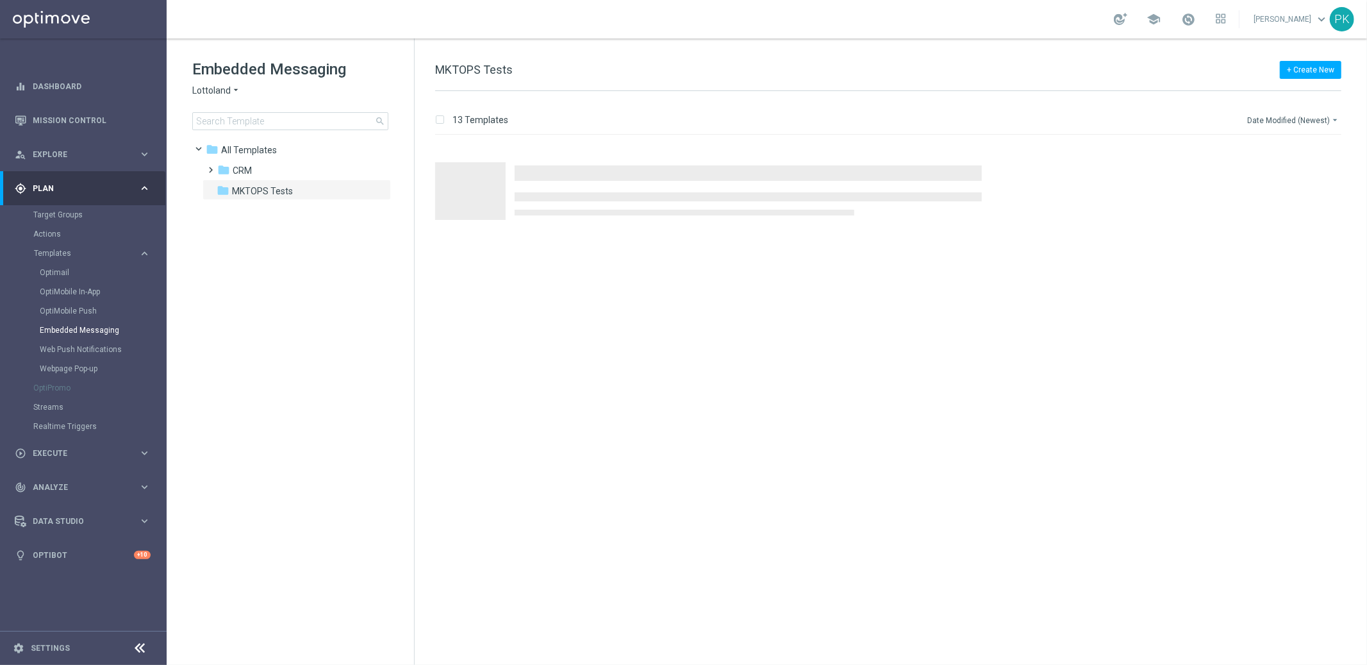
scroll to position [0, 0]
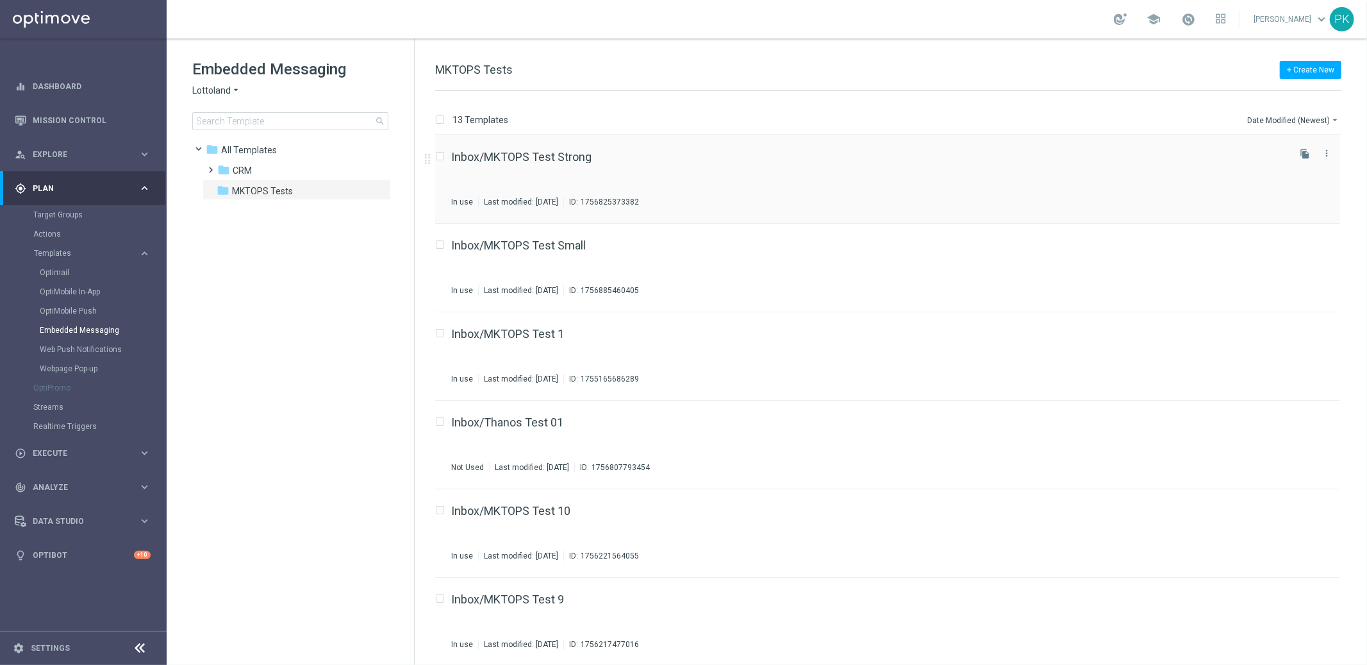
click at [763, 180] on div "Inbox/MKTOPS Test Strong In use Last modified: [DATE] ID: 1756825373382" at bounding box center [868, 179] width 835 height 56
drag, startPoint x: 665, startPoint y: 199, endPoint x: 706, endPoint y: 199, distance: 40.4
click at [639, 199] on div "1756825373382" at bounding box center [610, 202] width 58 height 10
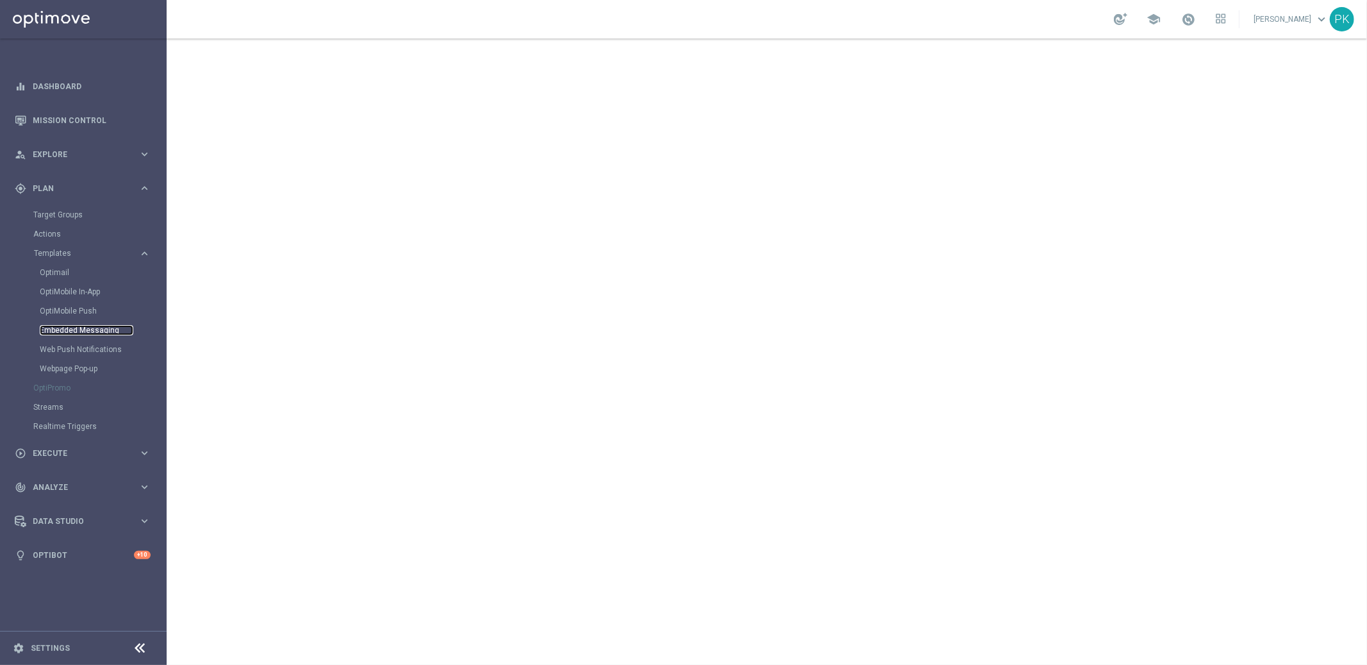
click at [74, 330] on link "Embedded Messaging" at bounding box center [87, 330] width 94 height 10
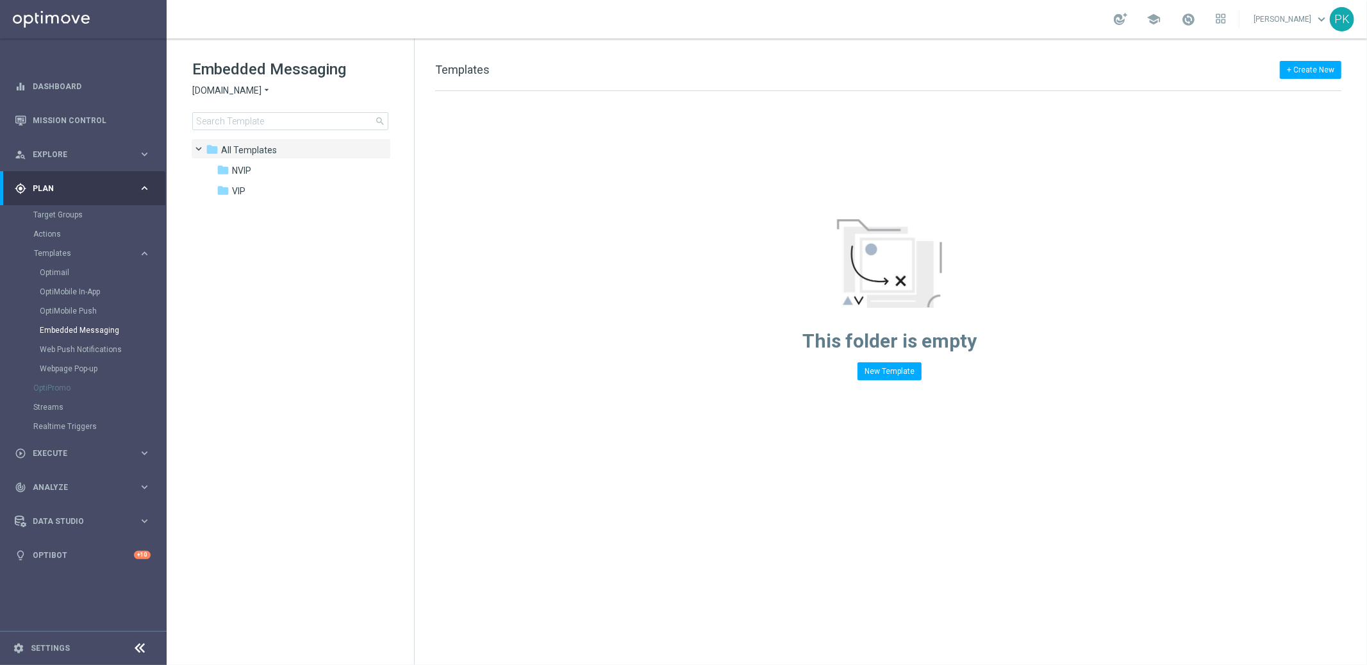
click at [53, 186] on span "Plan" at bounding box center [86, 189] width 106 height 8
click at [46, 214] on div "play_circle_outline Execute keyboard_arrow_right" at bounding box center [82, 222] width 165 height 34
click at [52, 250] on link "Campaign Builder" at bounding box center [83, 249] width 100 height 10
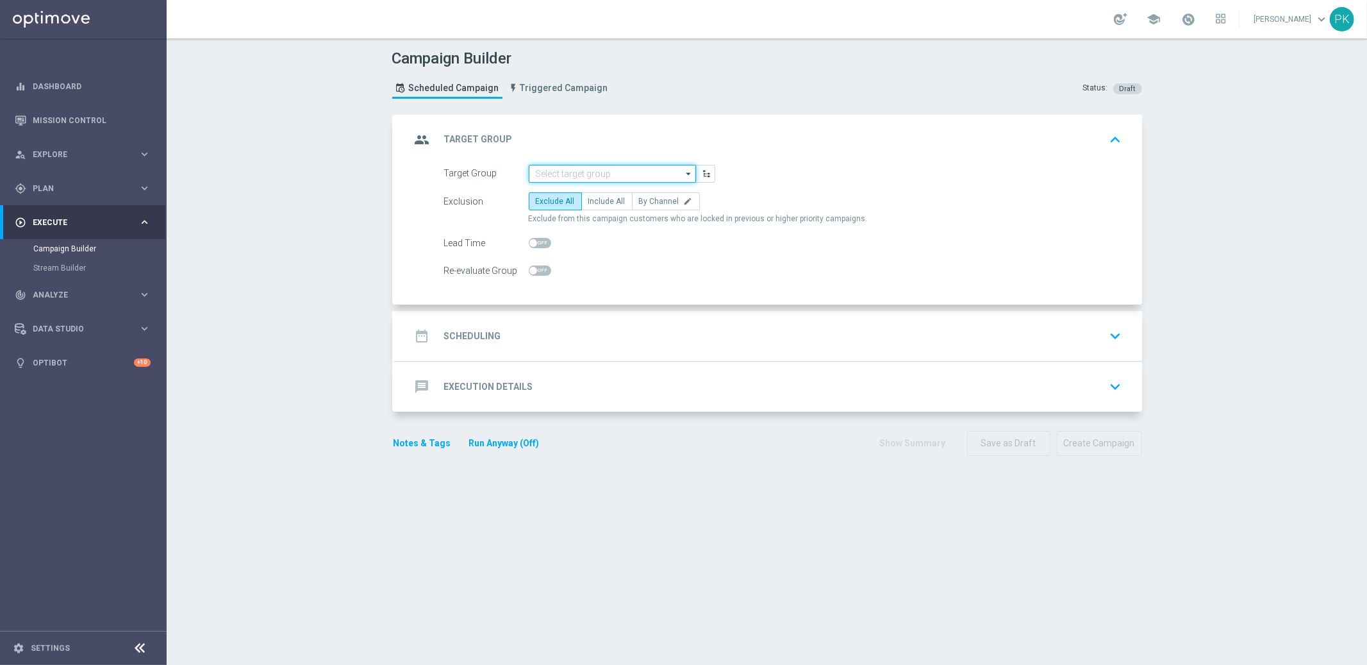
click at [579, 175] on input at bounding box center [612, 174] width 167 height 18
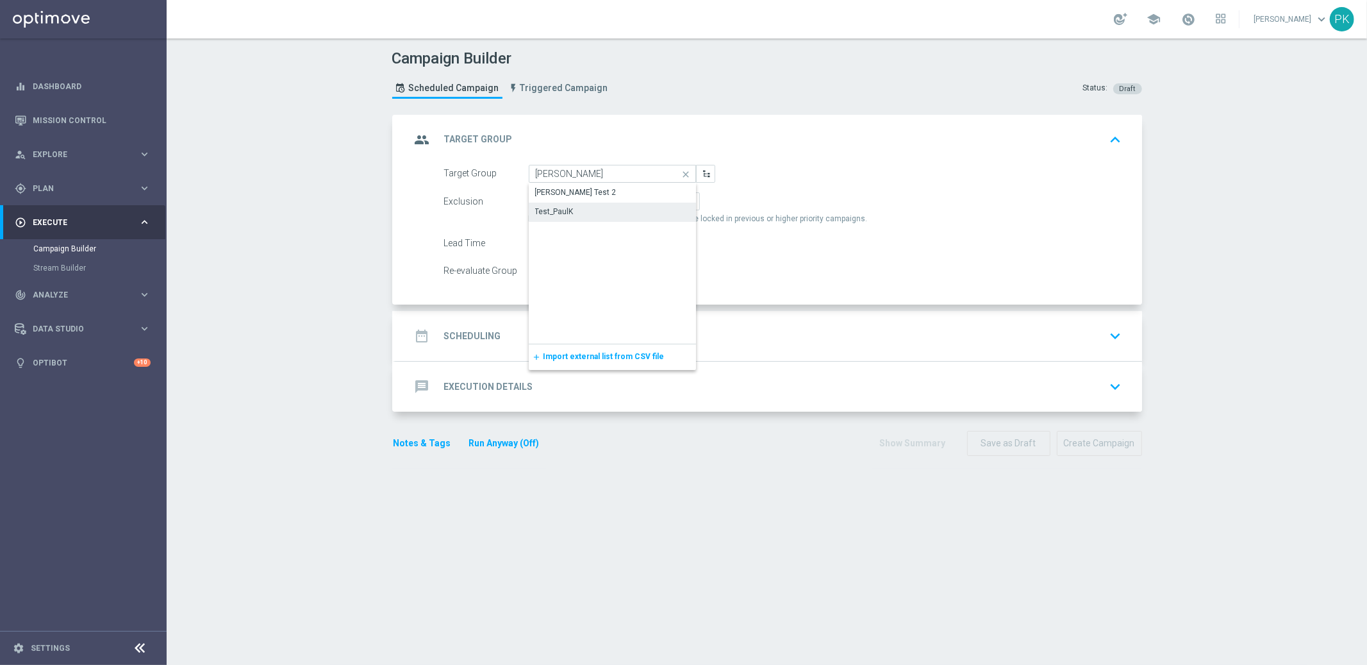
click at [577, 208] on div "Test_PaulK" at bounding box center [613, 212] width 168 height 18
type input "Test_PaulK"
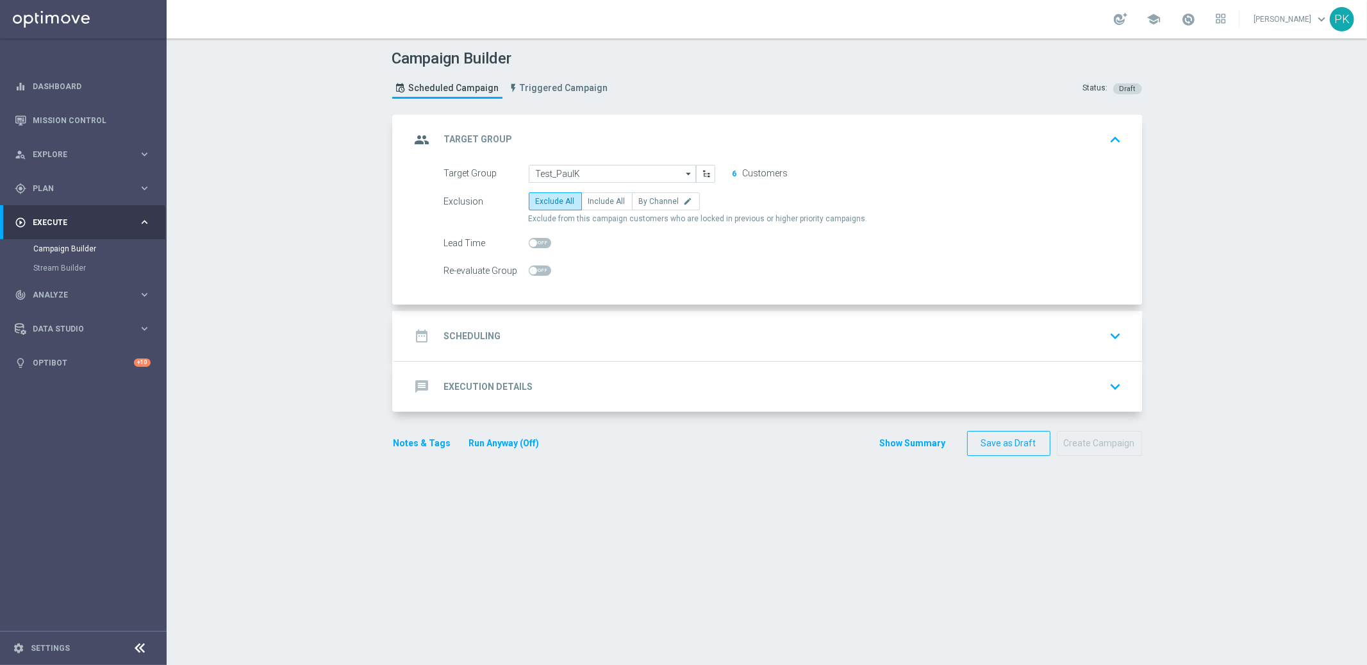
click at [481, 381] on h2 "Execution Details" at bounding box center [488, 387] width 89 height 12
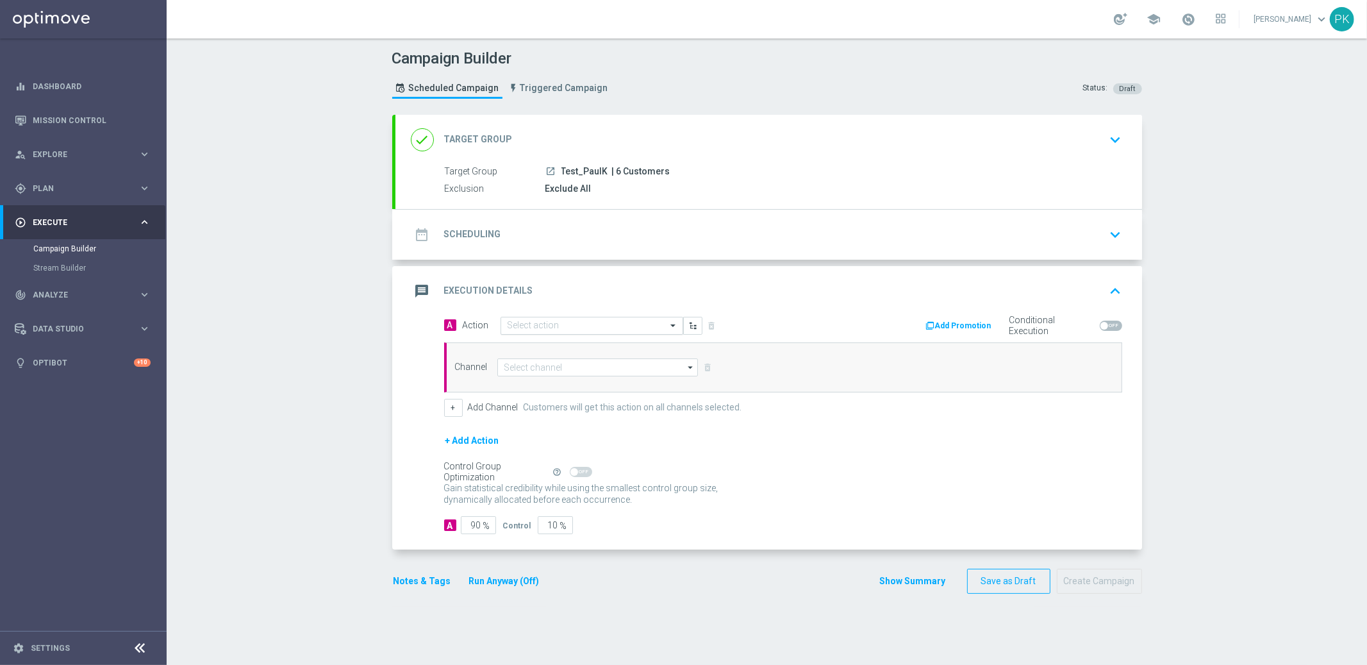
click at [552, 322] on input "text" at bounding box center [579, 325] width 143 height 11
type input "strong"
drag, startPoint x: 548, startPoint y: 347, endPoint x: 712, endPoint y: 377, distance: 166.9
click at [549, 347] on label "MKTOPS Test Strong" at bounding box center [543, 347] width 71 height 11
click at [536, 370] on input at bounding box center [597, 367] width 201 height 18
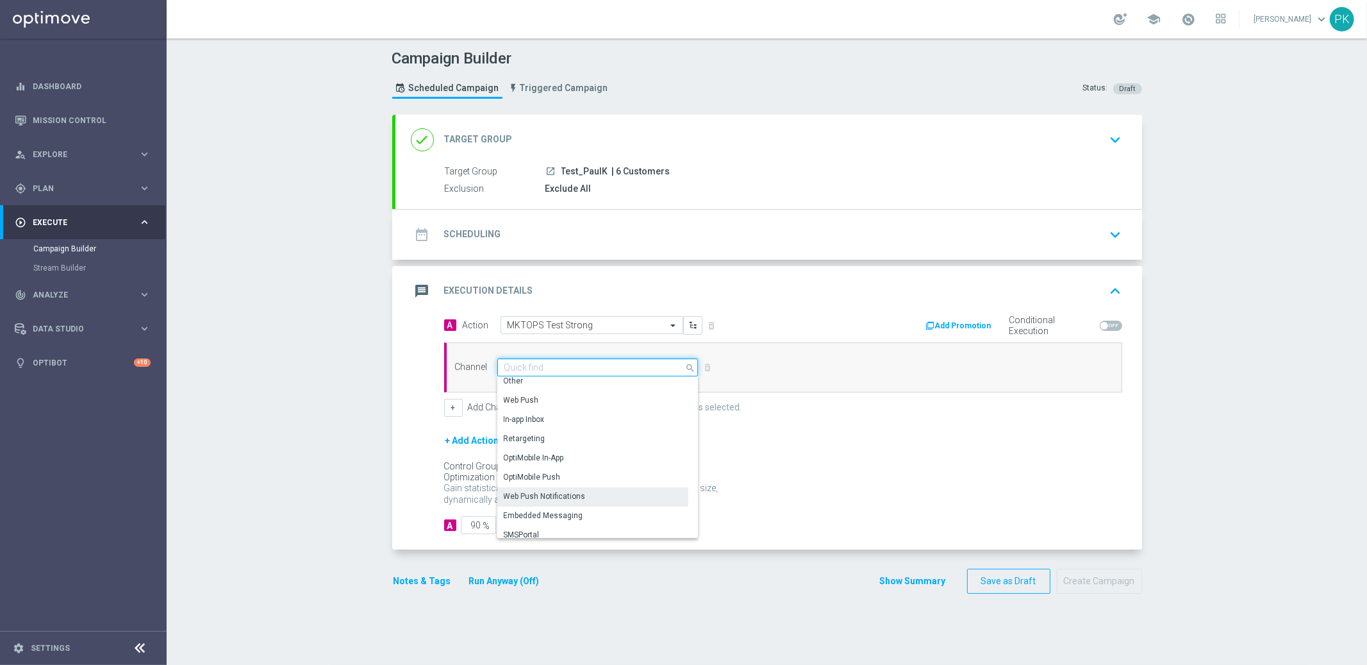
scroll to position [338, 0]
click at [561, 506] on div "Embedded Messaging" at bounding box center [543, 509] width 79 height 12
type input "Embedded Messaging"
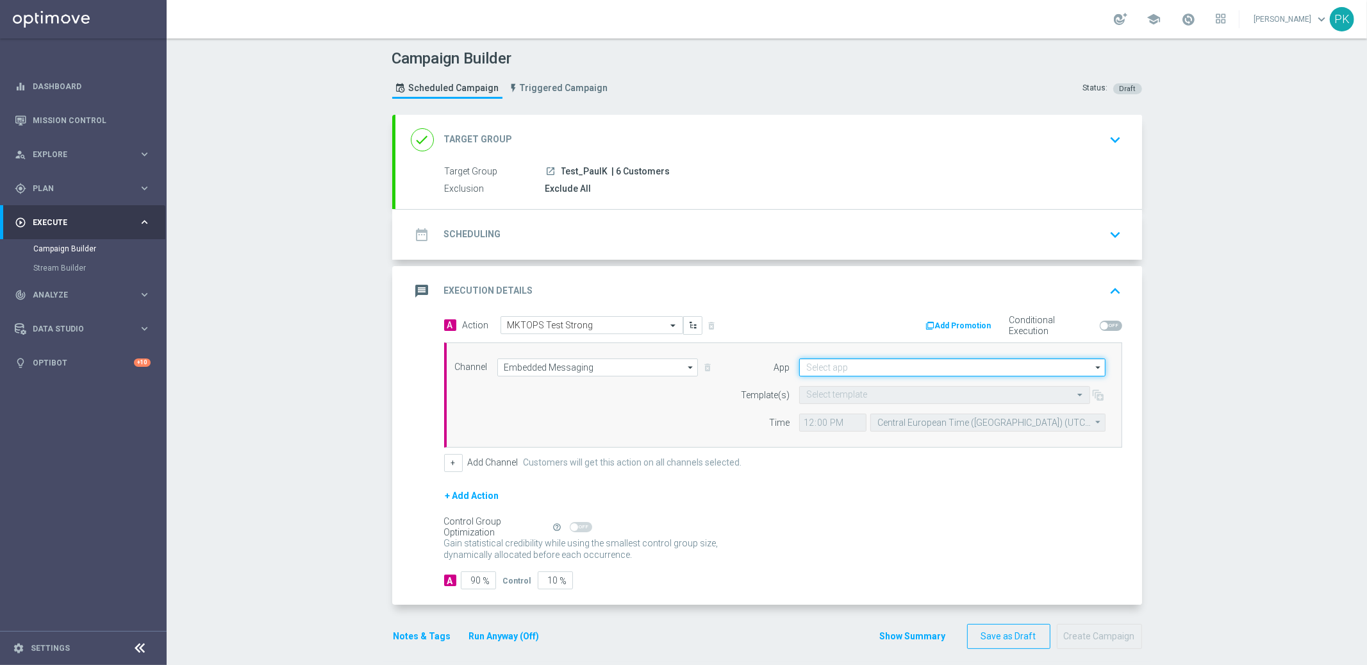
click at [883, 365] on input at bounding box center [952, 367] width 306 height 18
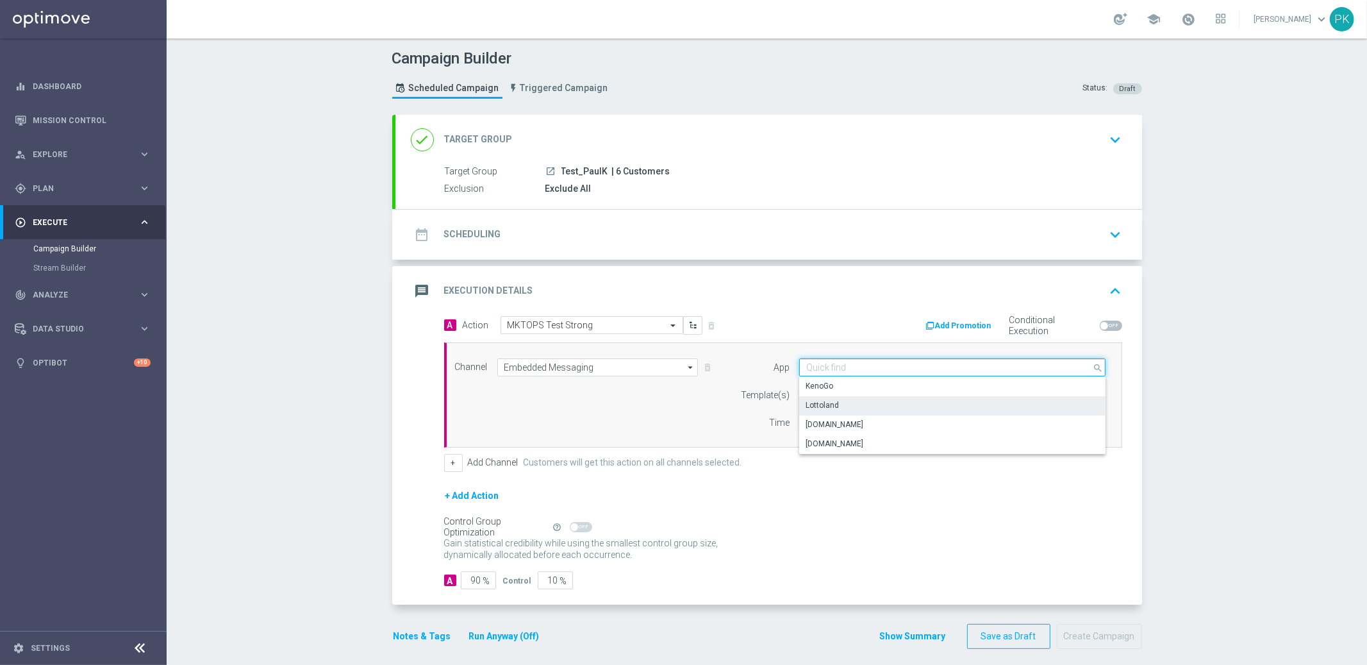
scroll to position [9, 0]
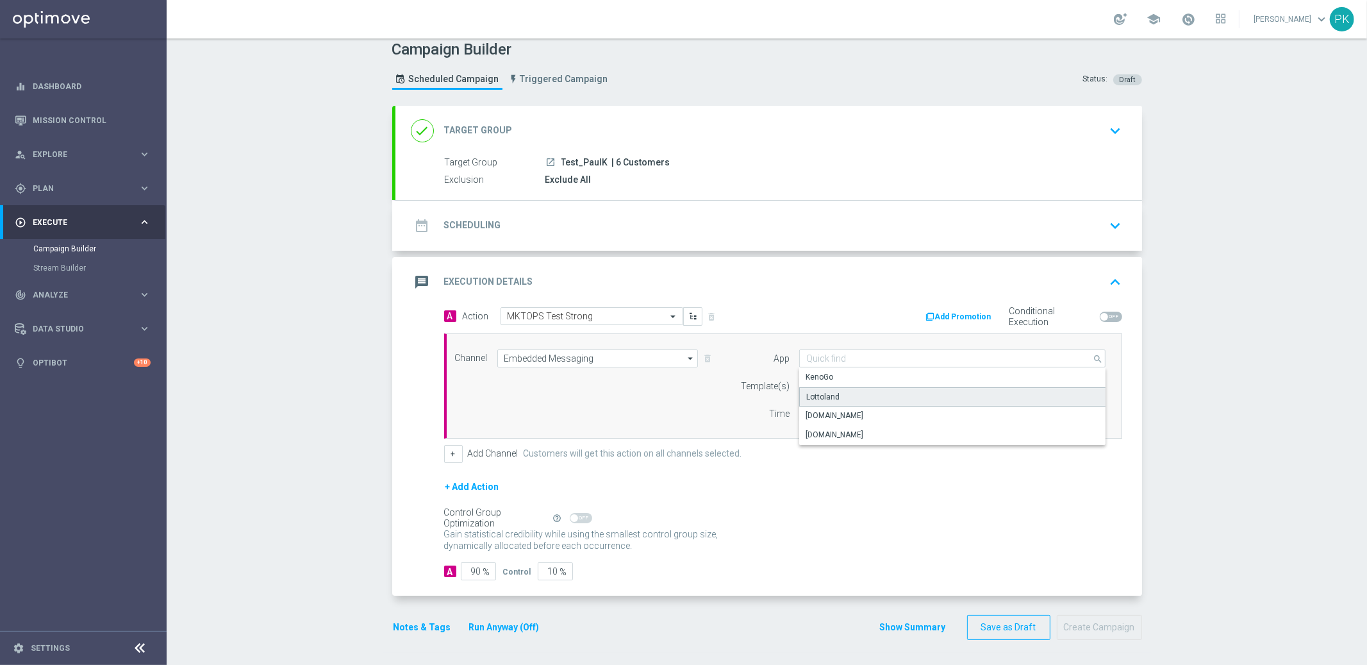
click at [877, 396] on div "Lottoland" at bounding box center [952, 396] width 307 height 19
type input "Lottoland"
click at [841, 386] on input "text" at bounding box center [931, 386] width 251 height 11
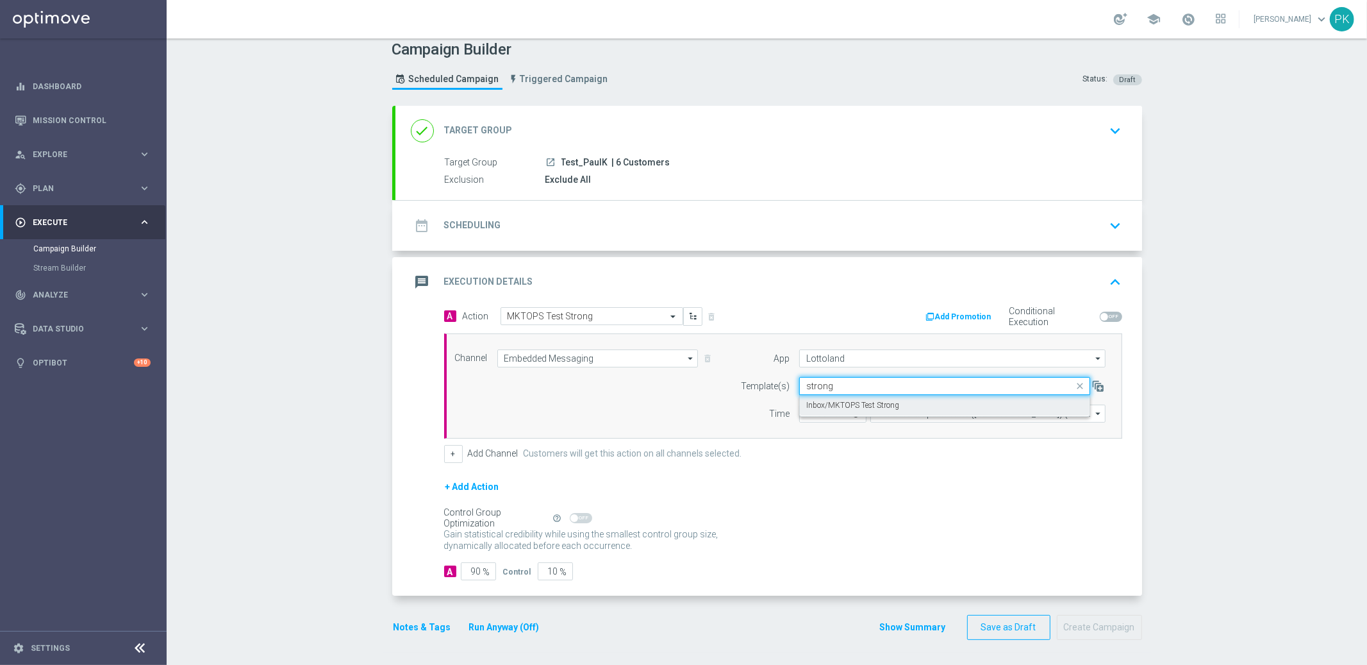
click at [874, 405] on label "Inbox/MKTOPS Test Strong" at bounding box center [852, 405] width 93 height 11
type input "strong"
click at [1261, 123] on div "Campaign Builder Scheduled Campaign Triggered Campaign Status: Draft done Targe…" at bounding box center [767, 351] width 1200 height 626
click at [530, 149] on div "done Target Group keyboard_arrow_down" at bounding box center [768, 131] width 747 height 50
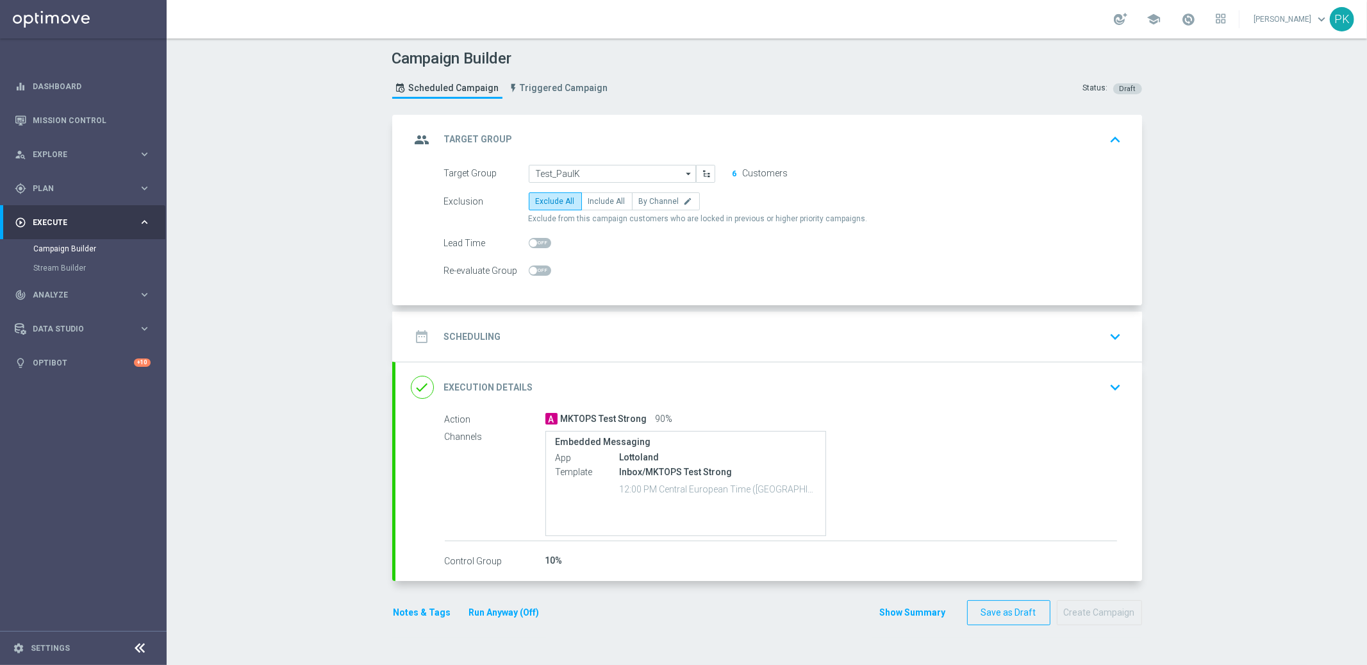
scroll to position [0, 0]
drag, startPoint x: 515, startPoint y: 220, endPoint x: 845, endPoint y: 219, distance: 330.7
click at [845, 219] on div "Exclusion Exclude All Include All By Channel edit Exclude from this campaign cu…" at bounding box center [783, 208] width 678 height 32
click at [774, 245] on div "Lead Time" at bounding box center [783, 243] width 697 height 18
drag, startPoint x: 692, startPoint y: 219, endPoint x: 779, endPoint y: 219, distance: 87.8
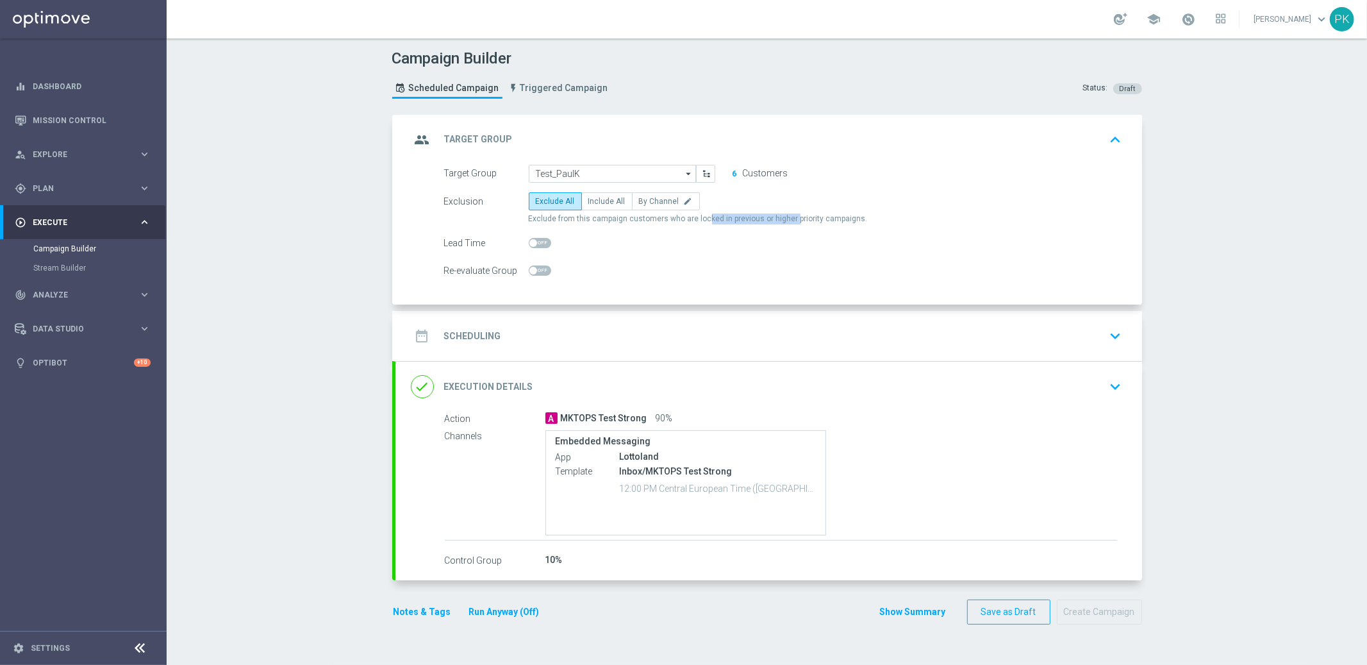
click at [779, 219] on span "Exclude from this campaign customers who are locked in previous or higher prior…" at bounding box center [698, 218] width 339 height 11
click at [535, 242] on span at bounding box center [540, 243] width 22 height 10
click at [535, 242] on input "checkbox" at bounding box center [540, 243] width 22 height 10
click at [531, 239] on span at bounding box center [540, 243] width 22 height 10
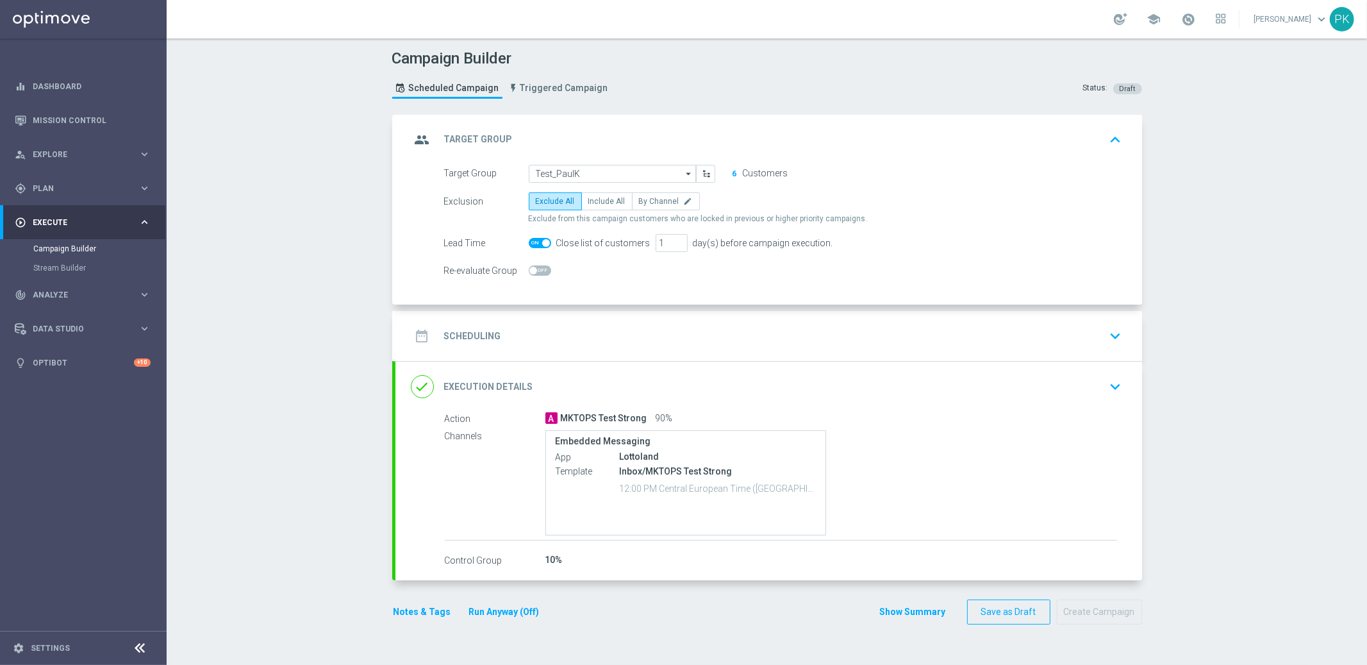
click at [531, 239] on input "checkbox" at bounding box center [540, 243] width 22 height 10
click at [540, 242] on span at bounding box center [540, 243] width 22 height 10
click at [540, 242] on input "checkbox" at bounding box center [540, 243] width 22 height 10
click at [529, 245] on span at bounding box center [540, 243] width 22 height 10
click at [529, 245] on input "checkbox" at bounding box center [540, 243] width 22 height 10
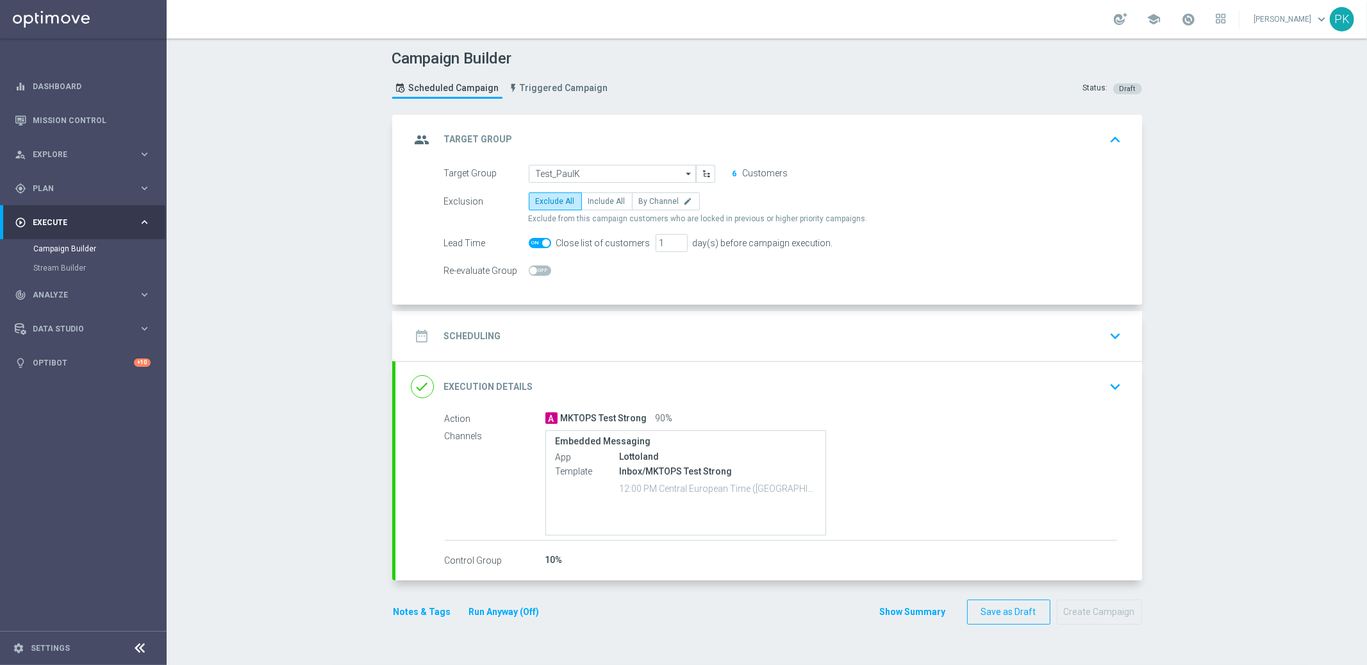
checkbox input "false"
click at [536, 267] on span at bounding box center [540, 270] width 22 height 10
click at [536, 267] on input "checkbox" at bounding box center [540, 270] width 22 height 10
click at [529, 265] on span at bounding box center [540, 270] width 22 height 10
click at [529, 265] on input "checkbox" at bounding box center [540, 270] width 22 height 10
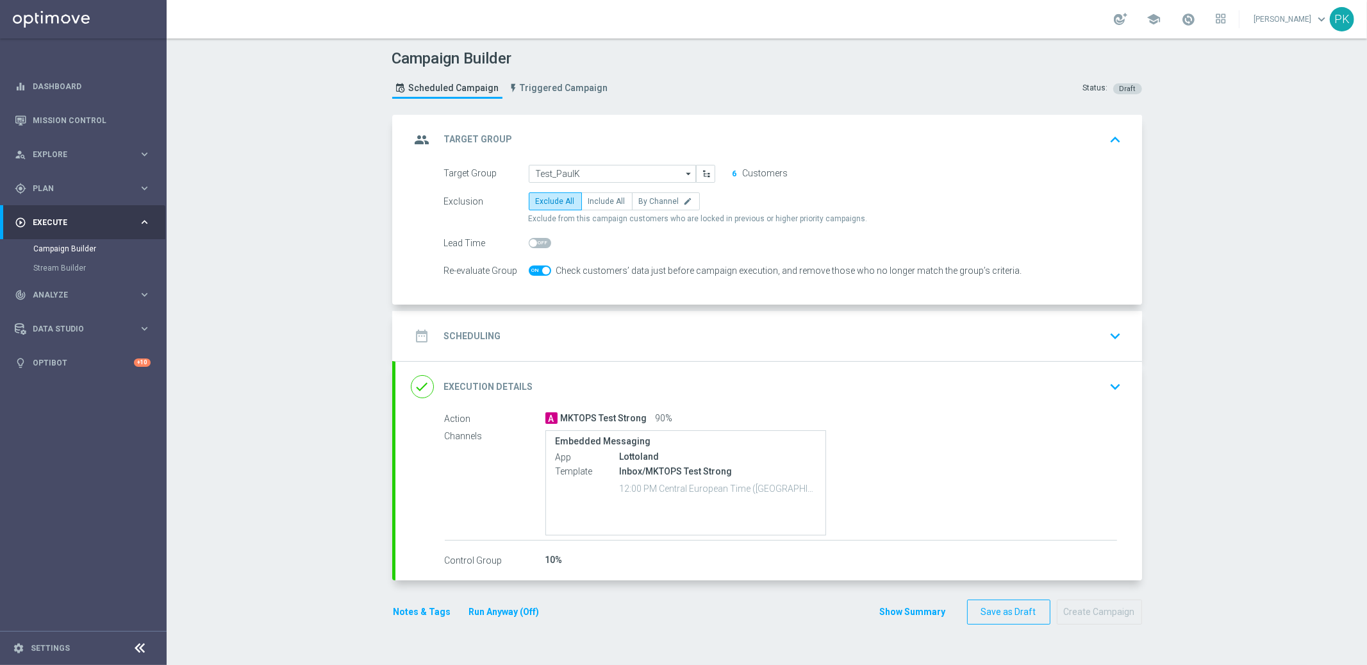
checkbox input "false"
click at [457, 334] on h2 "Scheduling" at bounding box center [472, 336] width 57 height 12
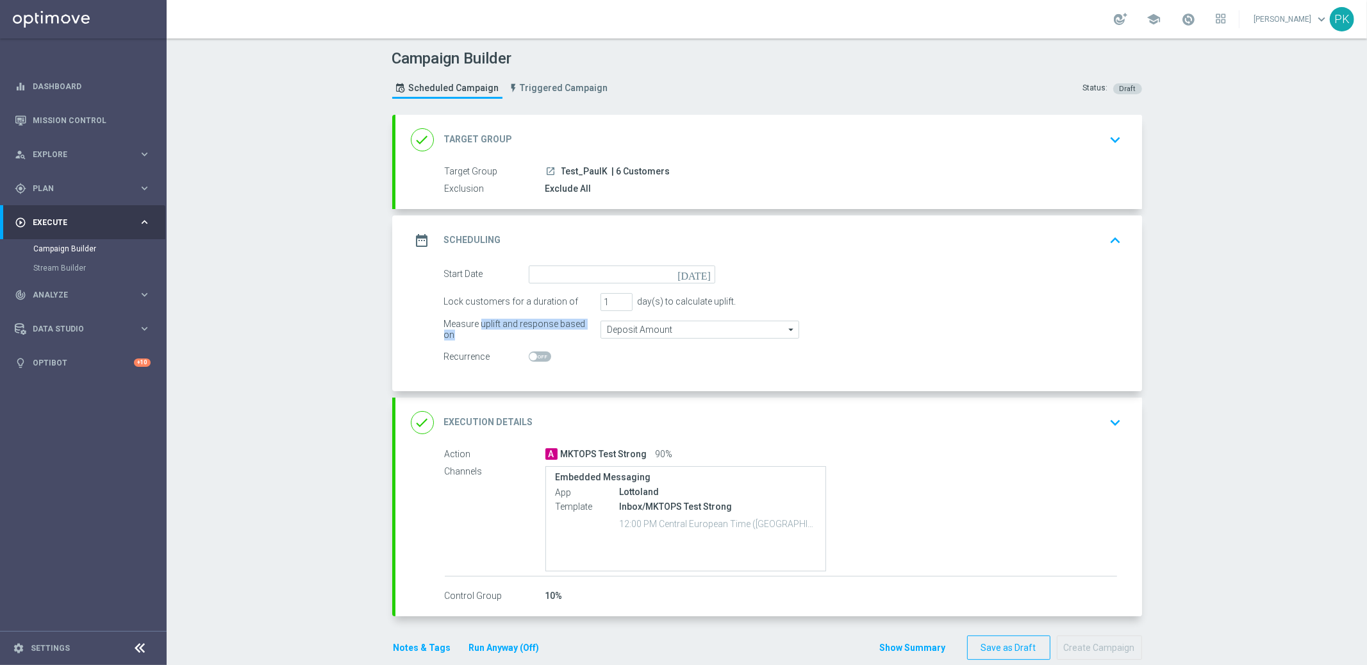
drag, startPoint x: 476, startPoint y: 331, endPoint x: 690, endPoint y: 326, distance: 213.5
click at [690, 326] on div "Measure uplift and response based on Deposit Amount Deposit Amount arrow_drop_d…" at bounding box center [783, 329] width 697 height 18
click at [688, 326] on input "Deposit Amount" at bounding box center [700, 329] width 199 height 18
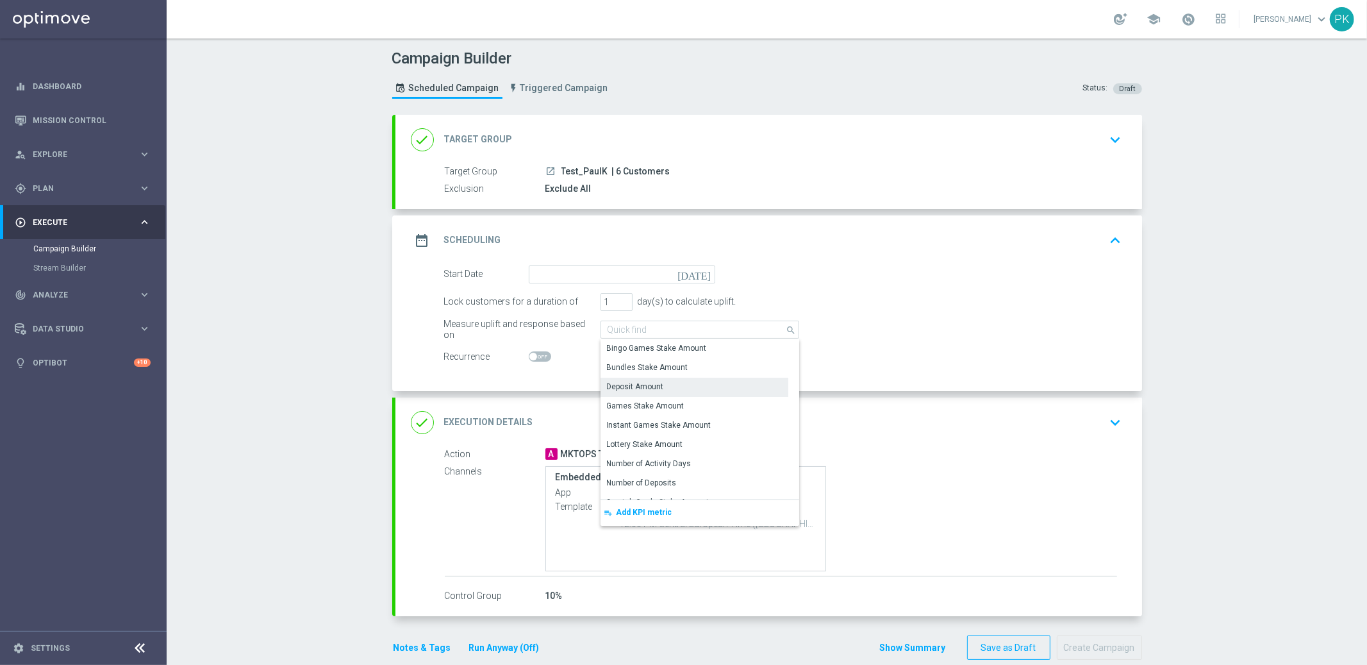
click at [376, 321] on div "Campaign Builder Scheduled Campaign Triggered Campaign Status: Draft done Targe…" at bounding box center [767, 351] width 1200 height 626
type input "Deposit Amount"
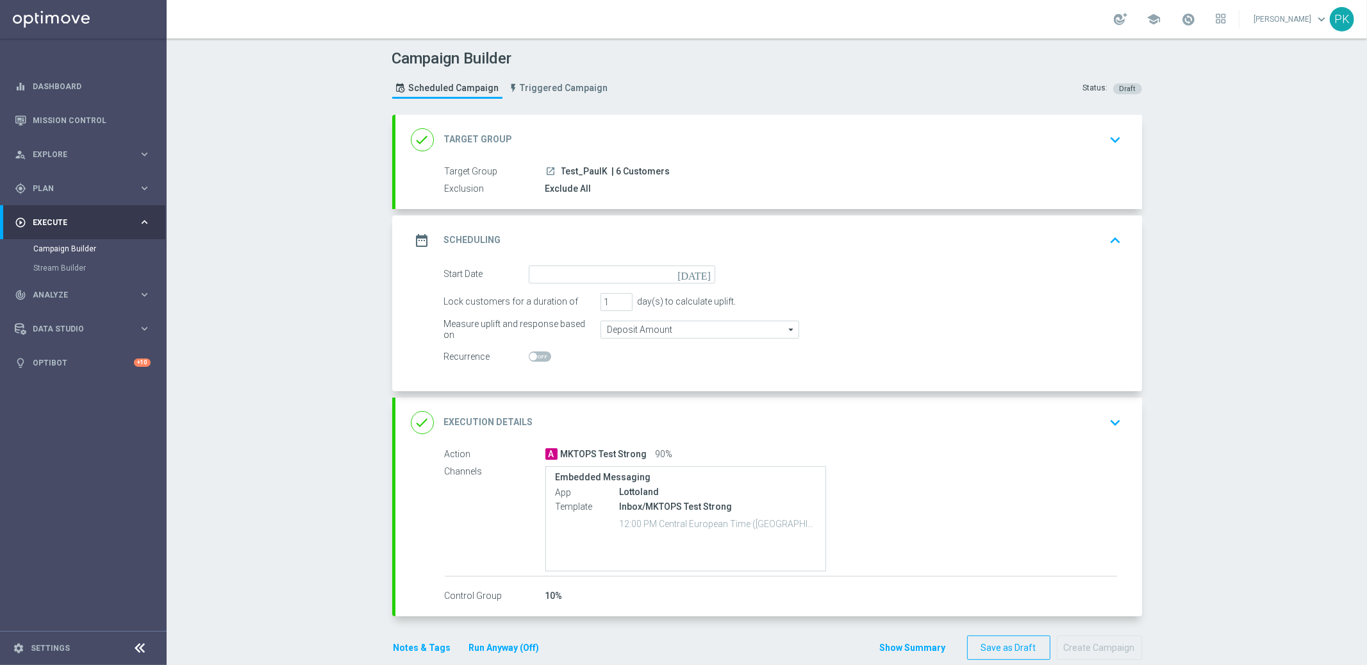
click at [538, 356] on span at bounding box center [540, 356] width 22 height 10
click at [538, 356] on input "checkbox" at bounding box center [540, 356] width 22 height 10
checkbox input "true"
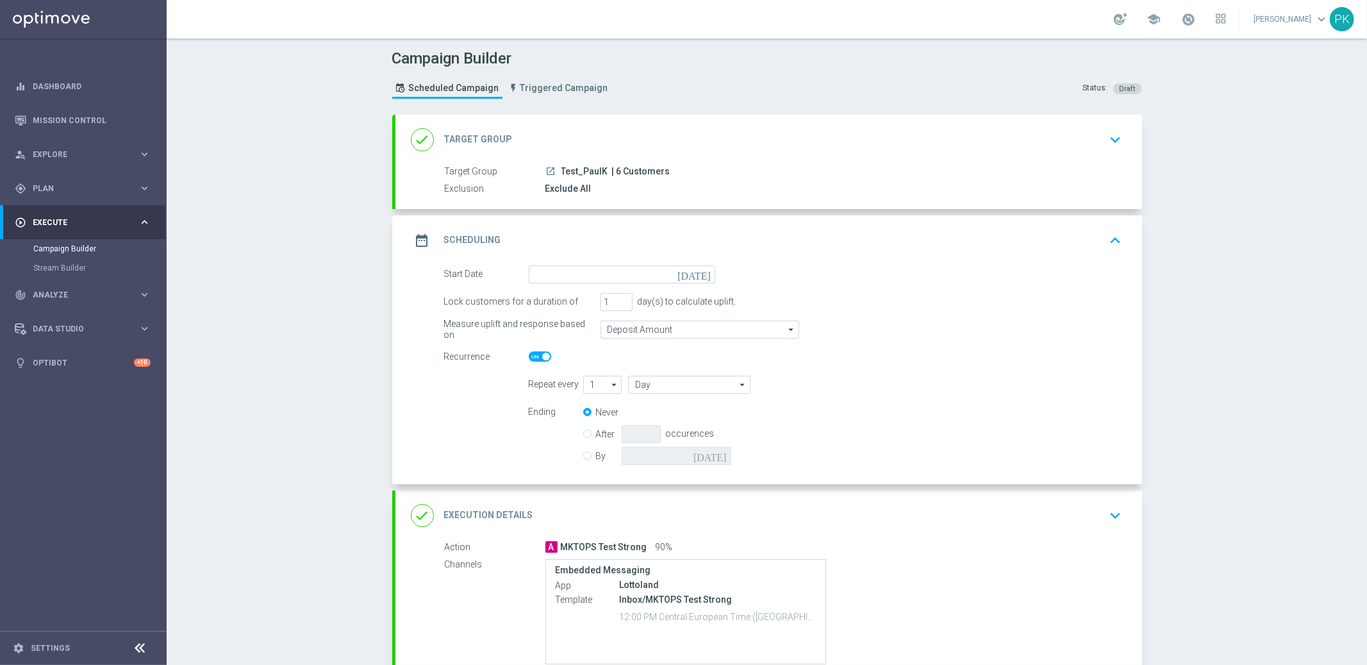
click at [610, 386] on icon "arrow_drop_down" at bounding box center [614, 384] width 13 height 17
click at [590, 441] on div "3" at bounding box center [592, 442] width 4 height 12
type input "3"
type input "Days"
click at [583, 432] on input "After" at bounding box center [587, 431] width 8 height 8
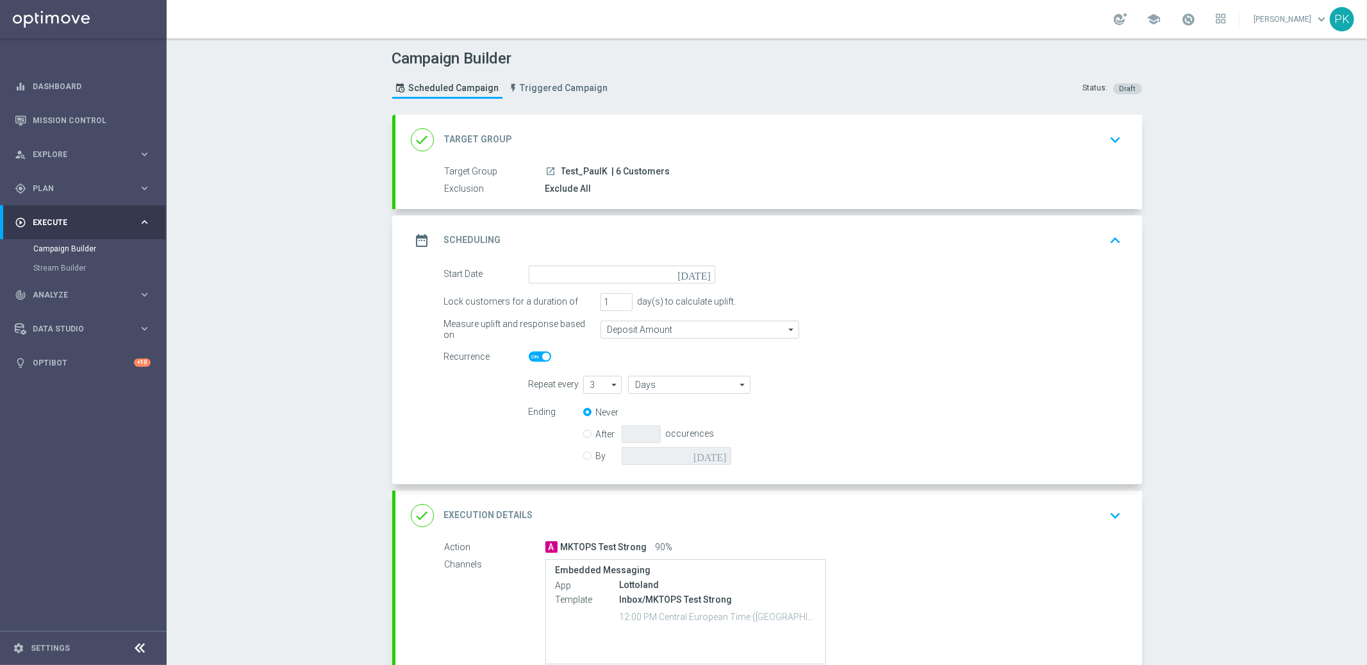
radio input "true"
radio input "false"
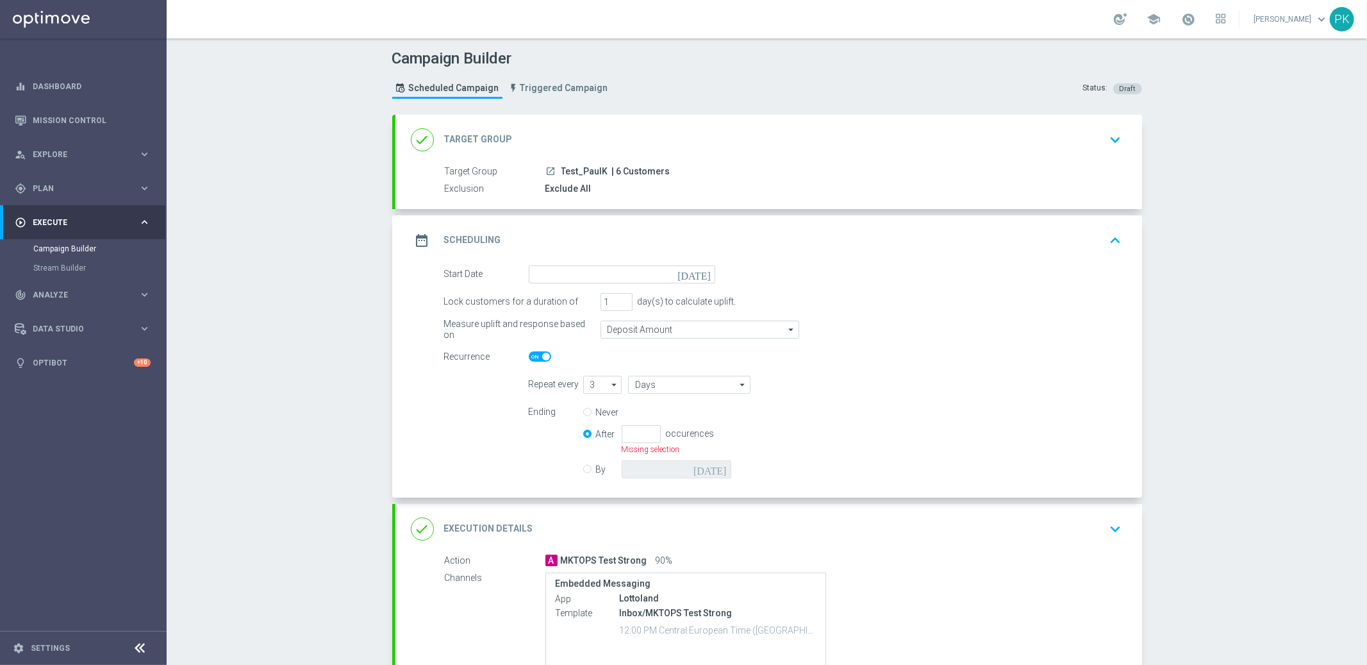
click at [593, 225] on div "date_range Scheduling keyboard_arrow_up" at bounding box center [768, 240] width 747 height 50
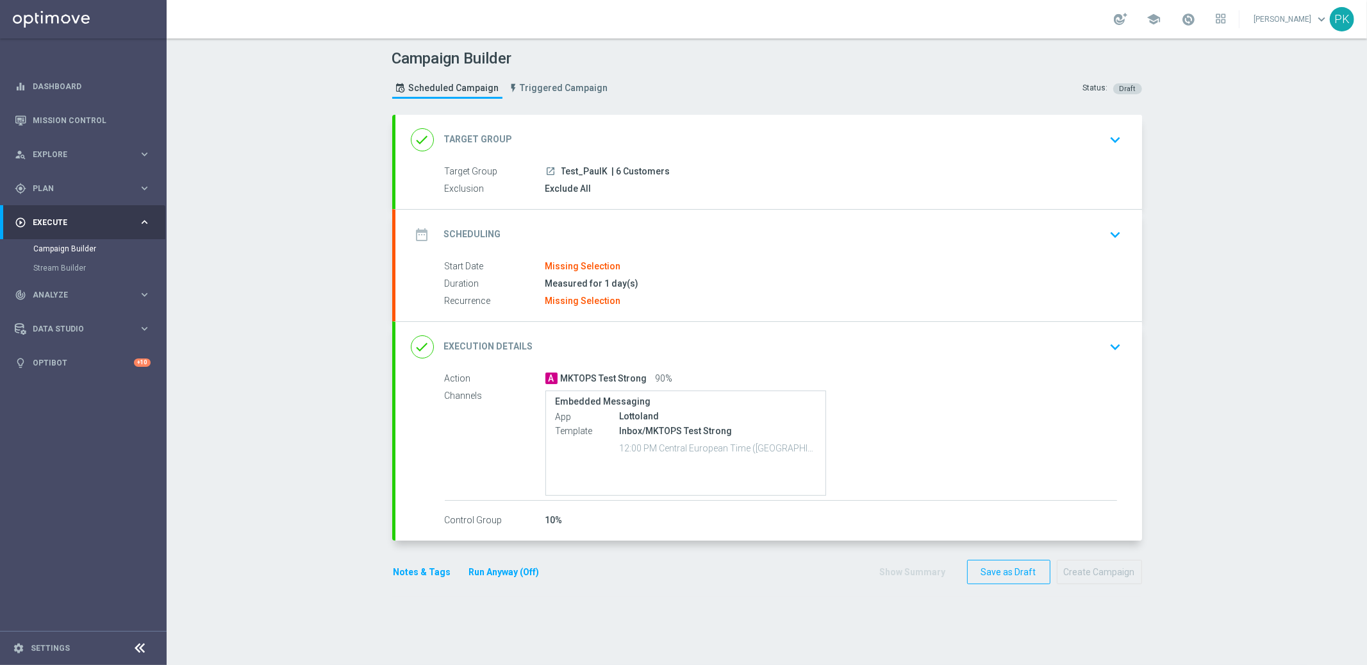
click at [609, 373] on span "MKTOPS Test Strong" at bounding box center [604, 379] width 87 height 12
drag, startPoint x: 1114, startPoint y: 340, endPoint x: 1096, endPoint y: 351, distance: 21.5
click at [1114, 340] on icon "keyboard_arrow_down" at bounding box center [1115, 346] width 19 height 19
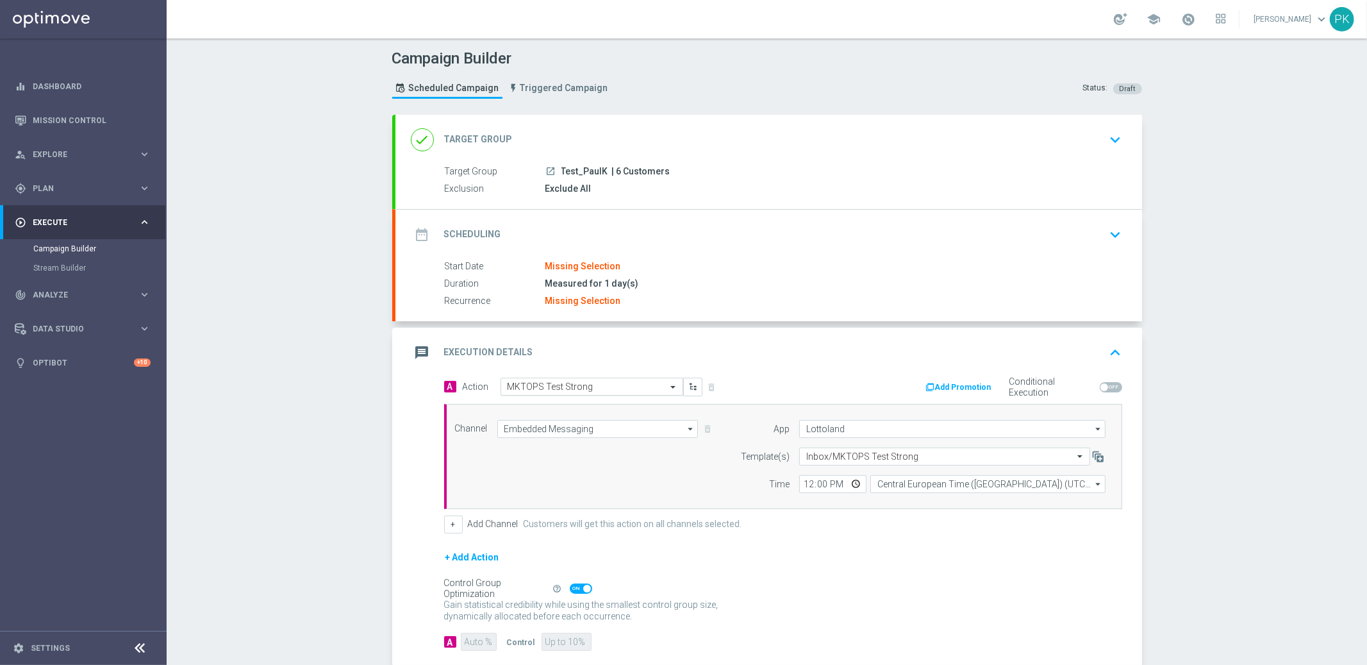
click at [647, 385] on div at bounding box center [591, 386] width 181 height 11
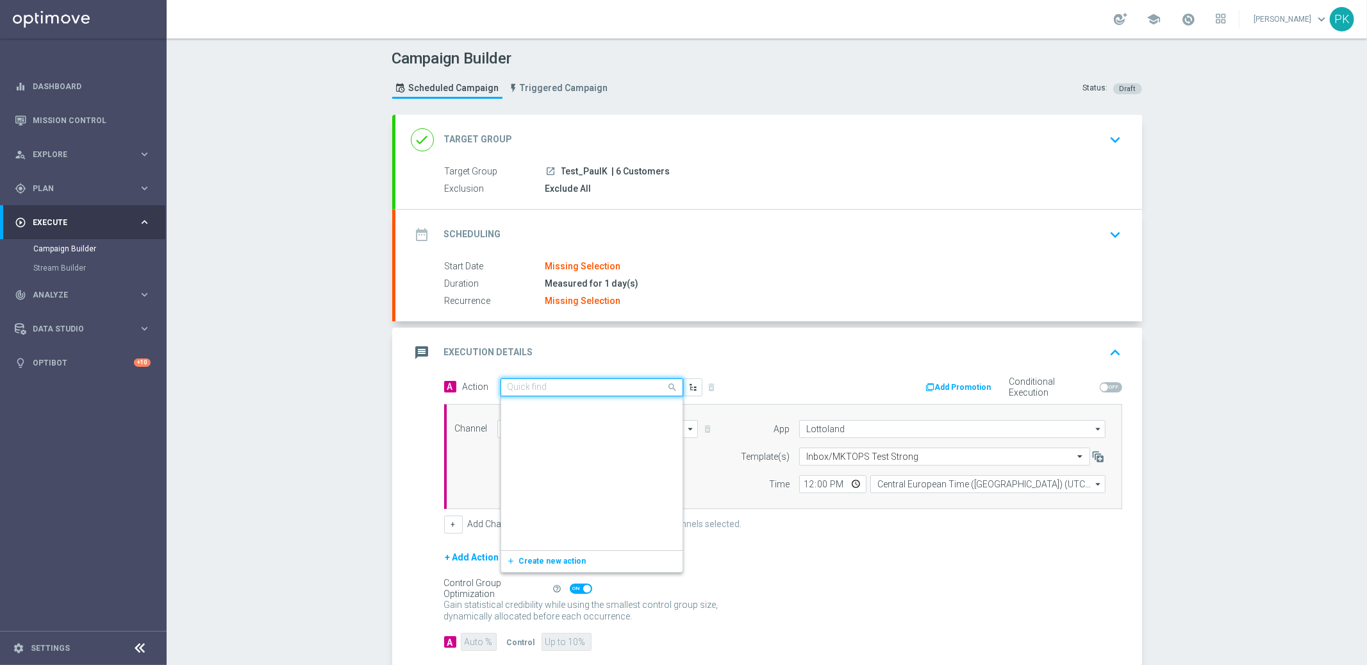
scroll to position [456248, 0]
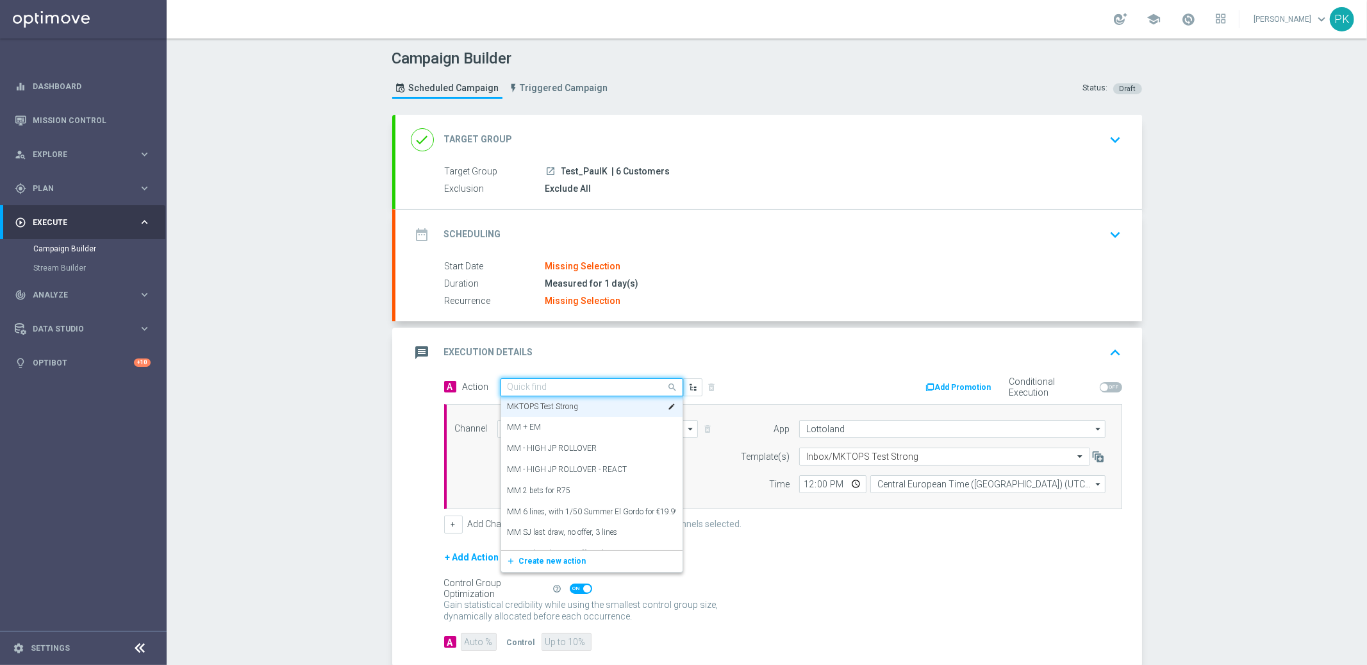
click at [676, 354] on div "message Execution Details keyboard_arrow_up" at bounding box center [769, 352] width 716 height 24
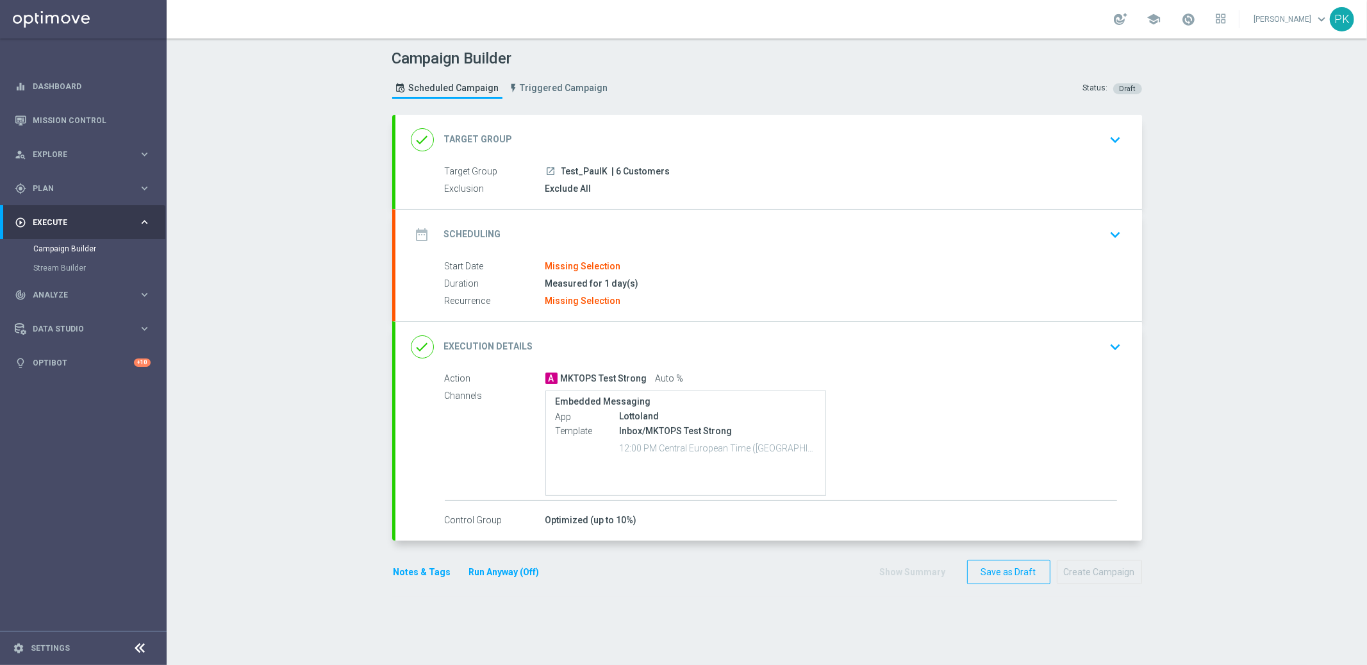
click at [586, 377] on span "MKTOPS Test Strong" at bounding box center [604, 379] width 87 height 12
click at [498, 340] on h2 "Execution Details" at bounding box center [488, 346] width 89 height 12
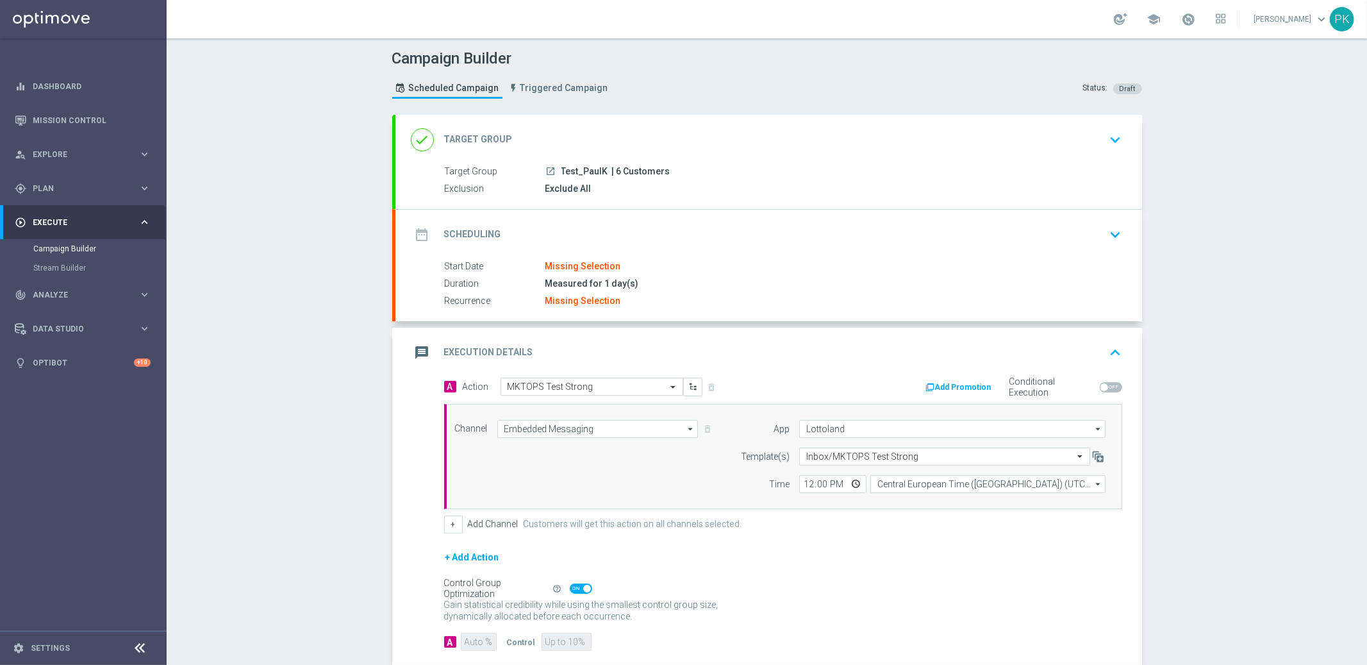
click at [512, 387] on input "text" at bounding box center [579, 386] width 143 height 11
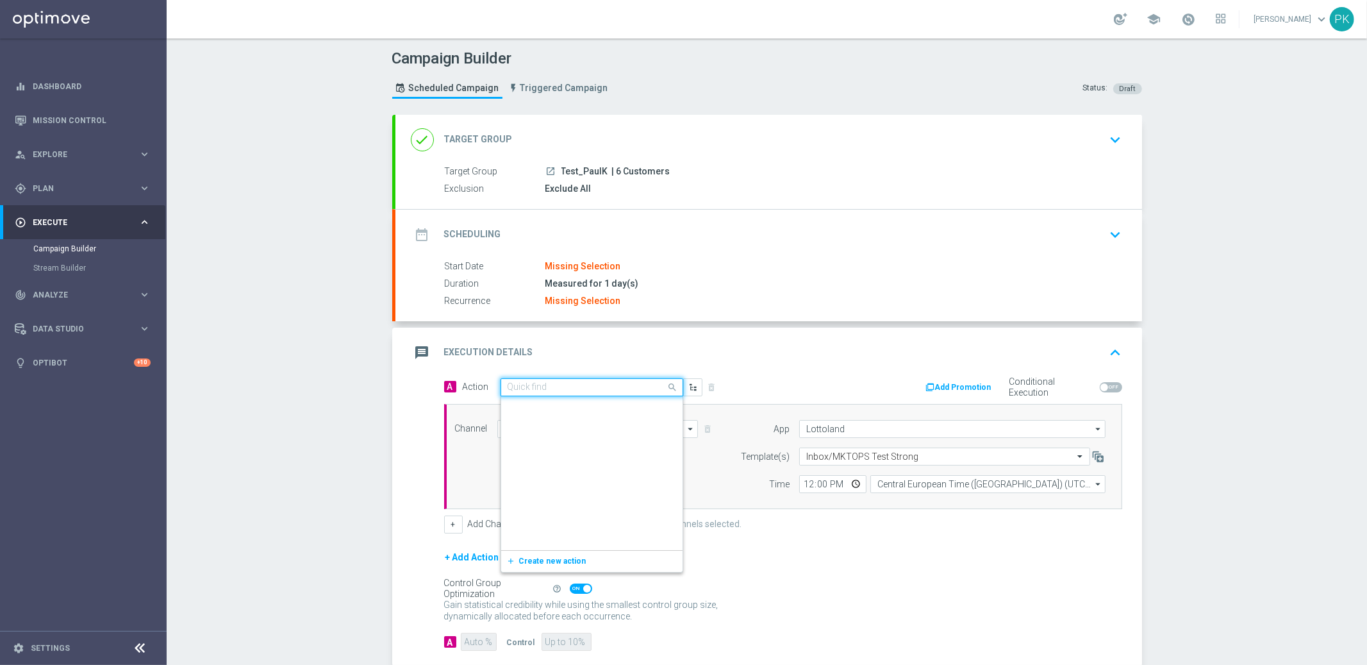
scroll to position [0, 0]
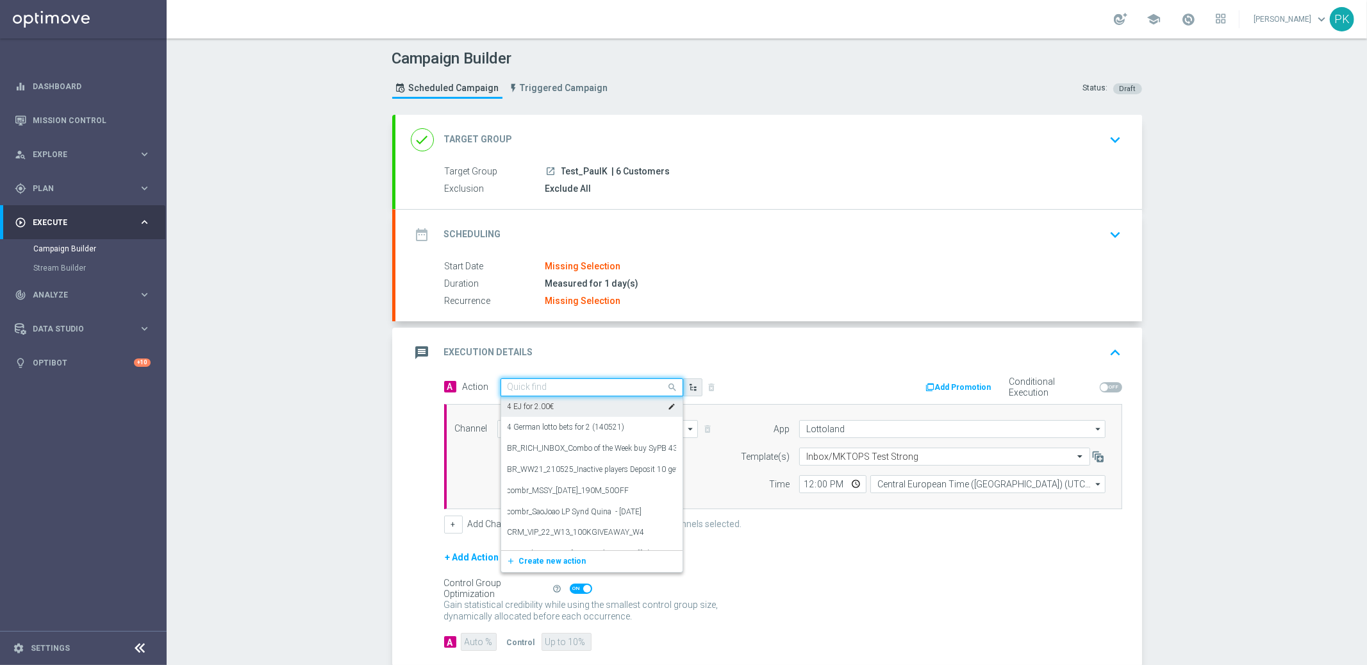
click at [689, 387] on icon "button" at bounding box center [693, 387] width 9 height 9
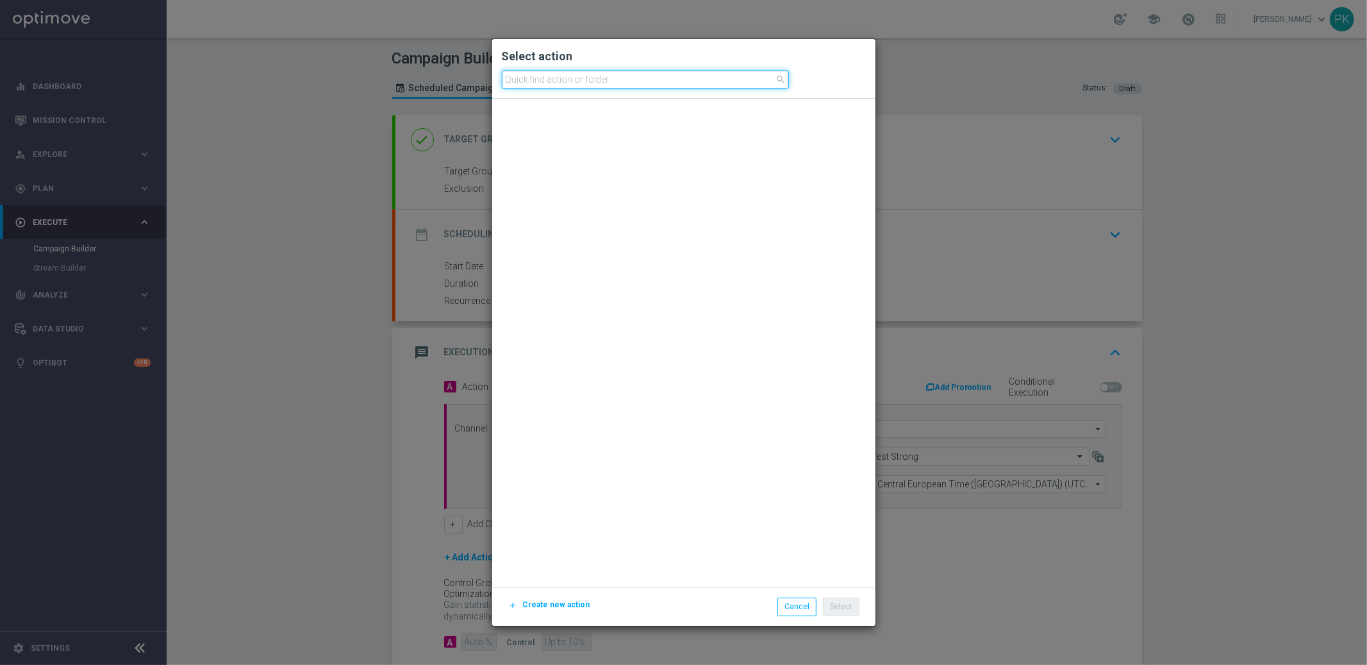
scroll to position [70506, 0]
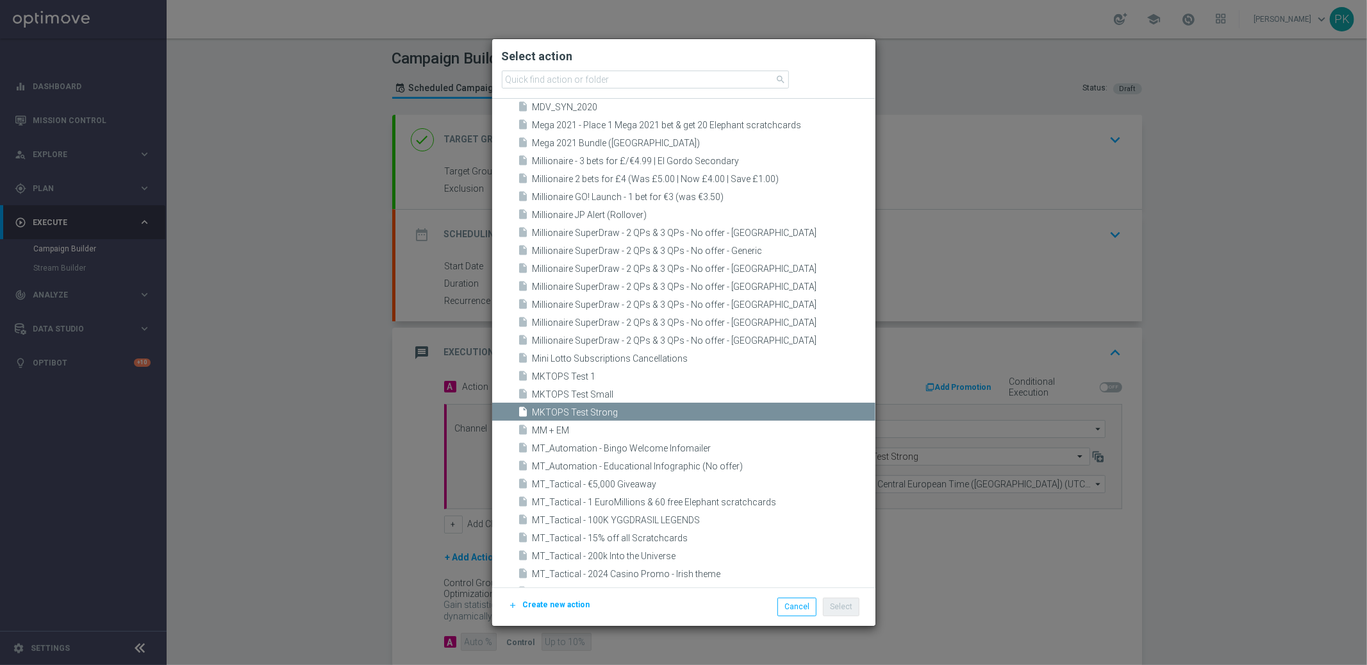
click at [973, 90] on modal-container "Select action search insert_drive_file LLcombr_Warmup mode_edit" at bounding box center [683, 332] width 1367 height 665
drag, startPoint x: 993, startPoint y: 108, endPoint x: 959, endPoint y: 176, distance: 75.1
click at [991, 108] on modal-container "Select action search insert_drive_file LLcombr_Warmup mode_edit" at bounding box center [683, 332] width 1367 height 665
click at [811, 605] on button "Cancel" at bounding box center [796, 606] width 39 height 18
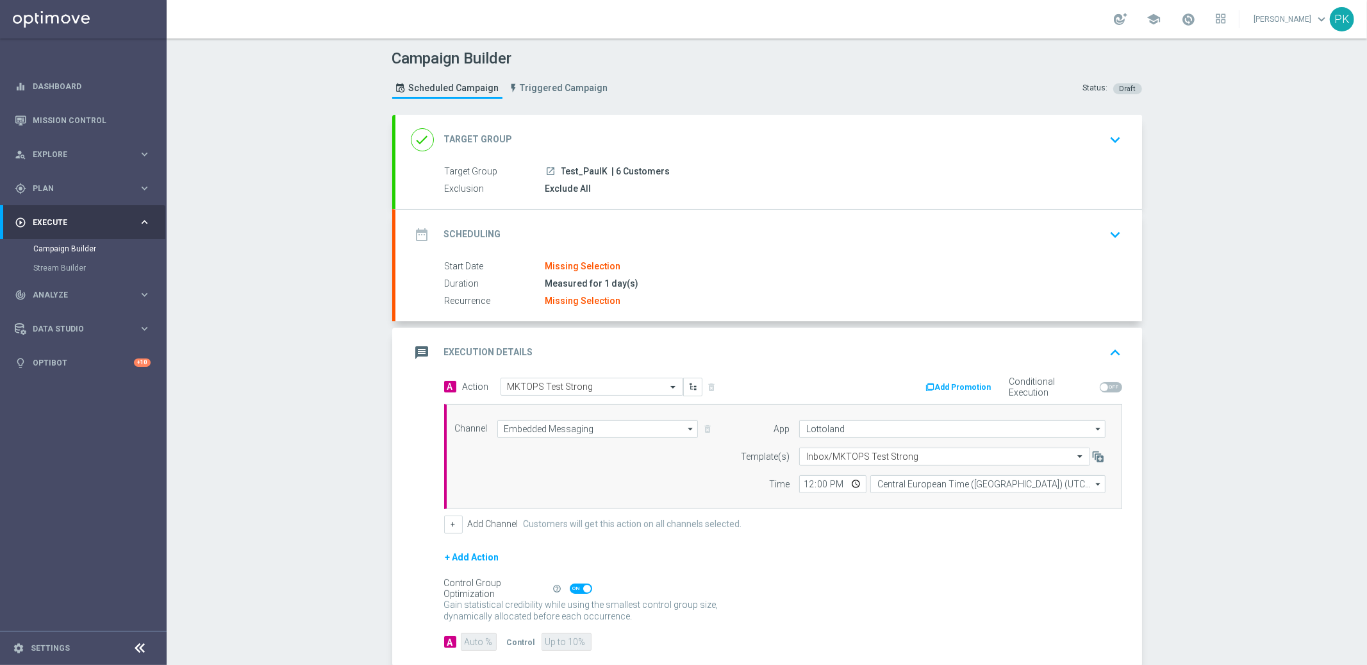
click at [707, 387] on div "A Action Select action MKTOPS Test Strong delete_forever" at bounding box center [609, 386] width 349 height 19
click at [705, 385] on div "A Action Select action MKTOPS Test Strong delete_forever" at bounding box center [609, 386] width 349 height 19
click at [720, 359] on div "message Execution Details keyboard_arrow_up" at bounding box center [769, 352] width 716 height 24
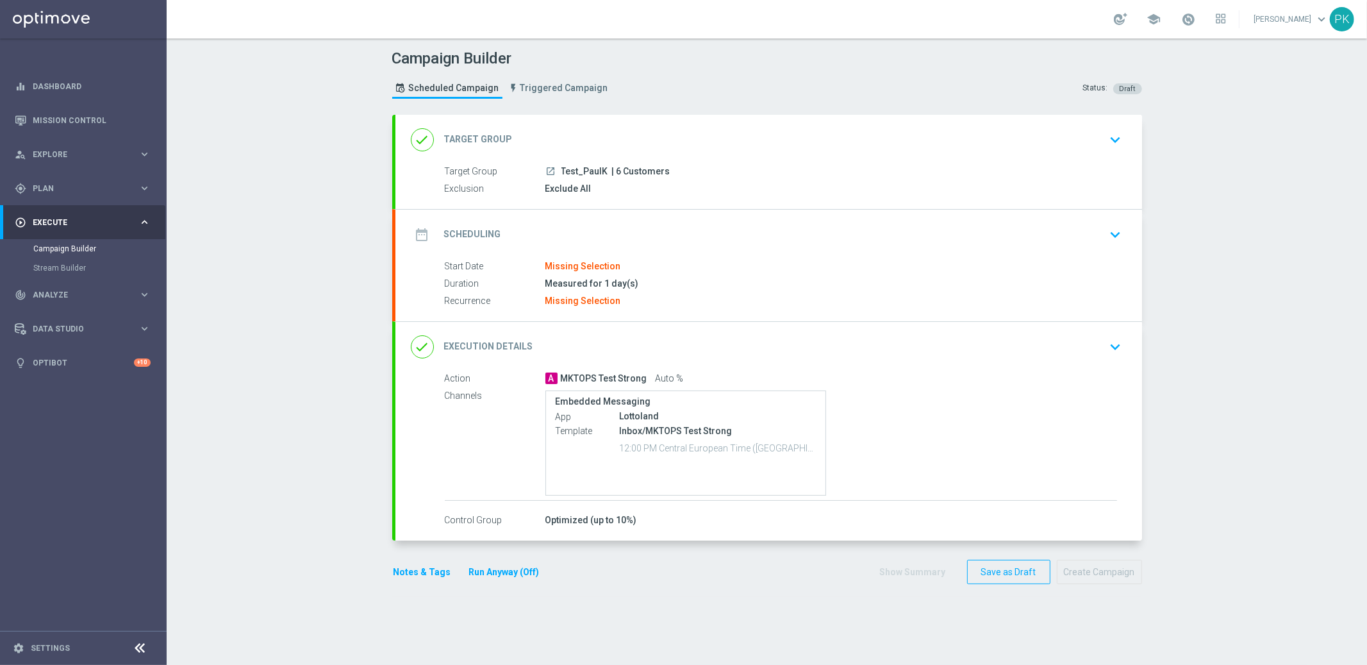
click at [778, 345] on div "done Execution Details keyboard_arrow_down" at bounding box center [769, 347] width 716 height 24
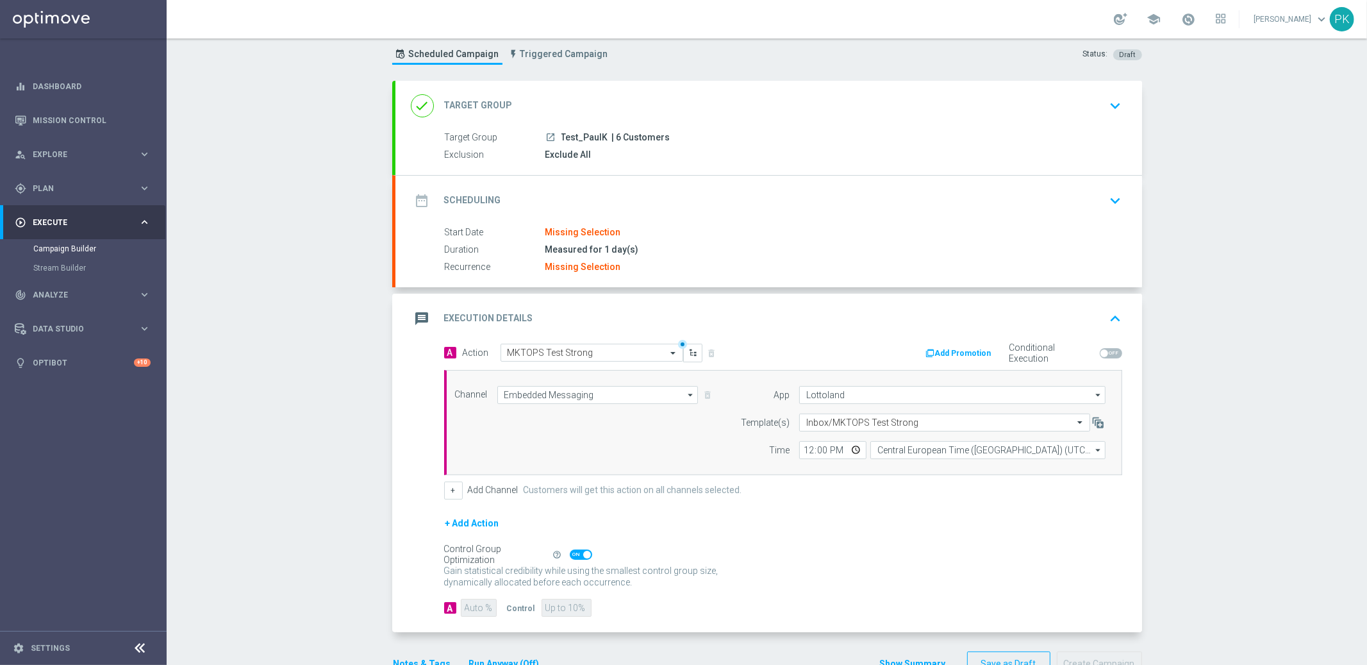
scroll to position [70, 0]
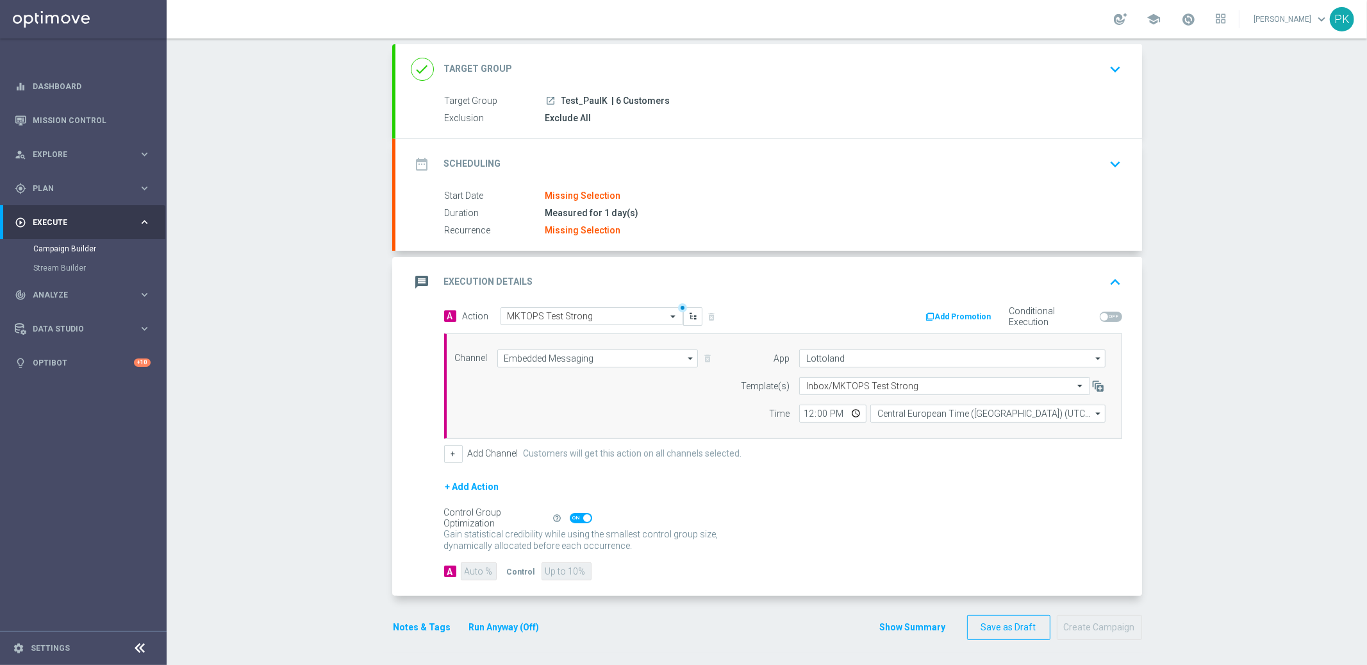
drag, startPoint x: 1220, startPoint y: 377, endPoint x: 1082, endPoint y: 178, distance: 243.2
click at [1221, 373] on div "Campaign Builder Scheduled Campaign Triggered Campaign Status: Draft done Targe…" at bounding box center [767, 351] width 1200 height 626
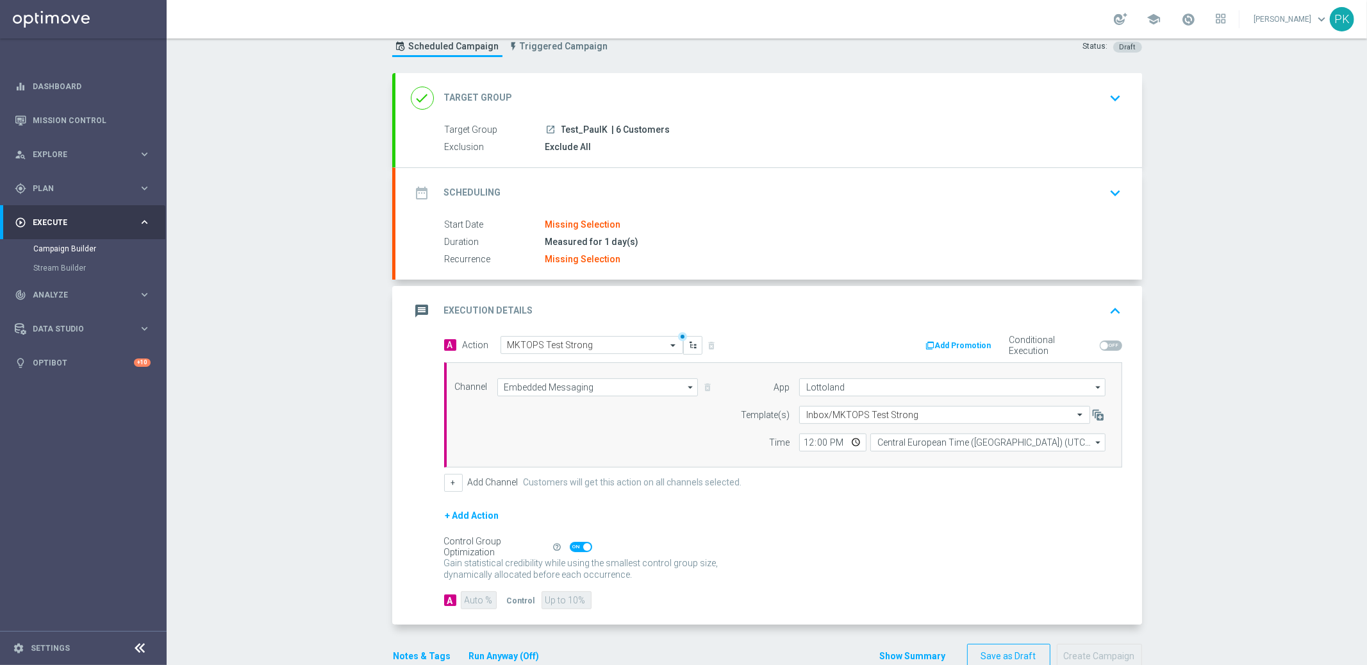
scroll to position [0, 0]
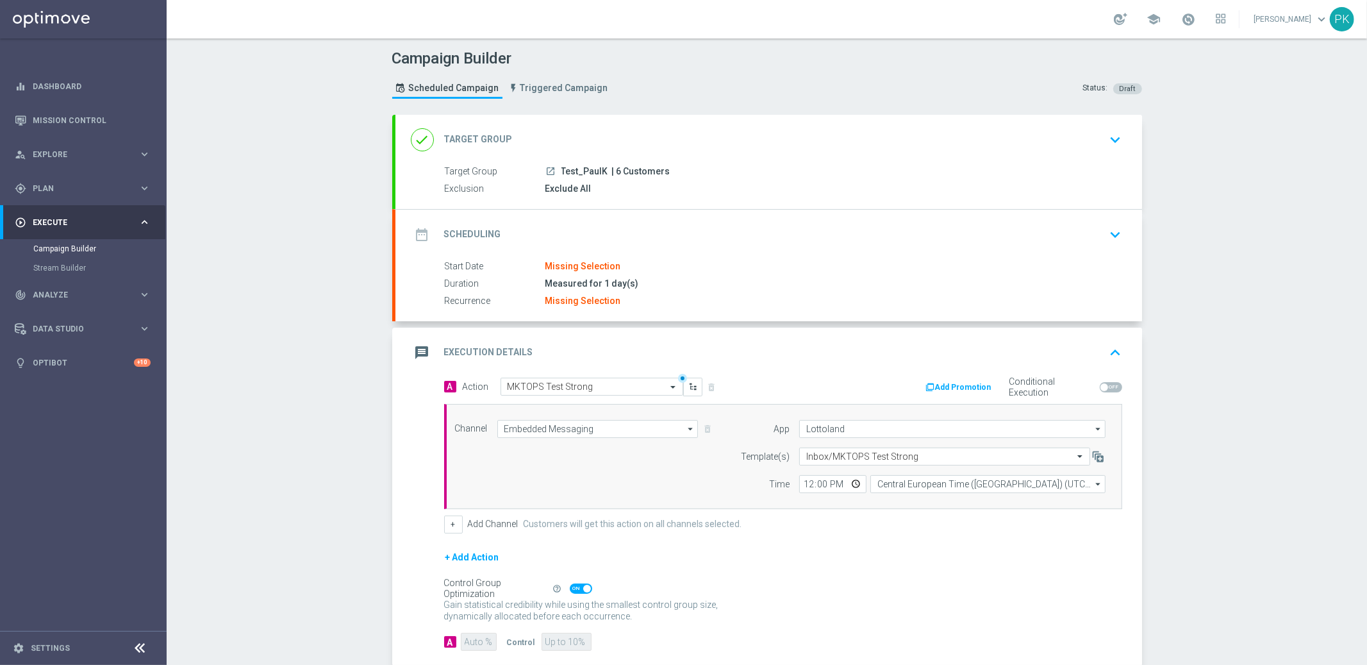
click at [62, 222] on span "Execute" at bounding box center [86, 223] width 106 height 8
click at [71, 245] on div "track_changes Analyze keyboard_arrow_right" at bounding box center [82, 256] width 165 height 34
click at [486, 146] on div "done Target Group" at bounding box center [462, 139] width 102 height 23
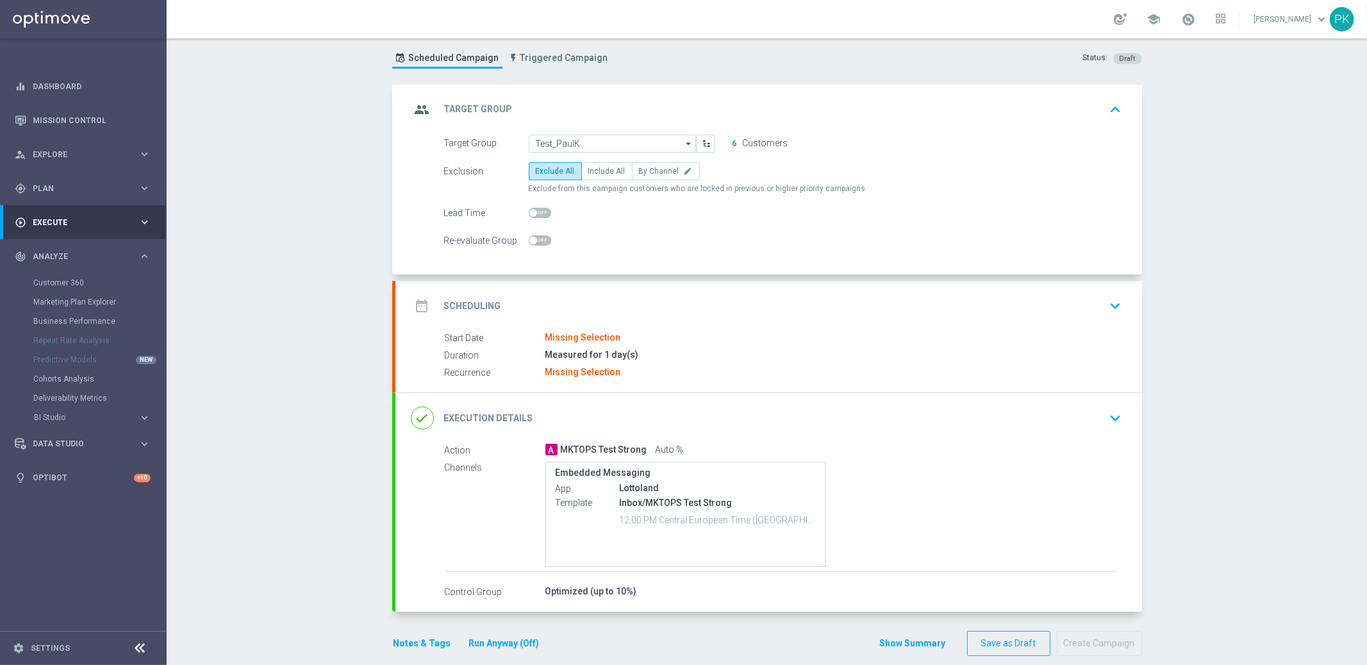
scroll to position [47, 0]
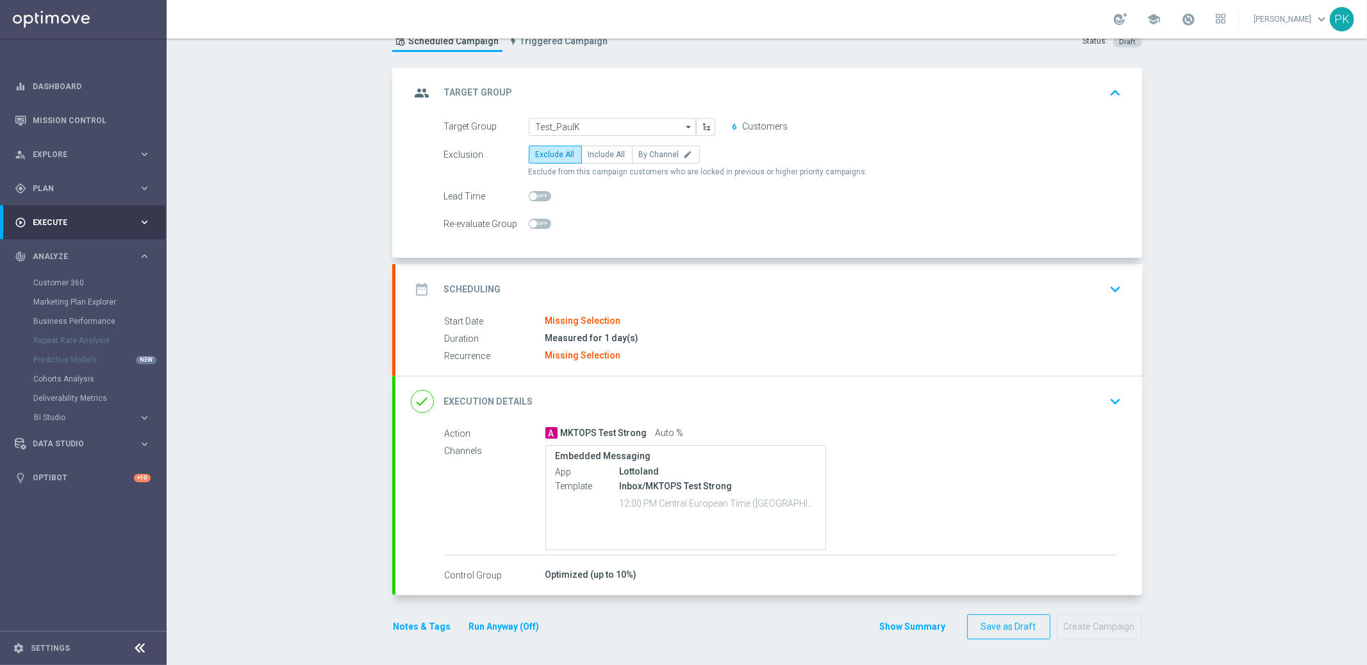
click at [904, 624] on button "Show Summary" at bounding box center [912, 626] width 67 height 15
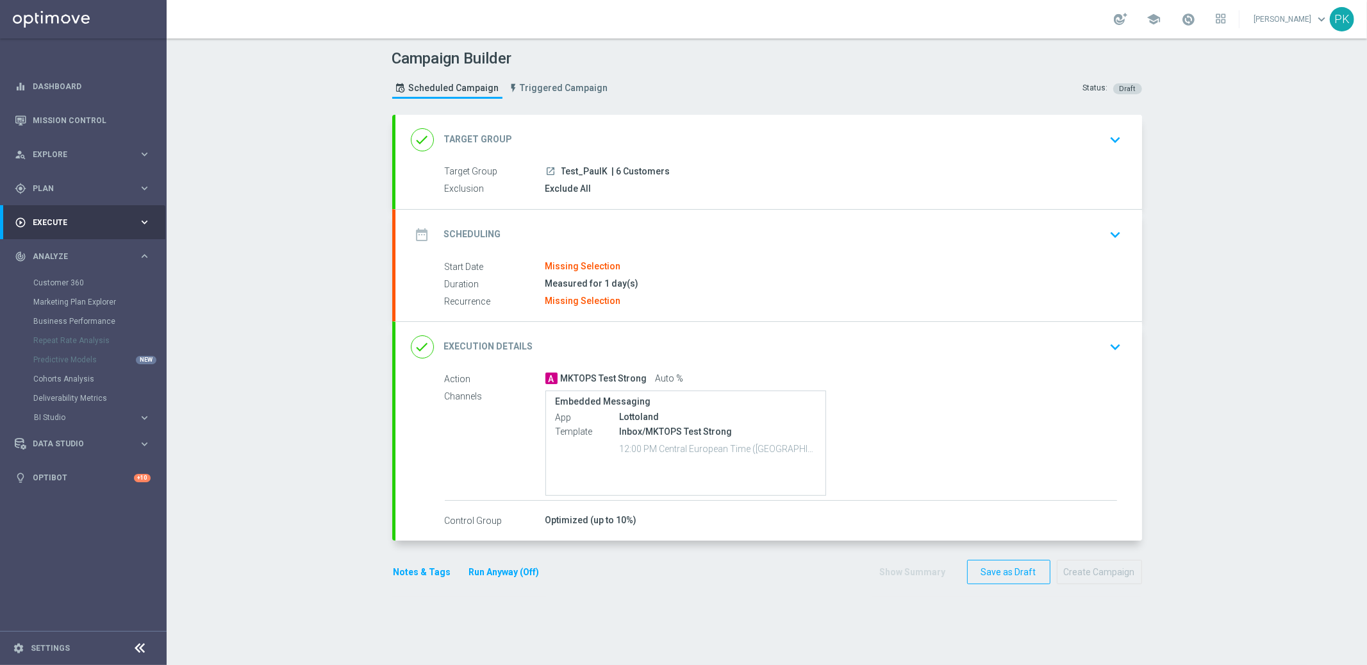
scroll to position [0, 0]
click at [590, 166] on span "Test_PaulK" at bounding box center [584, 172] width 47 height 12
click at [696, 175] on div "launch Test_PaulK | 6 Customers" at bounding box center [831, 171] width 572 height 13
